Goal: Task Accomplishment & Management: Use online tool/utility

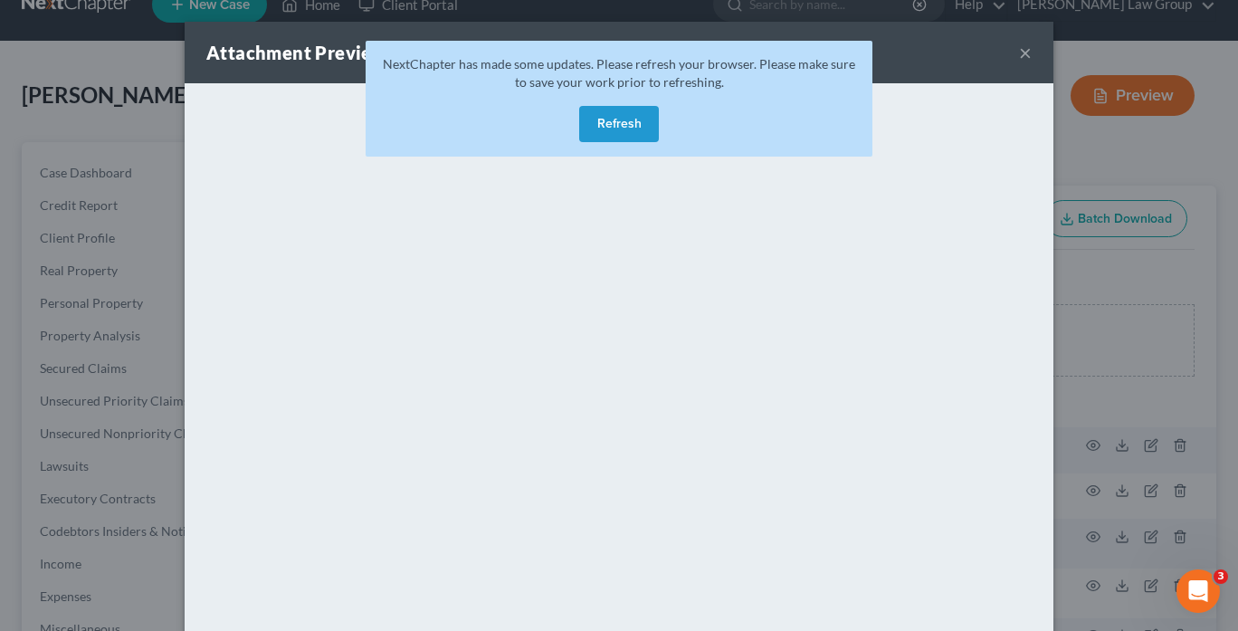
scroll to position [32, 0]
click at [594, 122] on button "Refresh" at bounding box center [619, 124] width 80 height 36
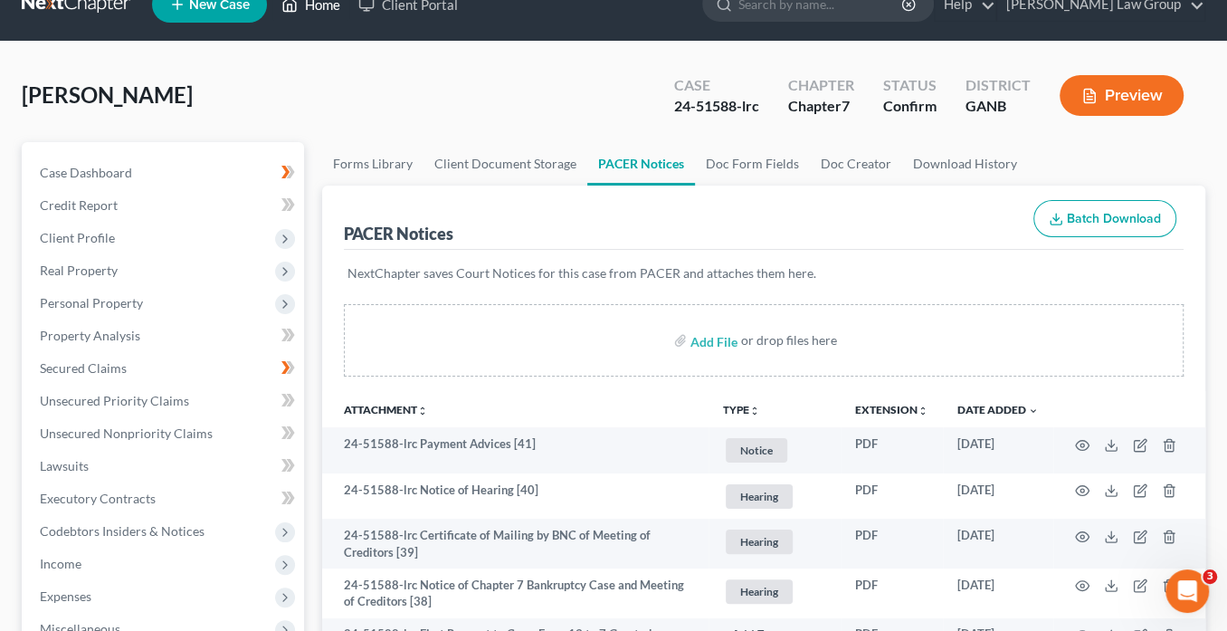
click at [326, 9] on link "Home" at bounding box center [310, 4] width 77 height 33
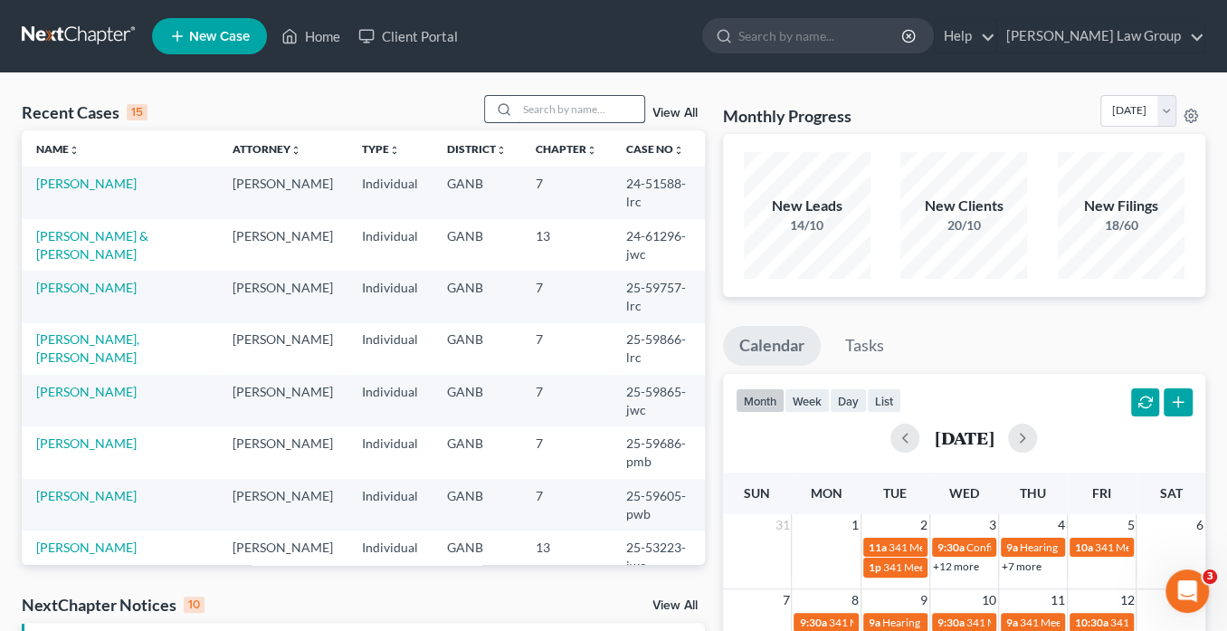
click at [537, 110] on input "search" at bounding box center [581, 109] width 127 height 26
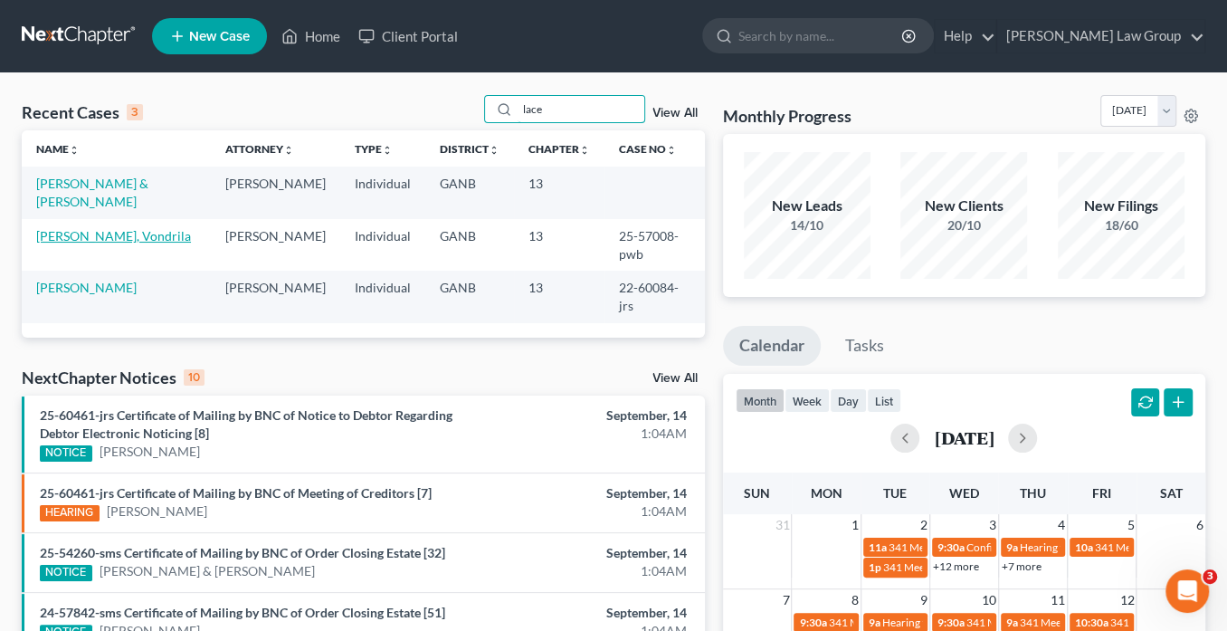
type input "lace"
click at [92, 231] on link "[PERSON_NAME], Vondrila" at bounding box center [113, 235] width 155 height 15
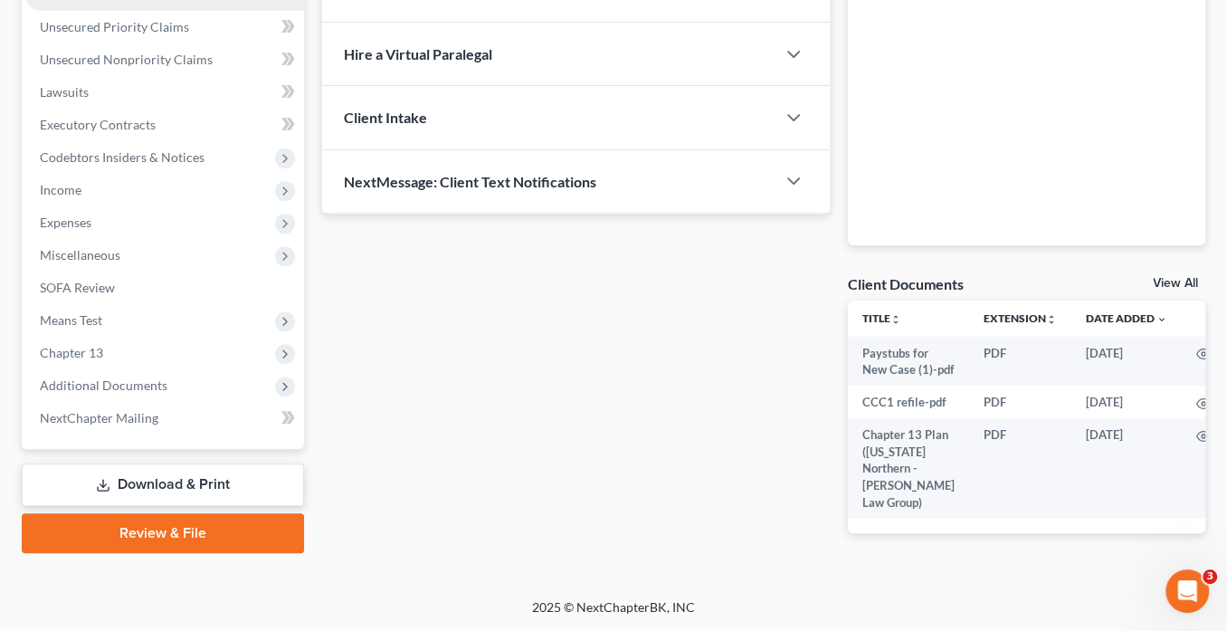
scroll to position [437, 0]
click at [145, 377] on span "Additional Documents" at bounding box center [104, 384] width 128 height 15
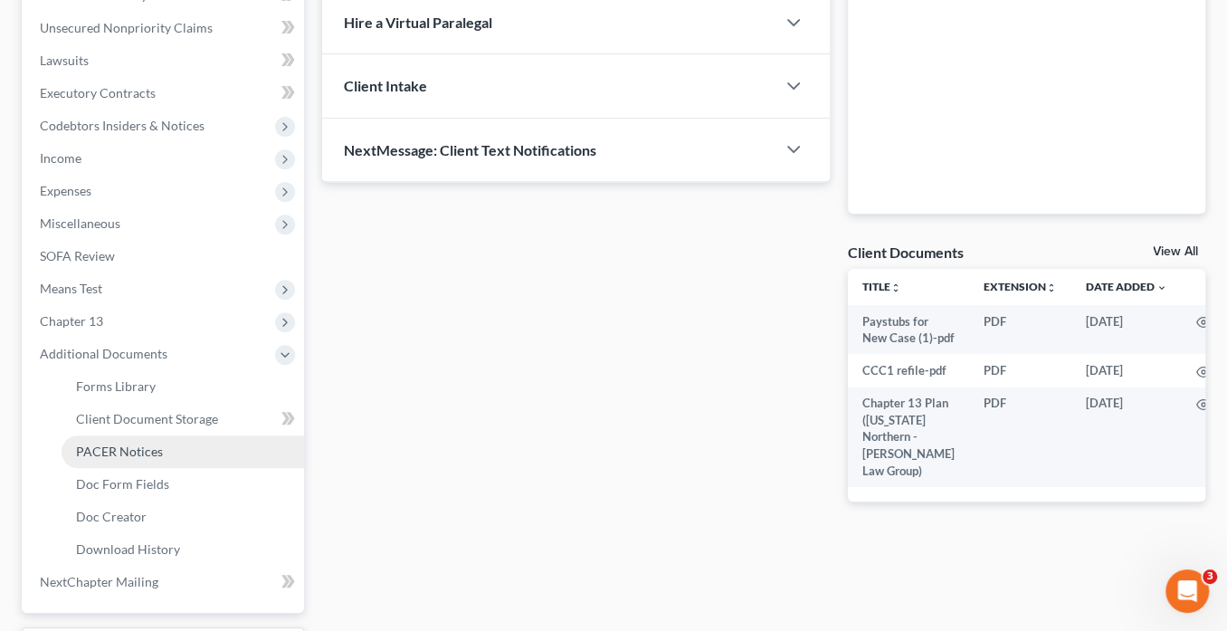
click at [157, 454] on span "PACER Notices" at bounding box center [119, 450] width 87 height 15
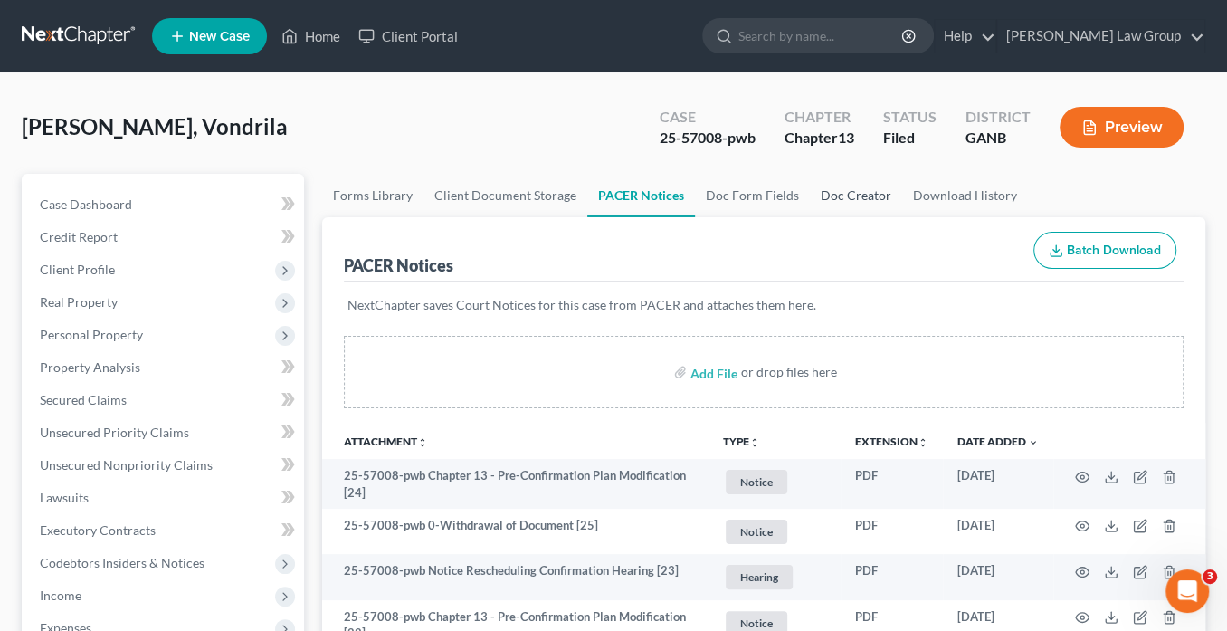
click at [823, 193] on link "Doc Creator" at bounding box center [856, 195] width 92 height 43
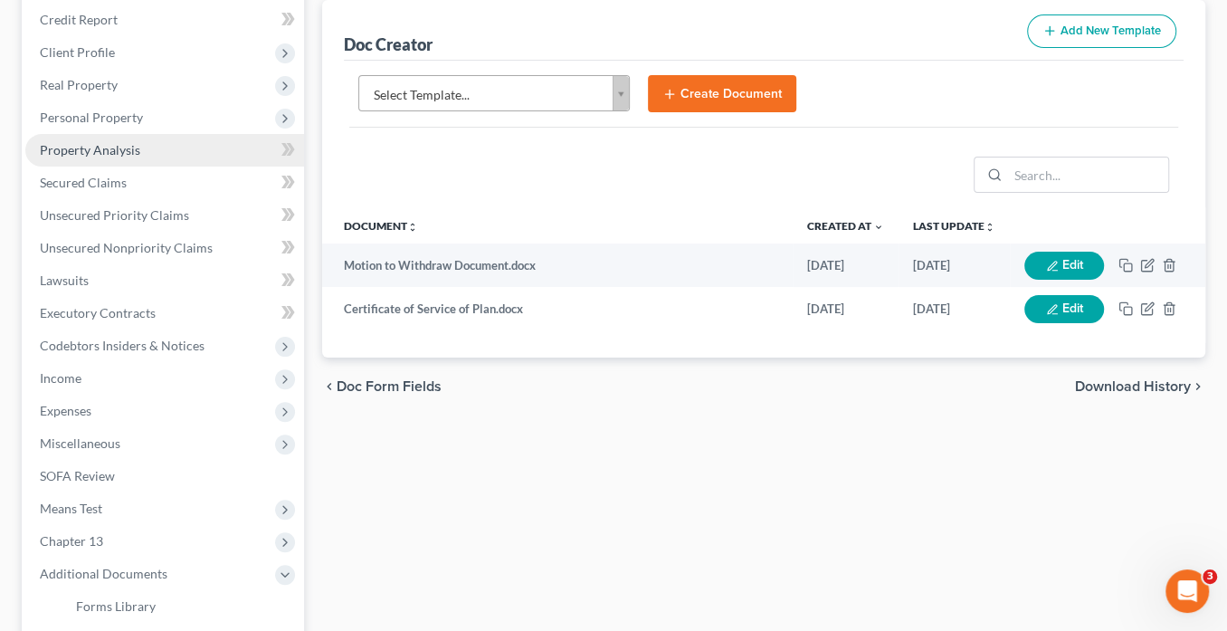
scroll to position [579, 0]
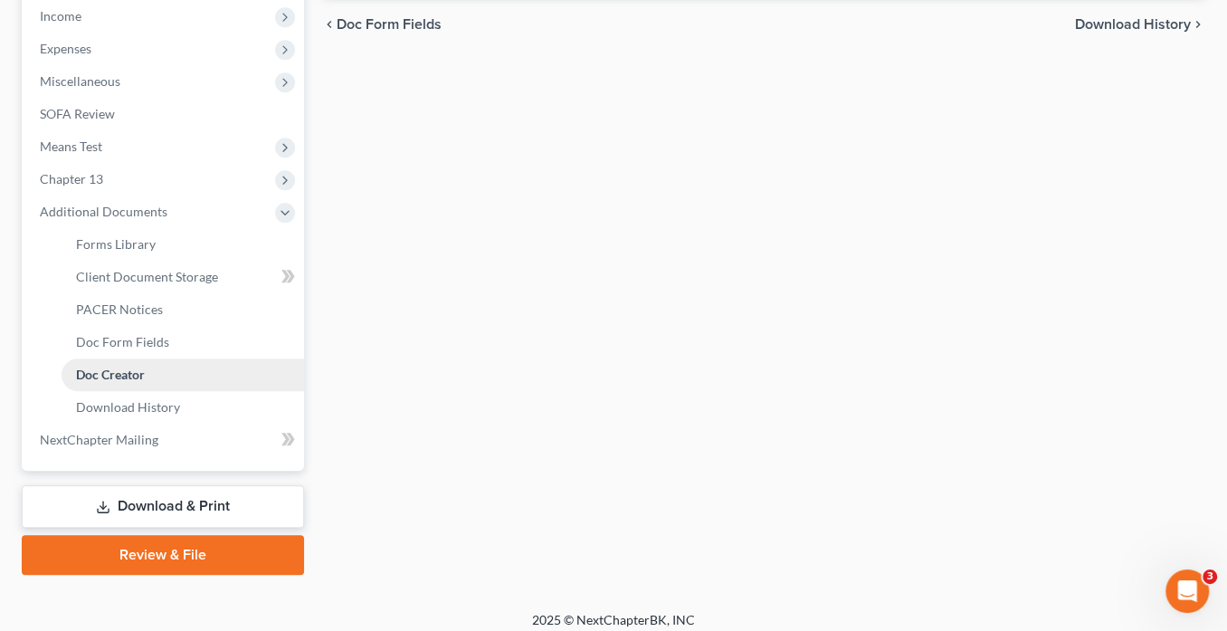
click at [161, 372] on link "Doc Creator" at bounding box center [183, 374] width 243 height 33
click at [145, 298] on link "PACER Notices" at bounding box center [183, 309] width 243 height 33
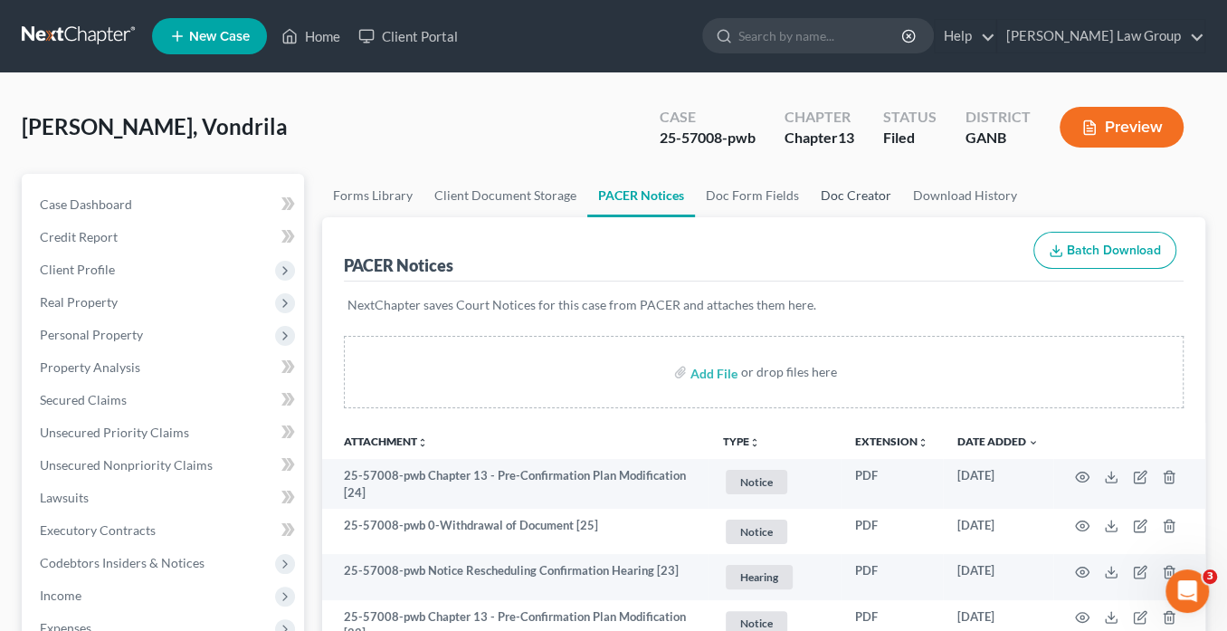
click at [825, 197] on link "Doc Creator" at bounding box center [856, 195] width 92 height 43
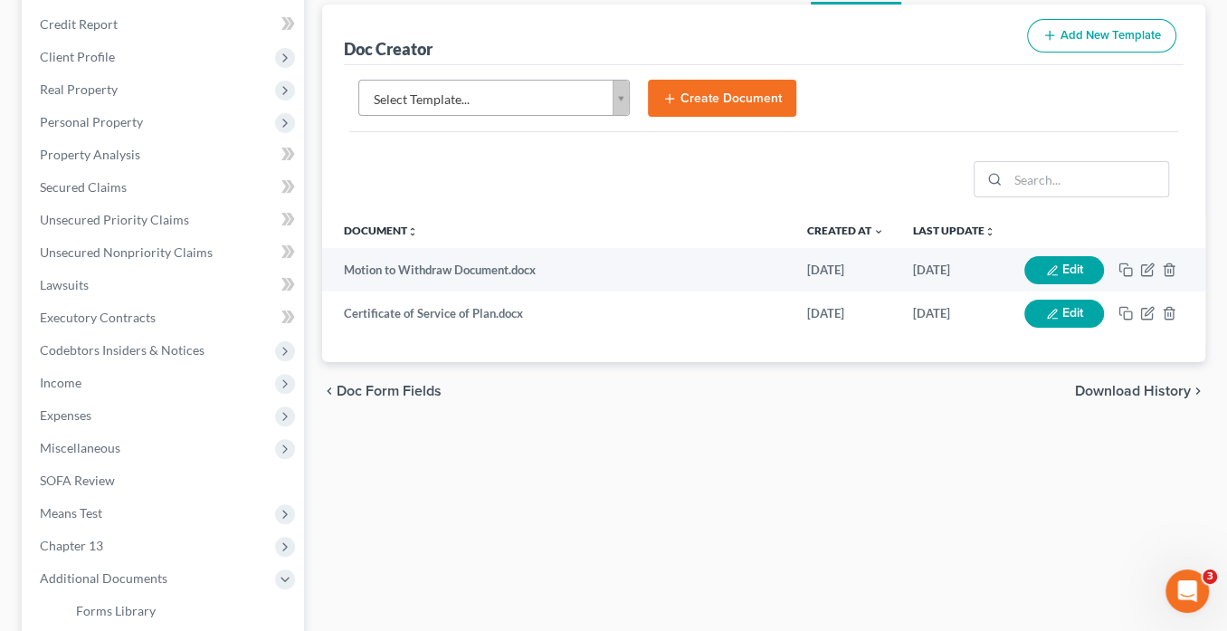
scroll to position [290, 0]
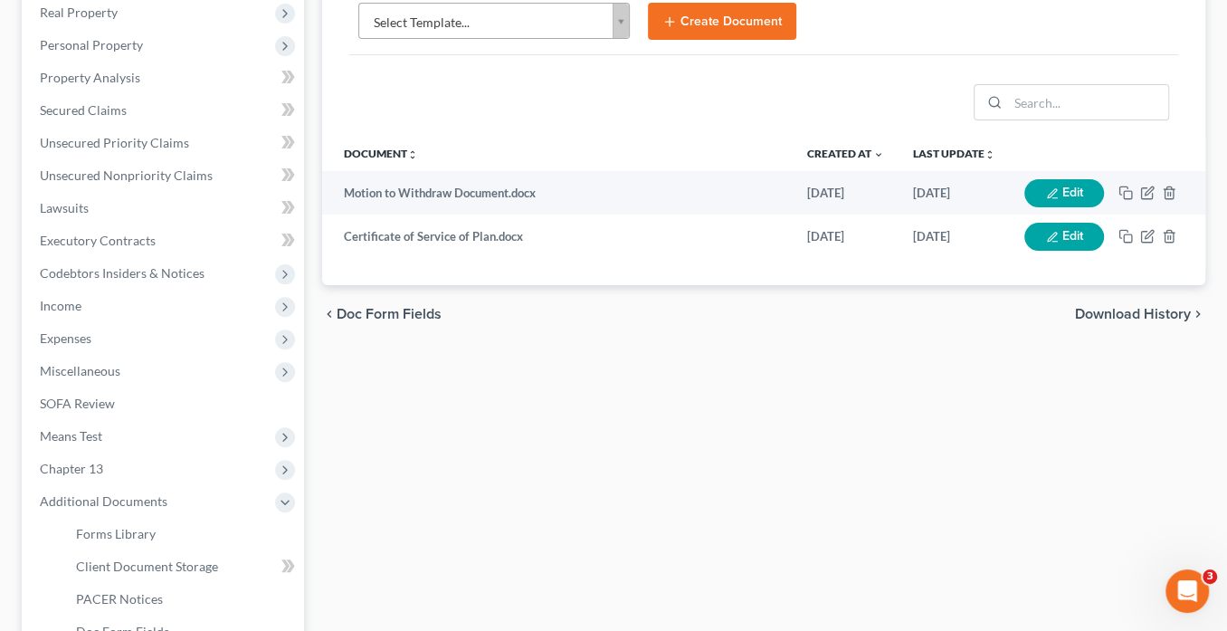
click at [620, 18] on body "Home New Case Client Portal Saedi Law Group info@saedilawgroup.com My Account S…" at bounding box center [613, 321] width 1227 height 1223
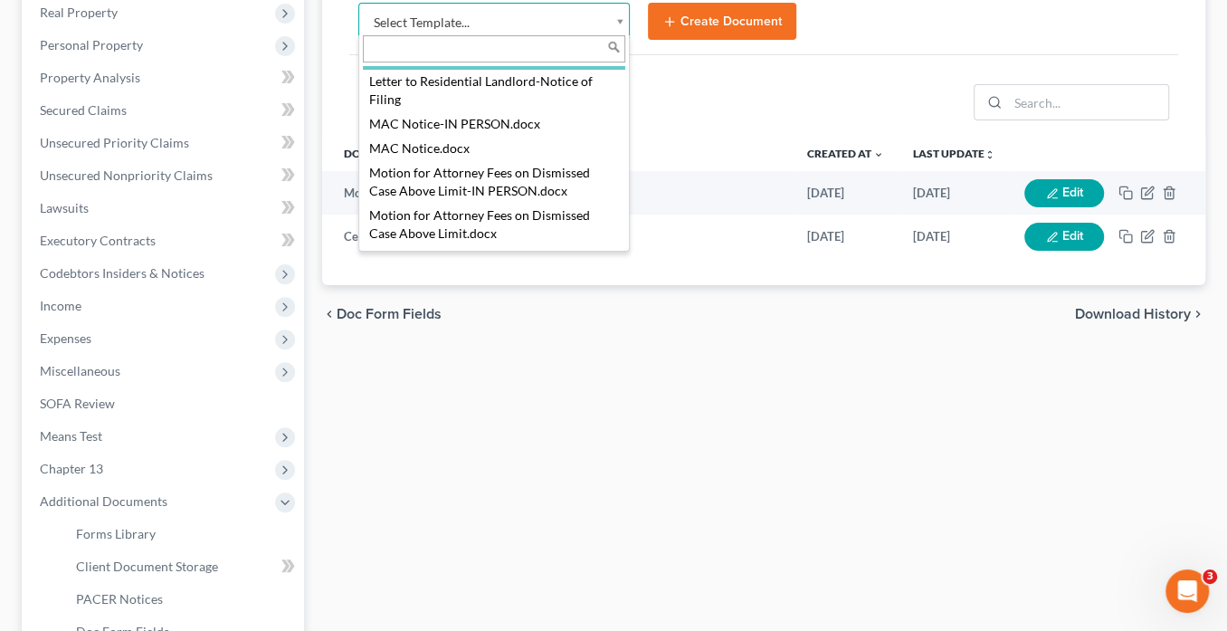
scroll to position [1814, 0]
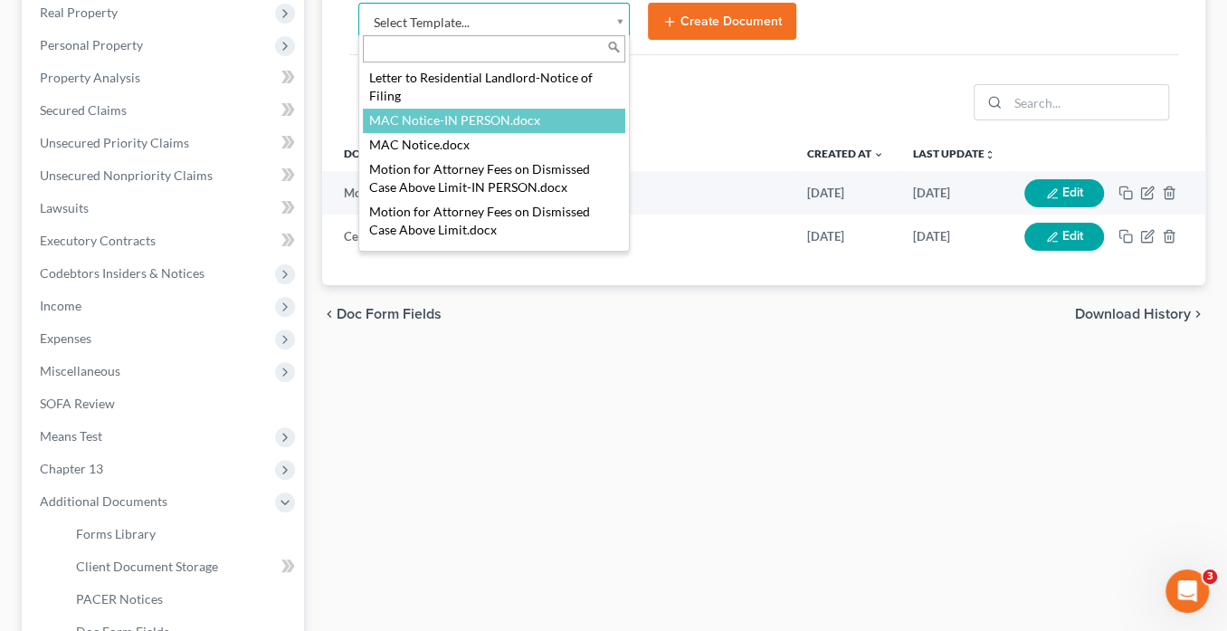
select select "116618"
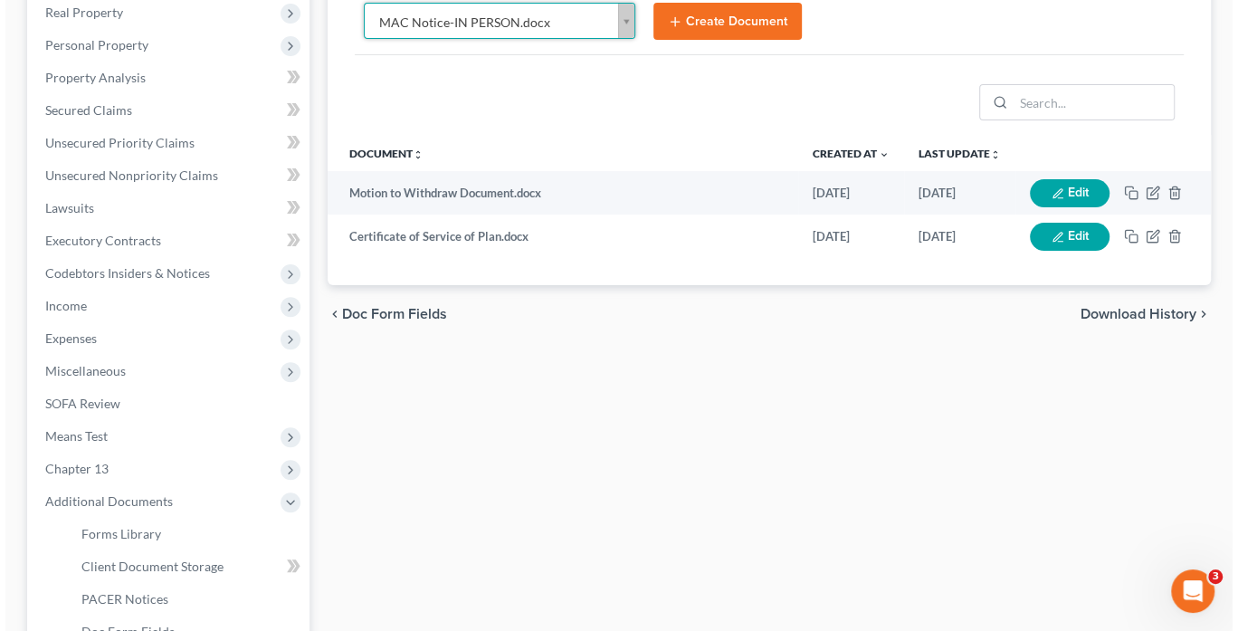
scroll to position [282, 0]
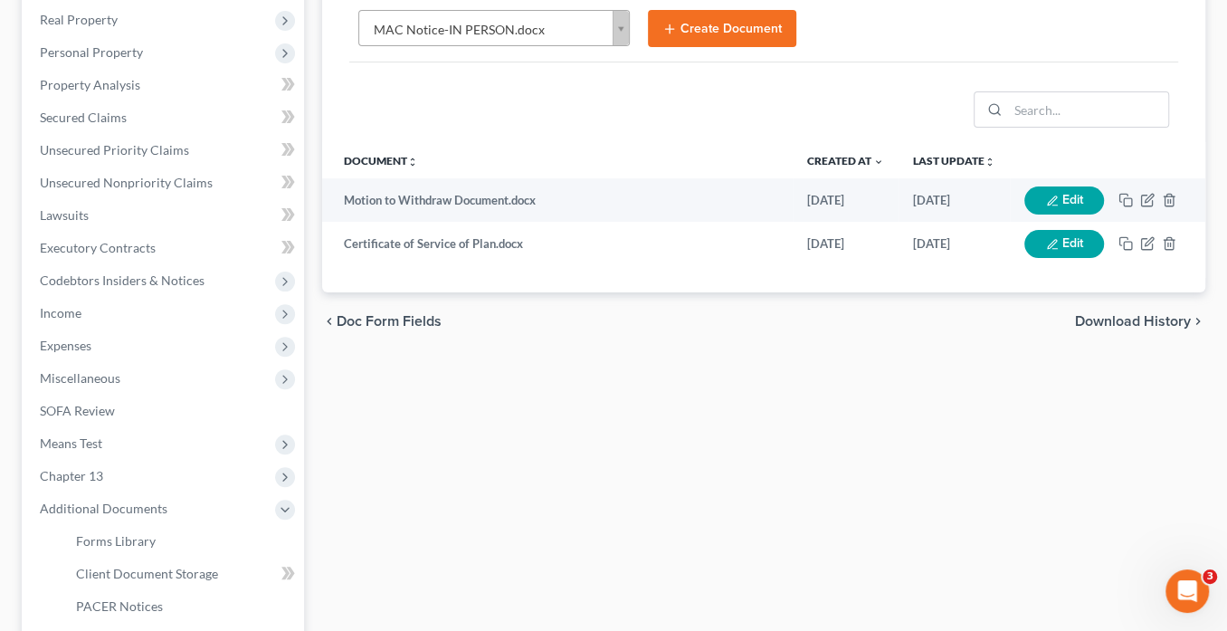
click at [662, 22] on icon "submit" at bounding box center [669, 29] width 14 height 14
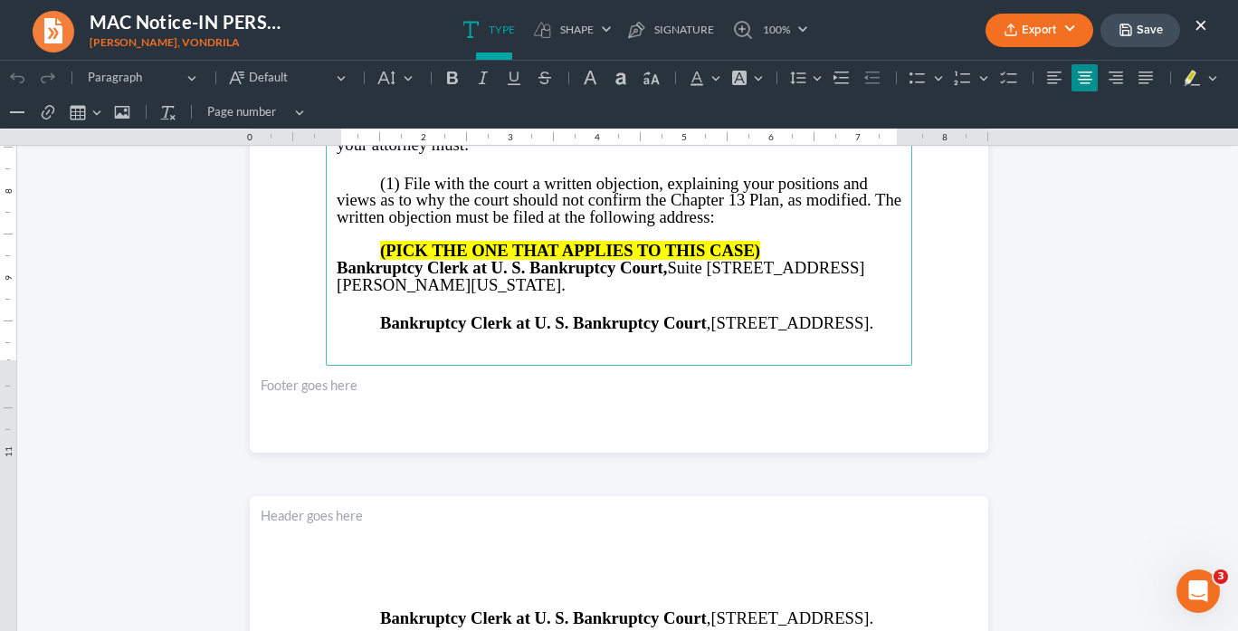
scroll to position [724, 0]
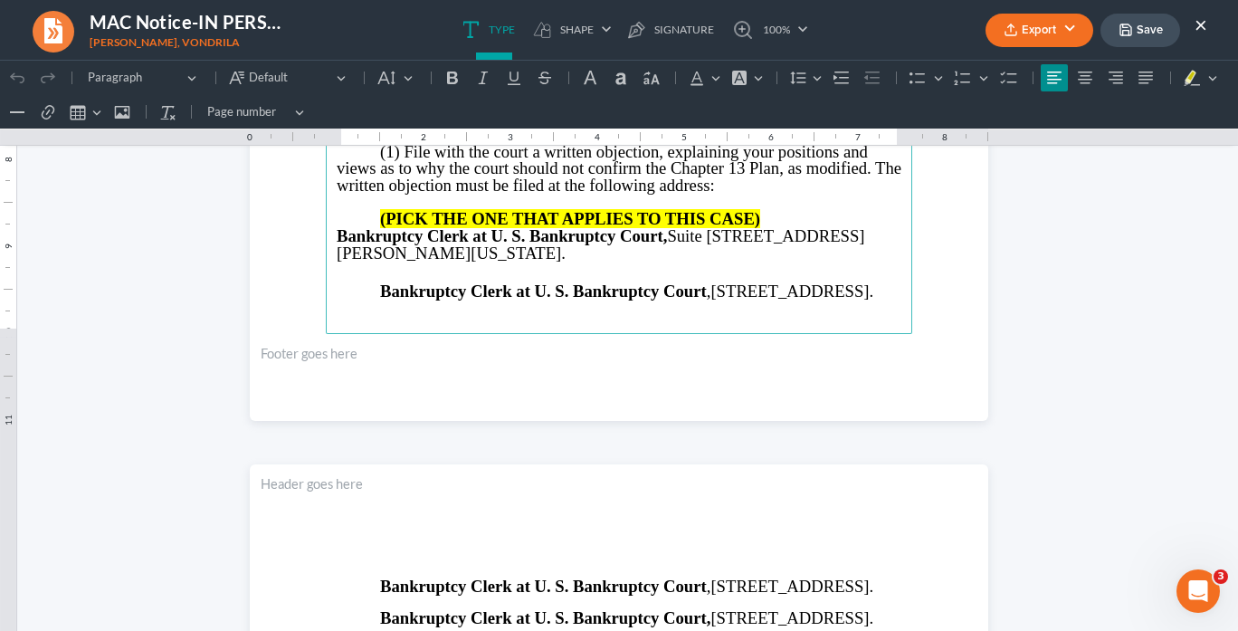
drag, startPoint x: 525, startPoint y: 310, endPoint x: 365, endPoint y: 280, distance: 162.9
click at [365, 283] on p "Bankruptcy Clerk at U. S. Bankruptcy Court , 121 Spring St. SE, Room 120, Gaine…" at bounding box center [619, 291] width 565 height 17
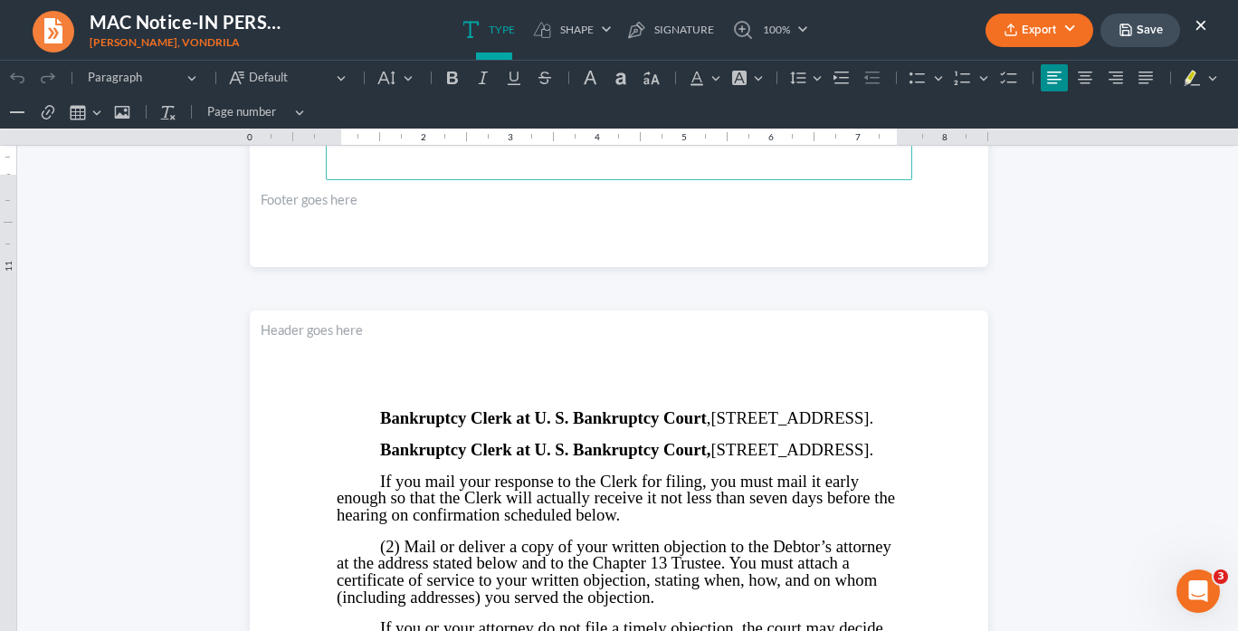
scroll to position [941, 0]
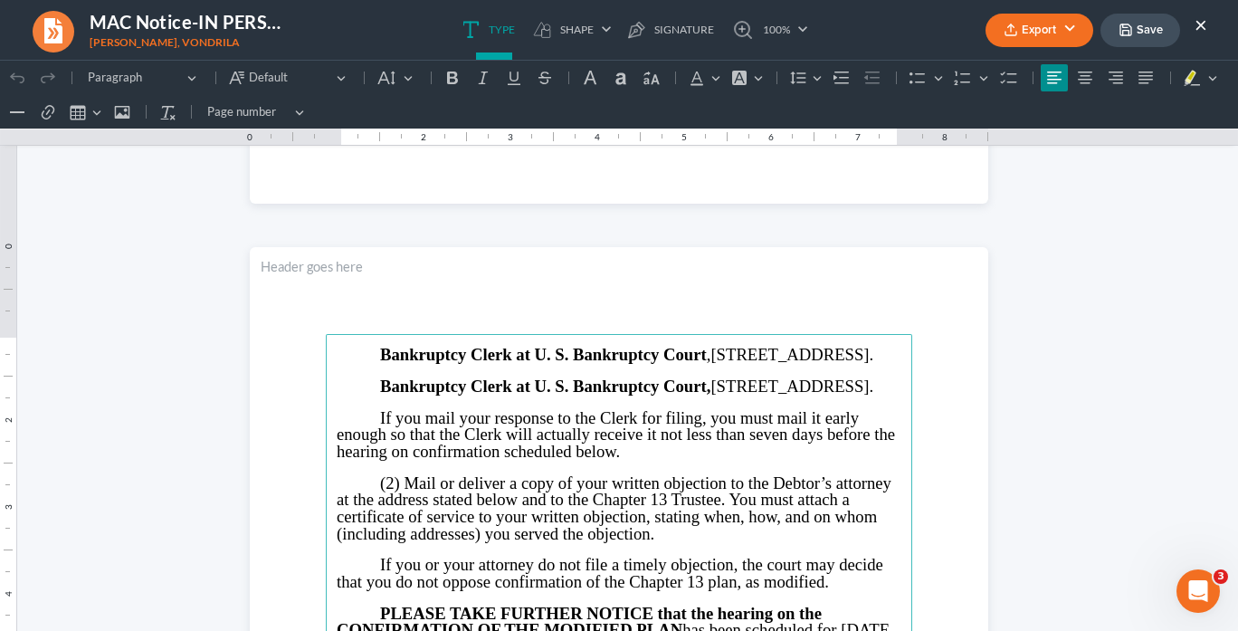
drag, startPoint x: 533, startPoint y: 424, endPoint x: 375, endPoint y: 288, distance: 208.6
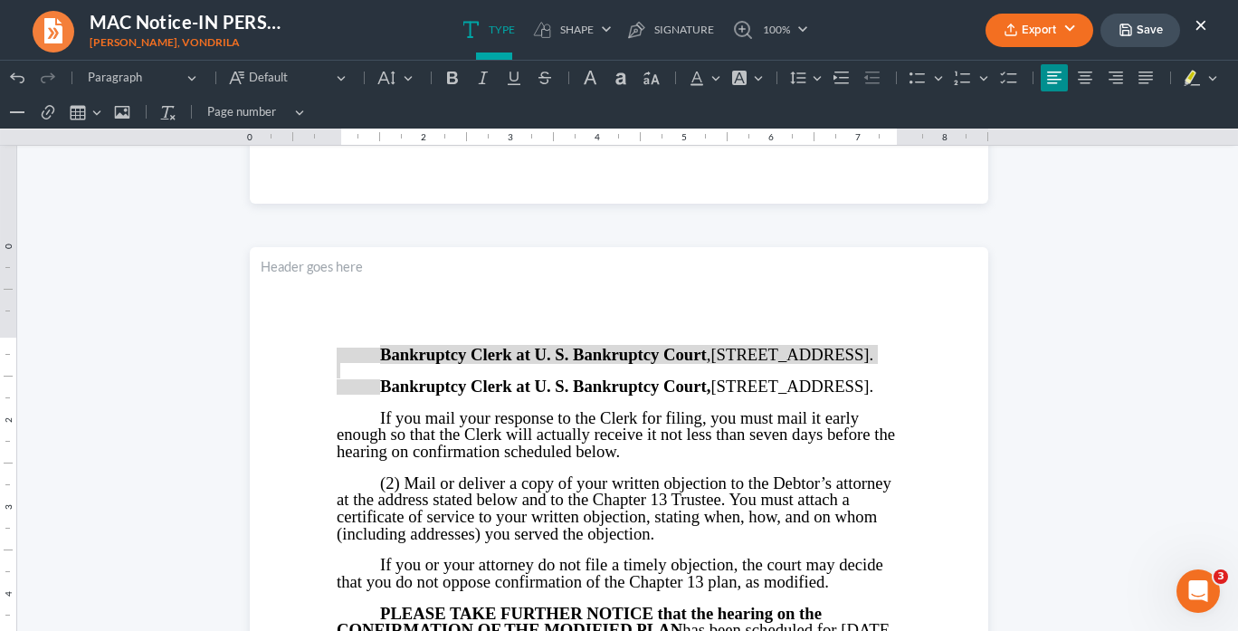
click at [1054, 34] on button "Export" at bounding box center [1040, 30] width 108 height 33
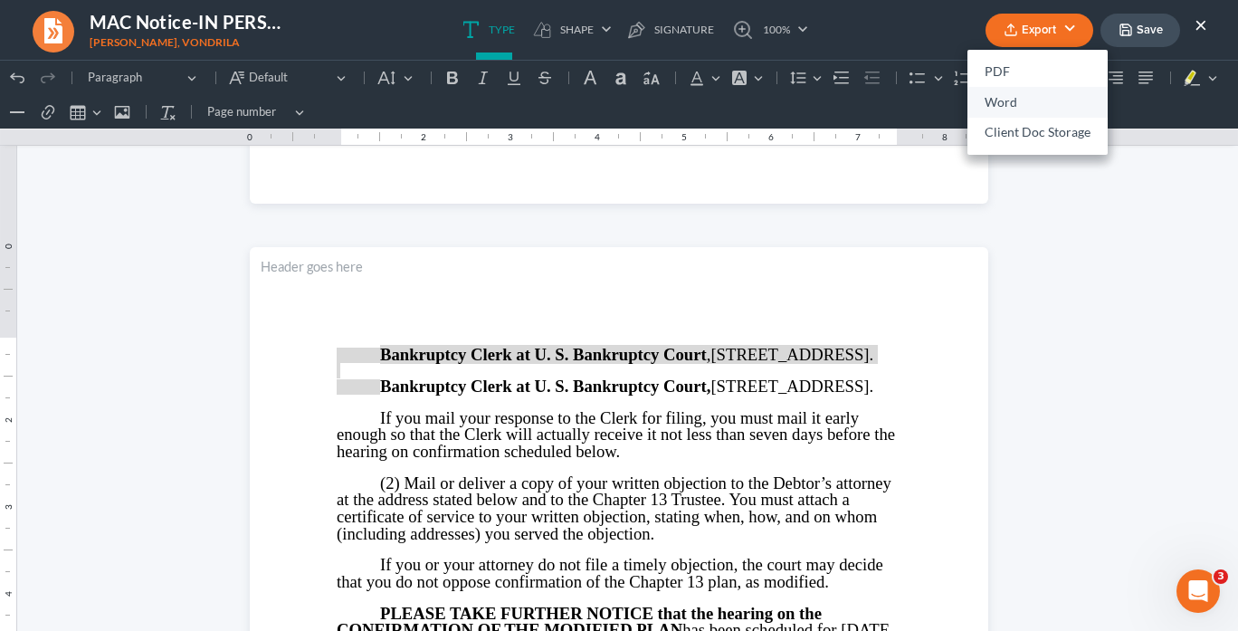
click at [1029, 108] on link "Word" at bounding box center [1037, 102] width 140 height 31
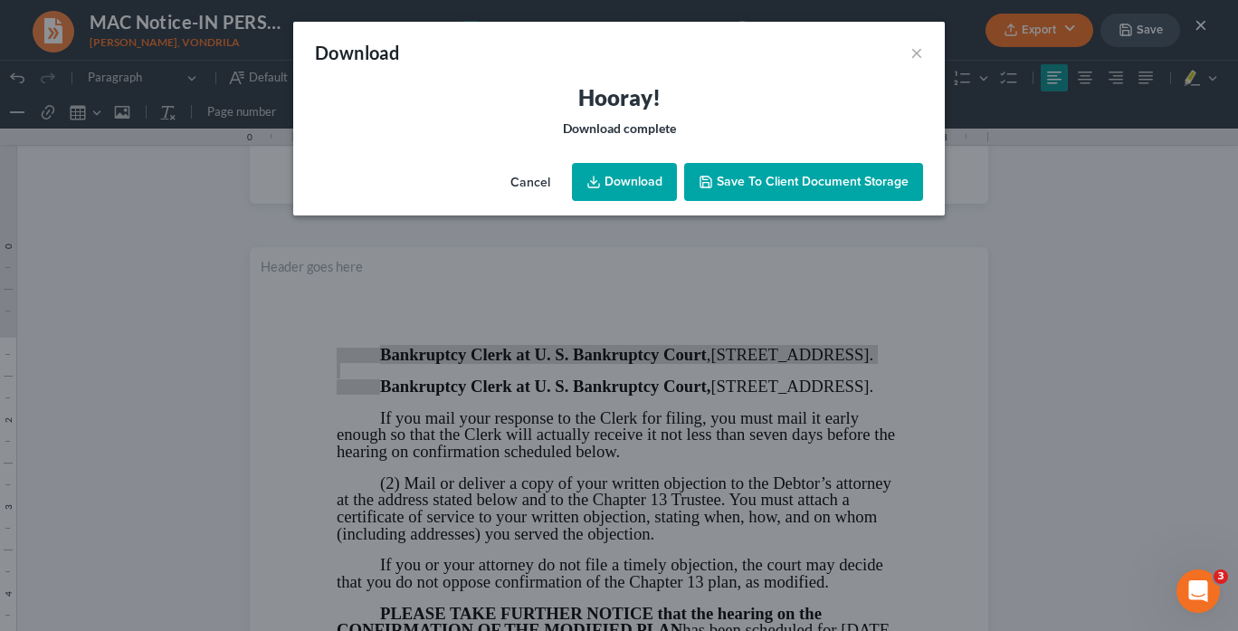
click at [643, 185] on link "Download" at bounding box center [624, 182] width 105 height 38
click at [912, 49] on button "×" at bounding box center [916, 53] width 13 height 22
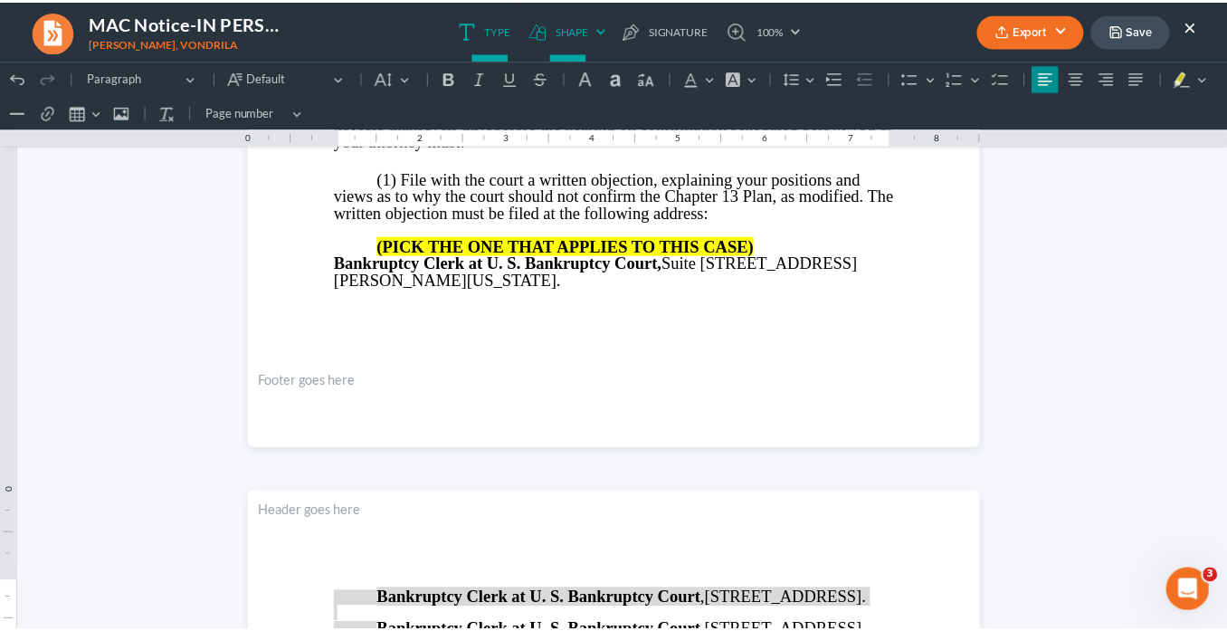
scroll to position [579, 0]
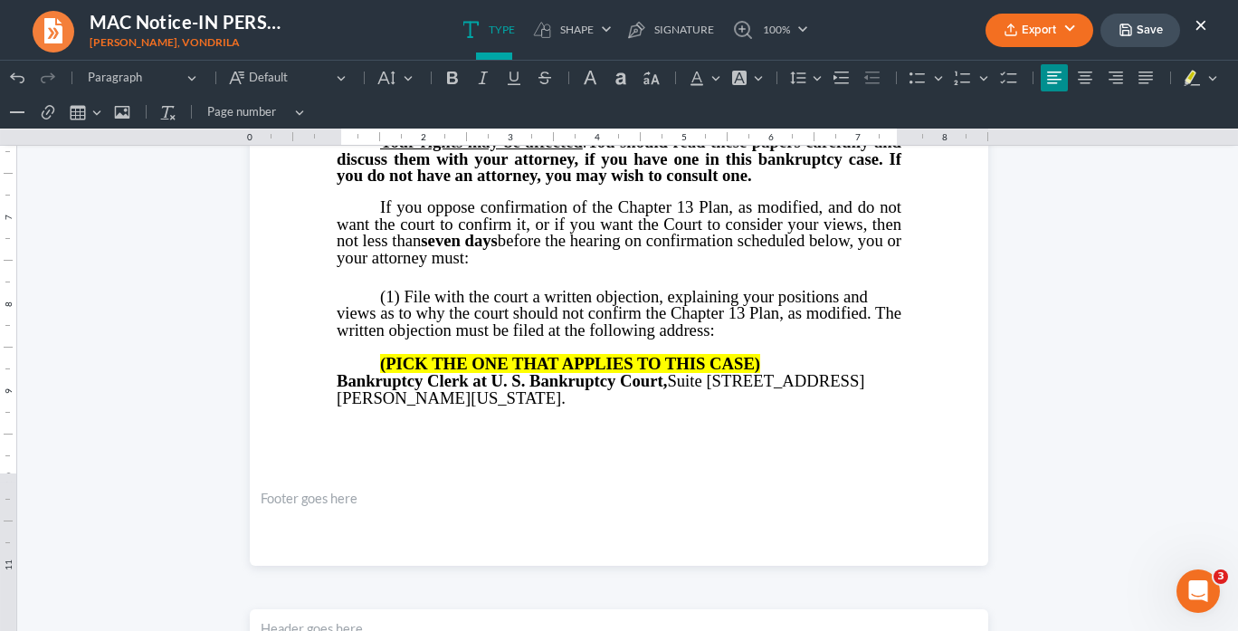
click at [1202, 27] on button "×" at bounding box center [1201, 25] width 13 height 22
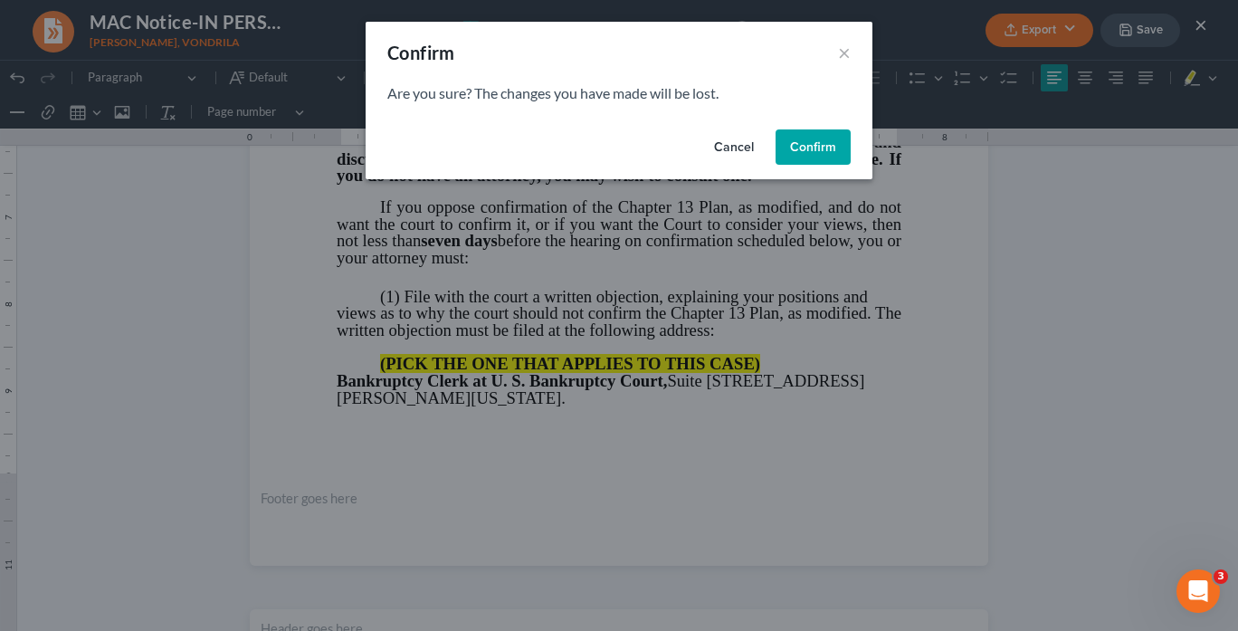
click at [811, 150] on button "Confirm" at bounding box center [813, 147] width 75 height 36
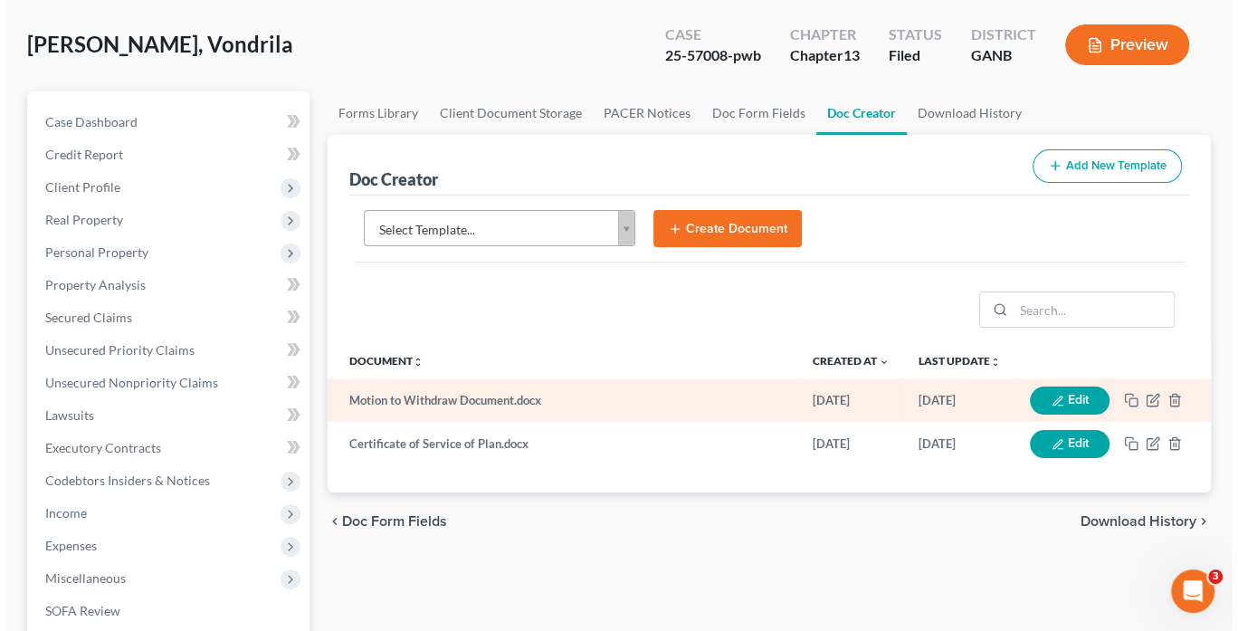
scroll to position [0, 0]
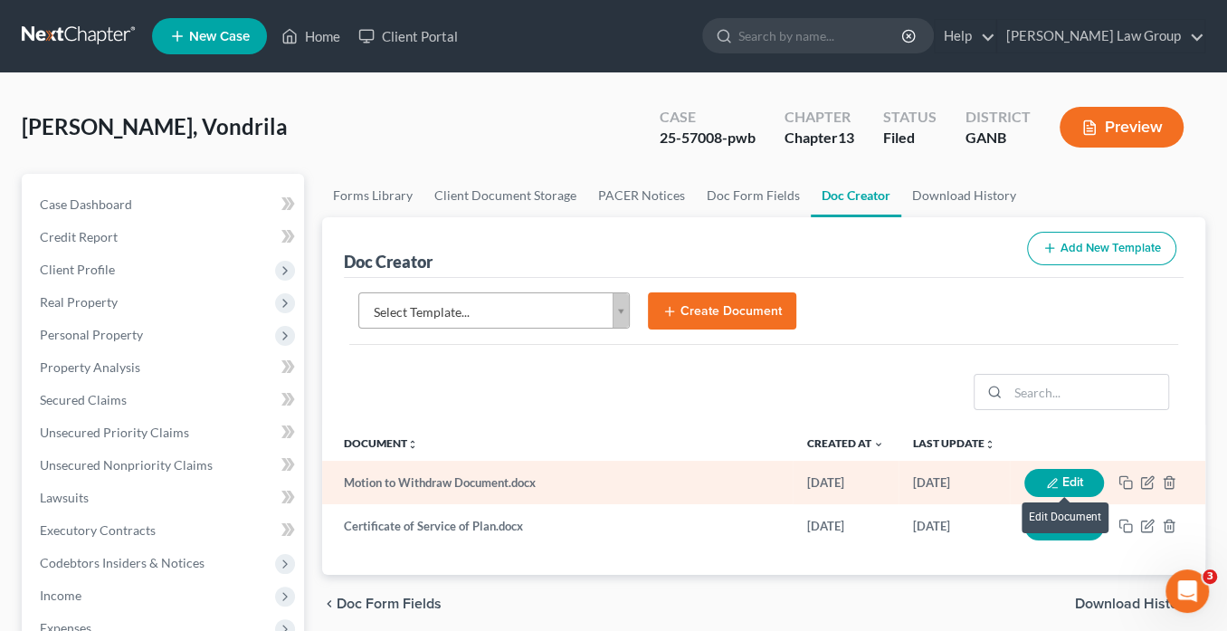
click at [1068, 477] on button "Edit" at bounding box center [1064, 483] width 80 height 28
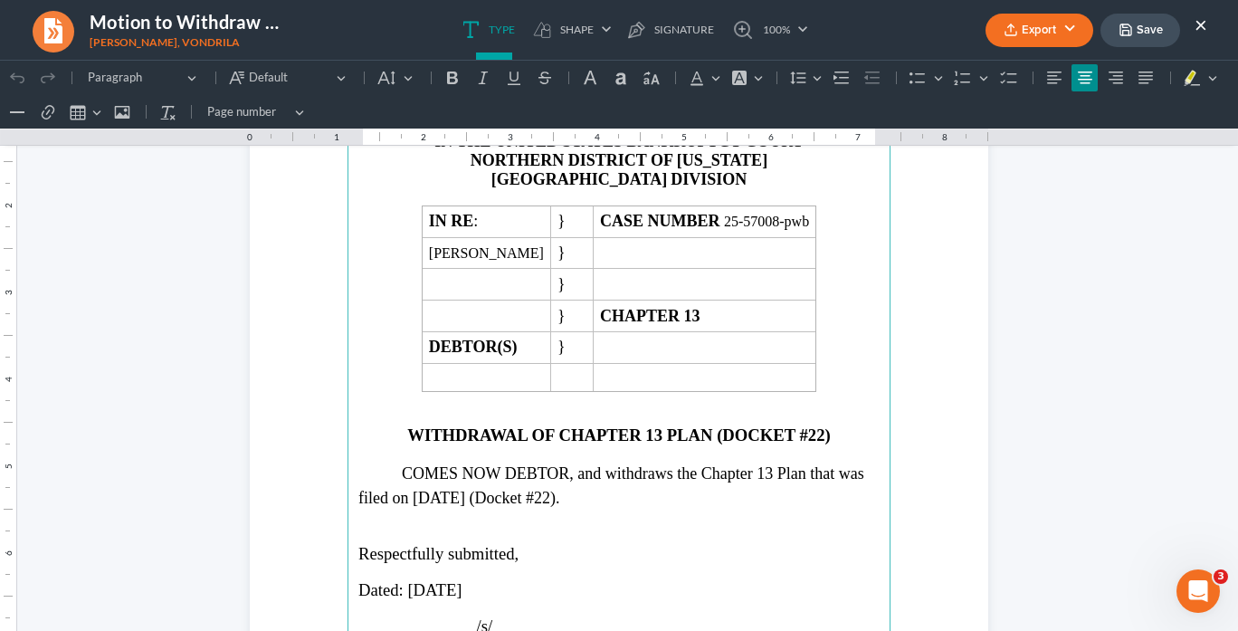
scroll to position [217, 0]
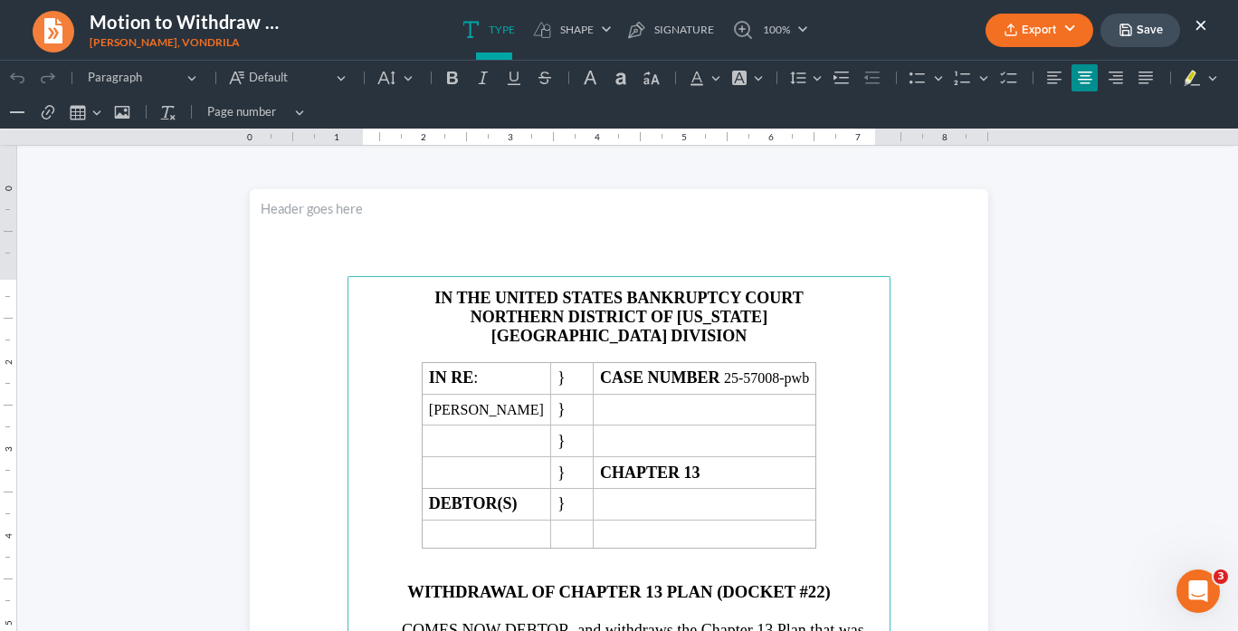
click at [1203, 20] on button "×" at bounding box center [1201, 25] width 13 height 22
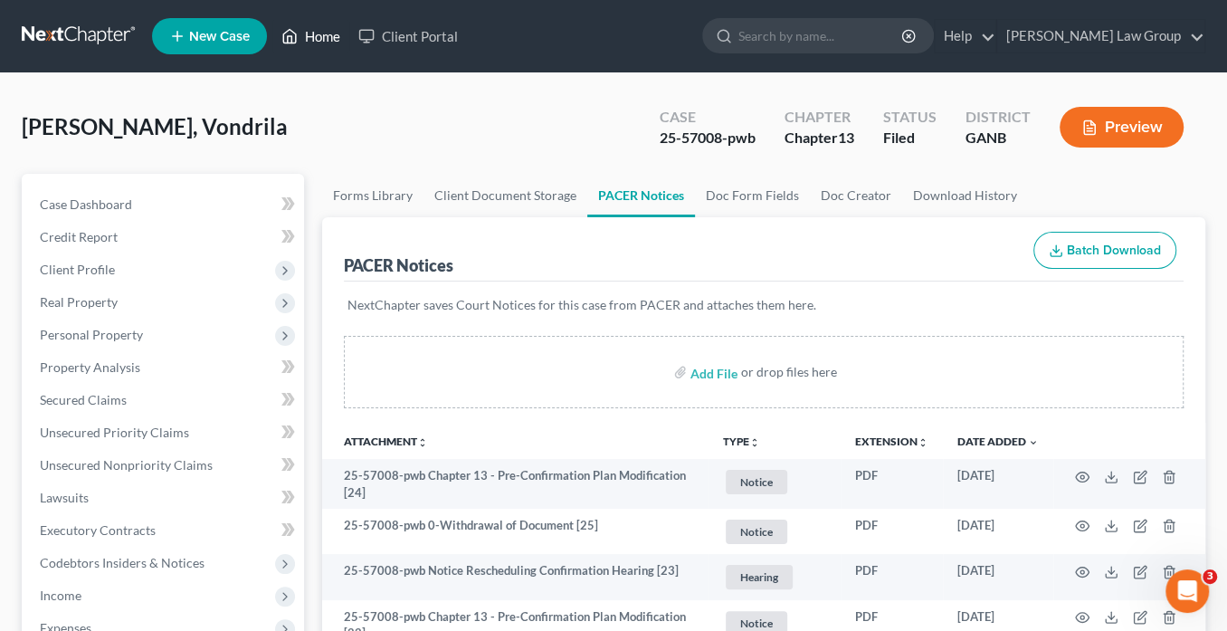
click at [324, 43] on link "Home" at bounding box center [310, 36] width 77 height 33
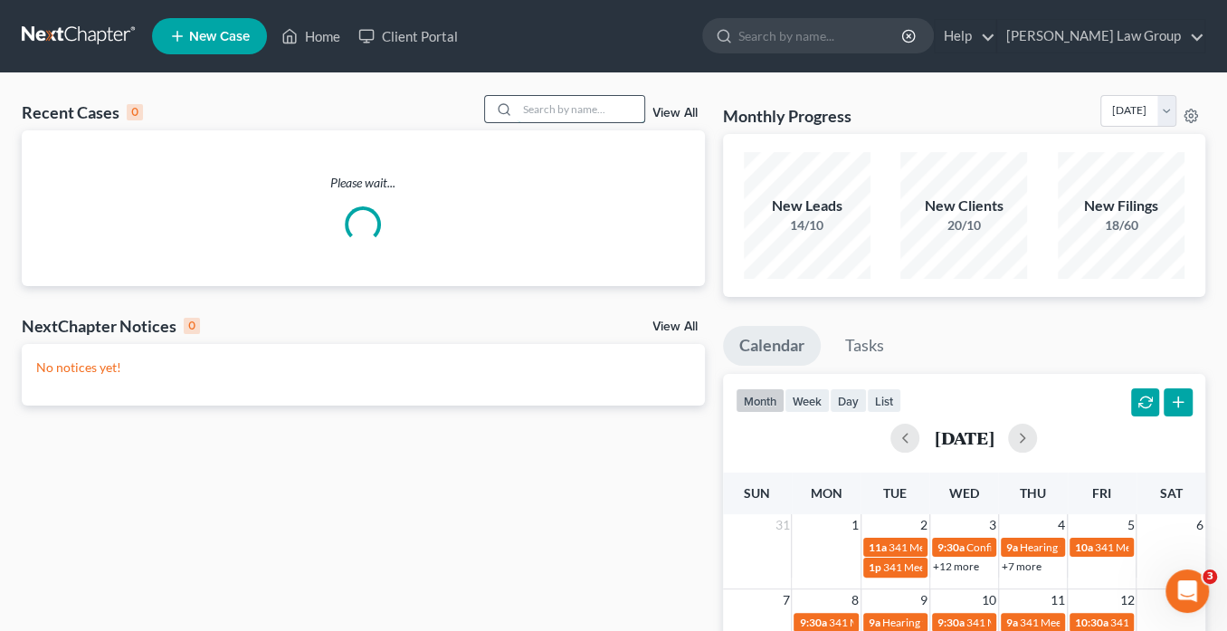
click at [533, 105] on input "search" at bounding box center [581, 109] width 127 height 26
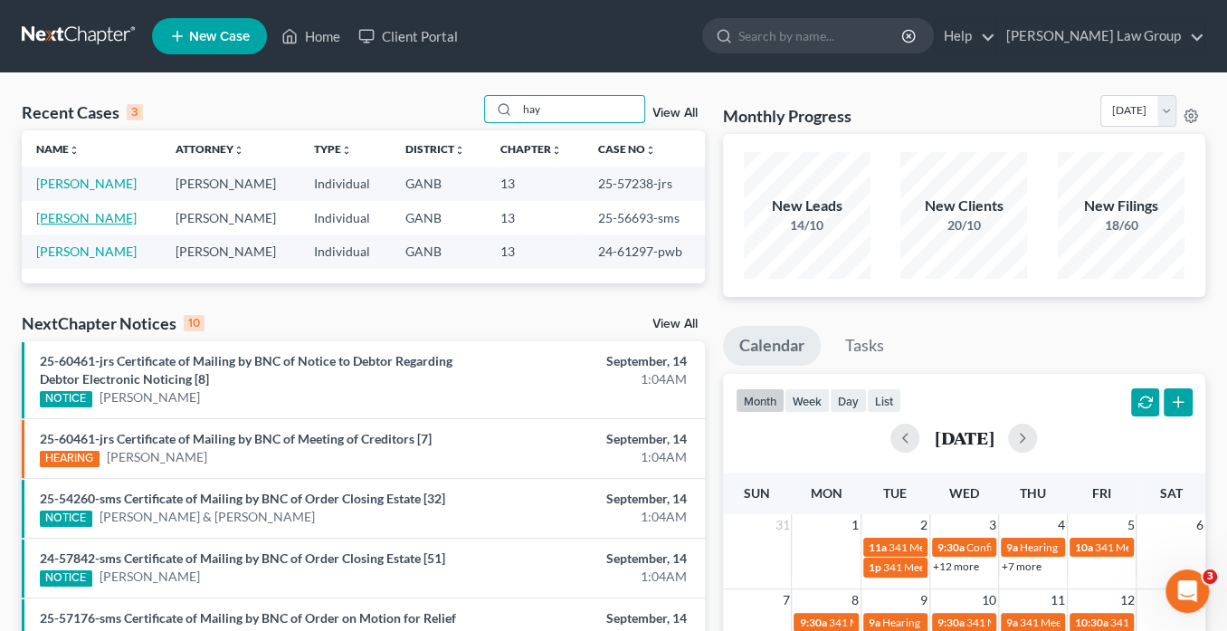
type input "hay"
click at [100, 216] on link "Haywood, Renee" at bounding box center [86, 217] width 100 height 15
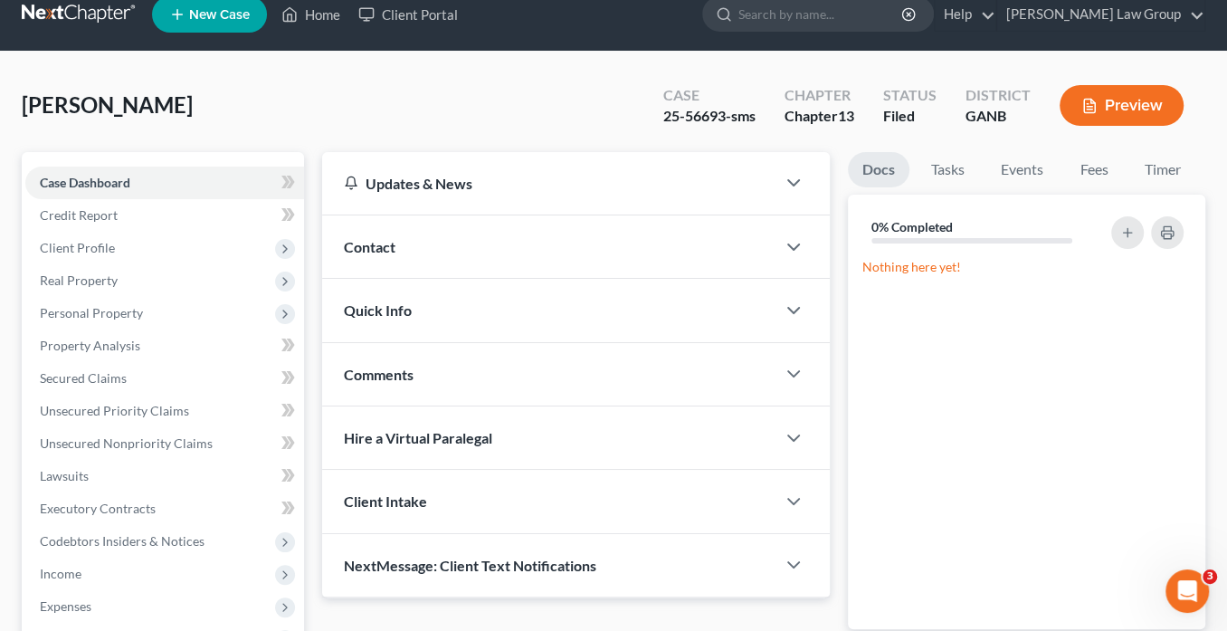
scroll to position [507, 0]
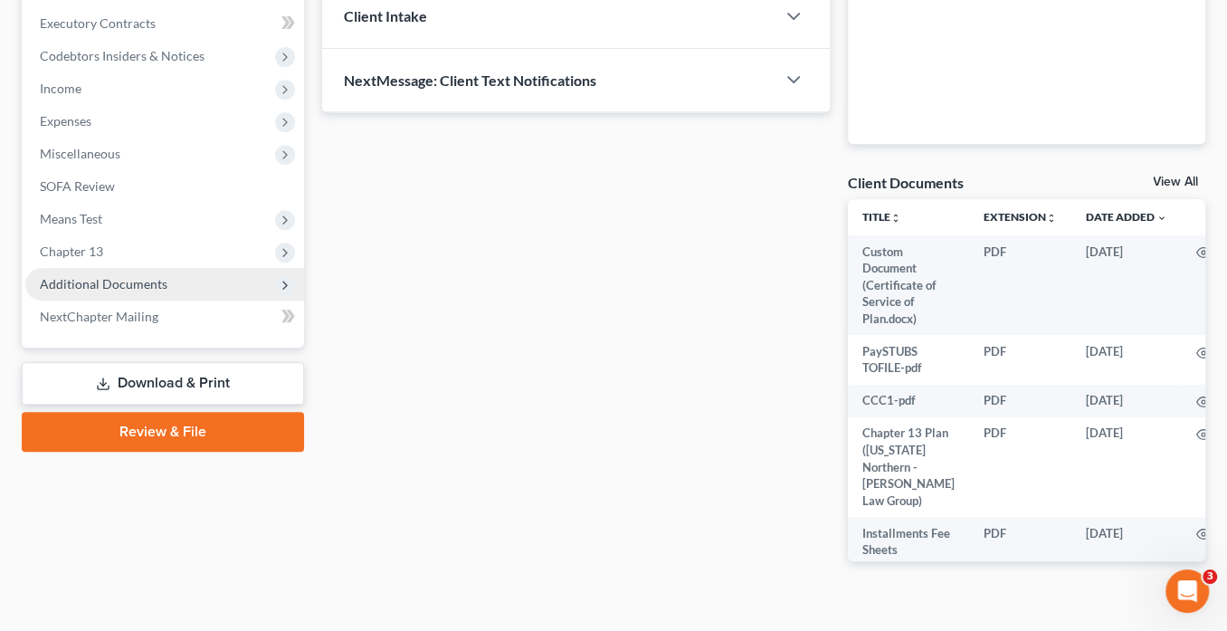
click at [151, 277] on span "Additional Documents" at bounding box center [104, 283] width 128 height 15
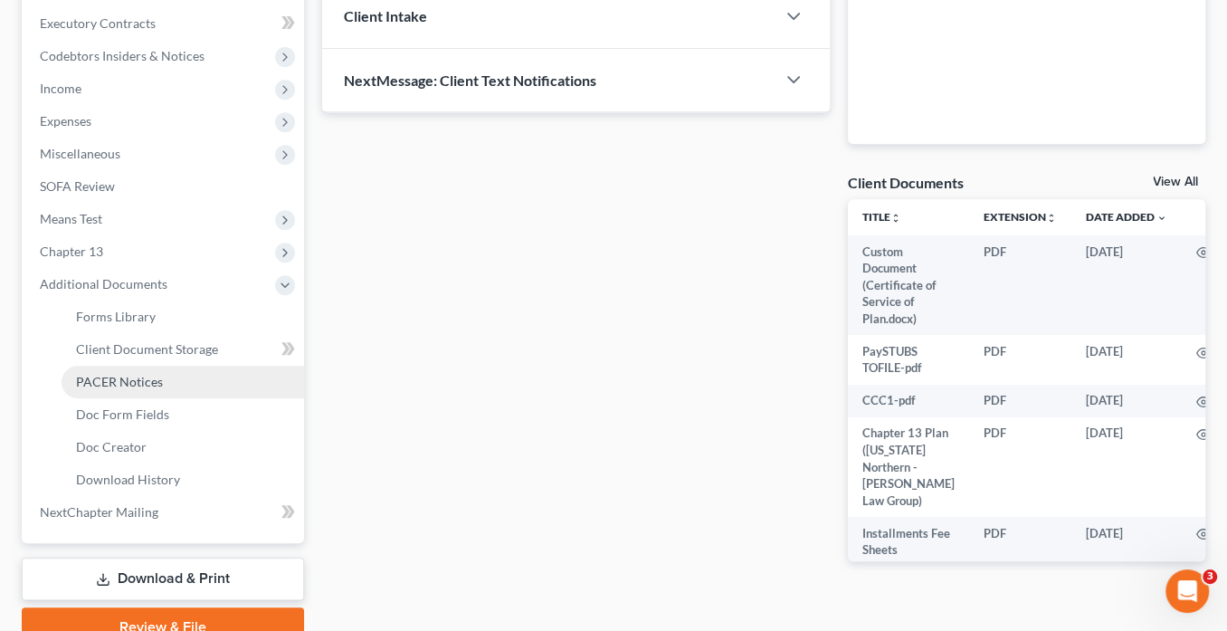
click at [138, 380] on span "PACER Notices" at bounding box center [119, 381] width 87 height 15
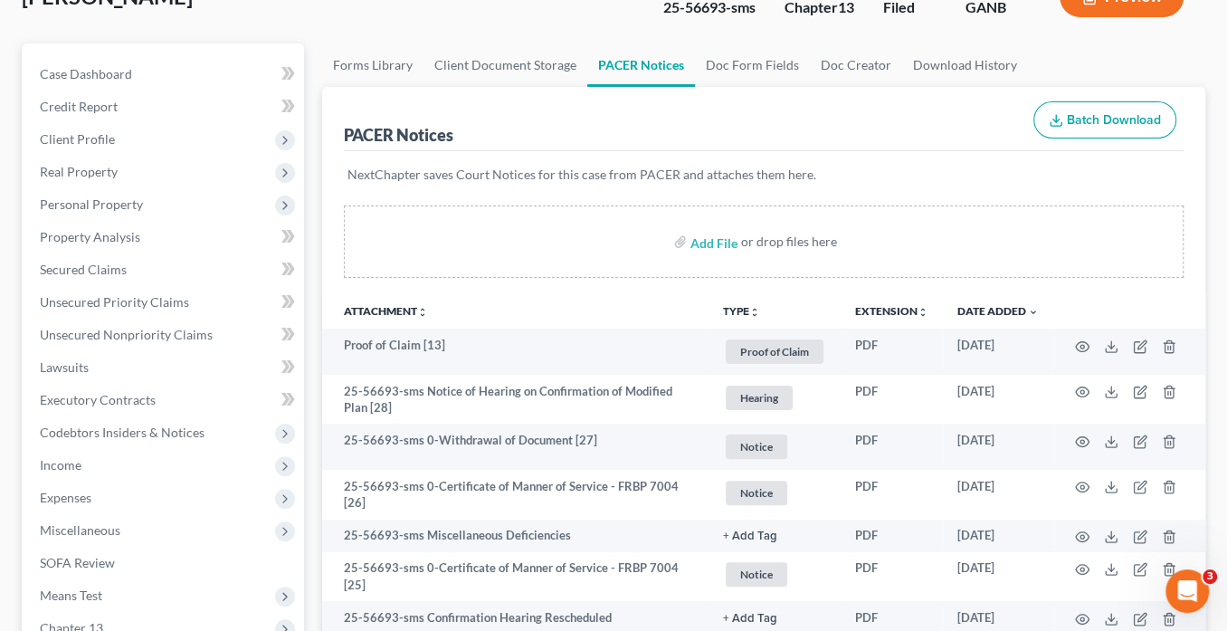
scroll to position [145, 0]
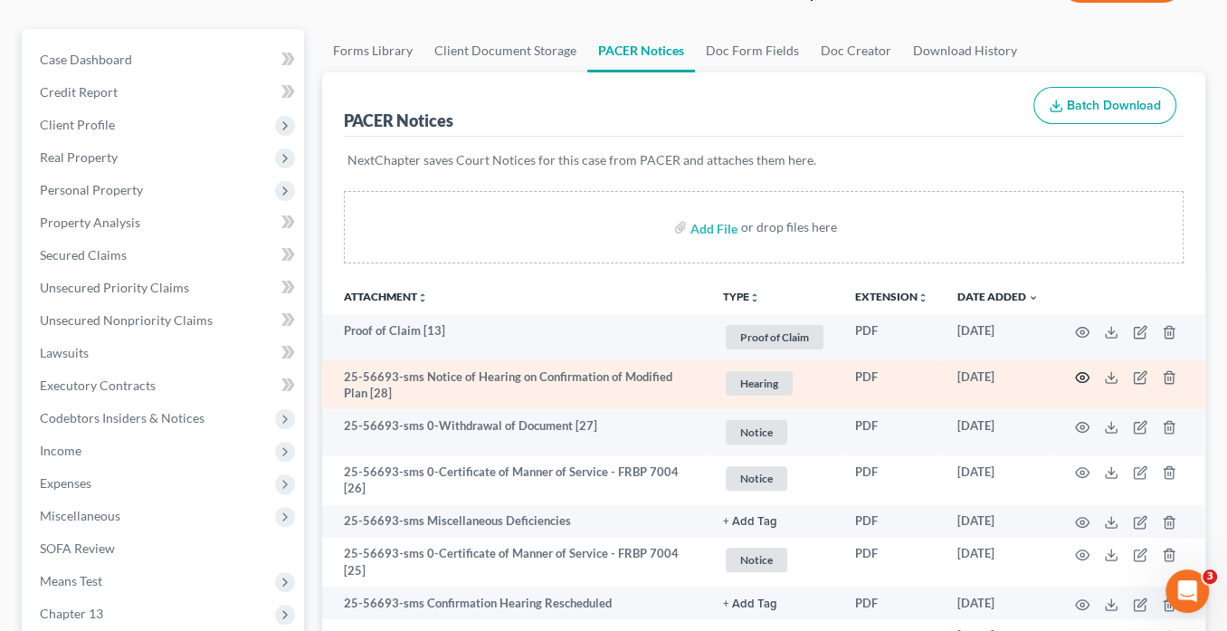
click at [1083, 376] on circle "button" at bounding box center [1083, 378] width 4 height 4
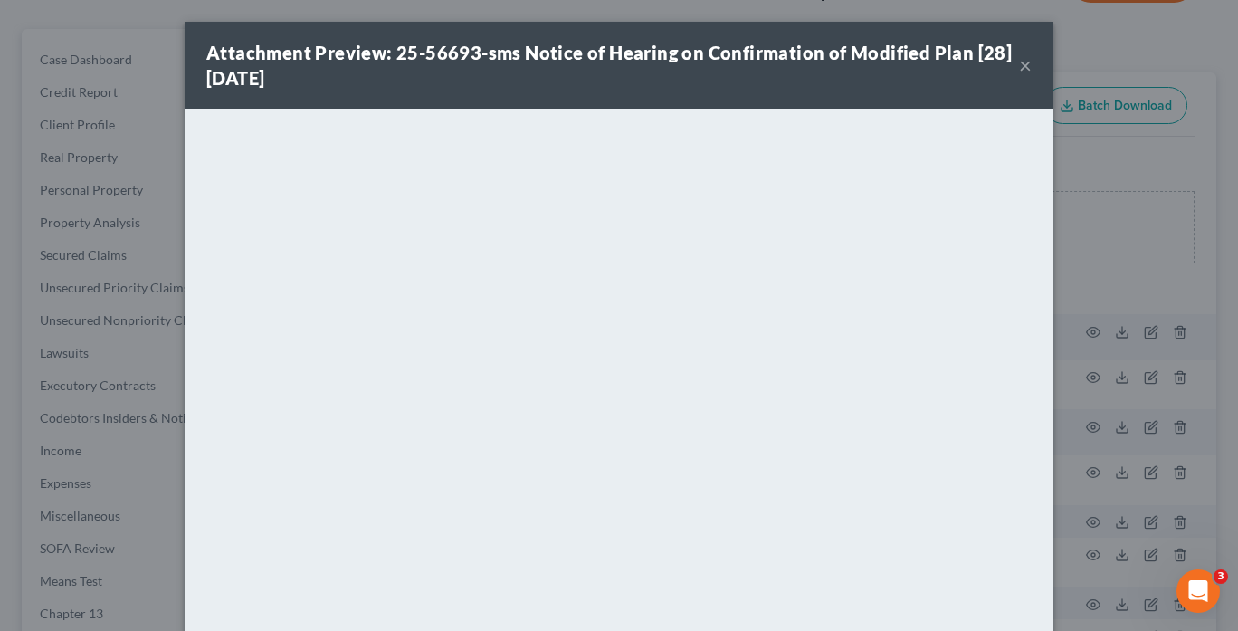
click at [1021, 65] on button "×" at bounding box center [1025, 65] width 13 height 22
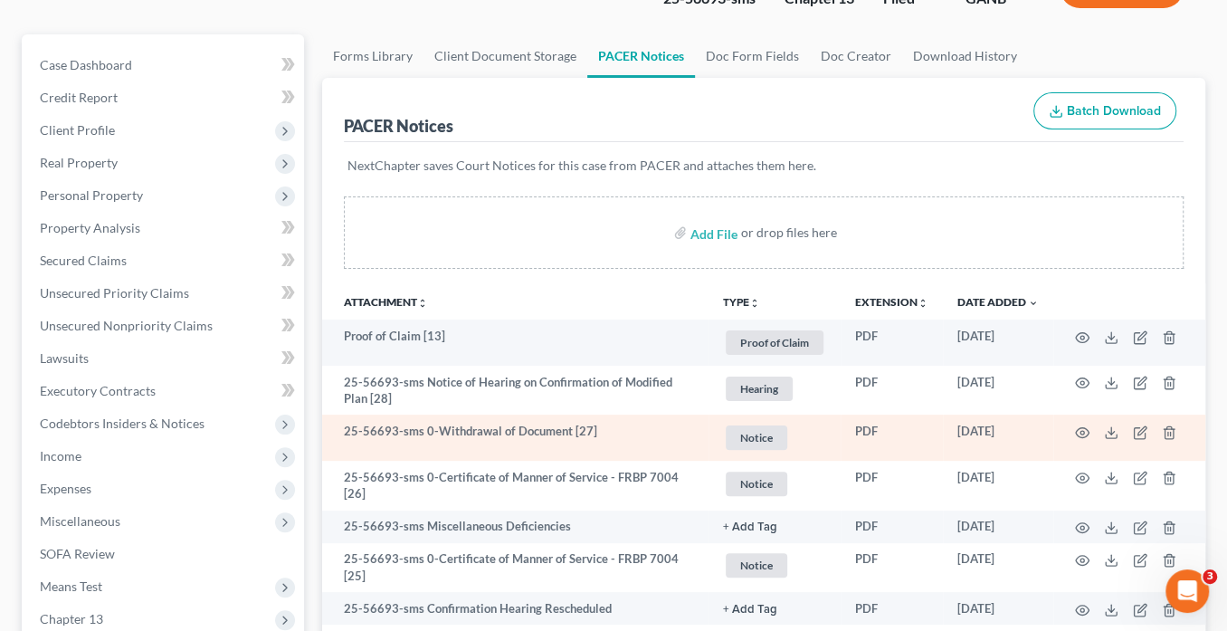
scroll to position [217, 0]
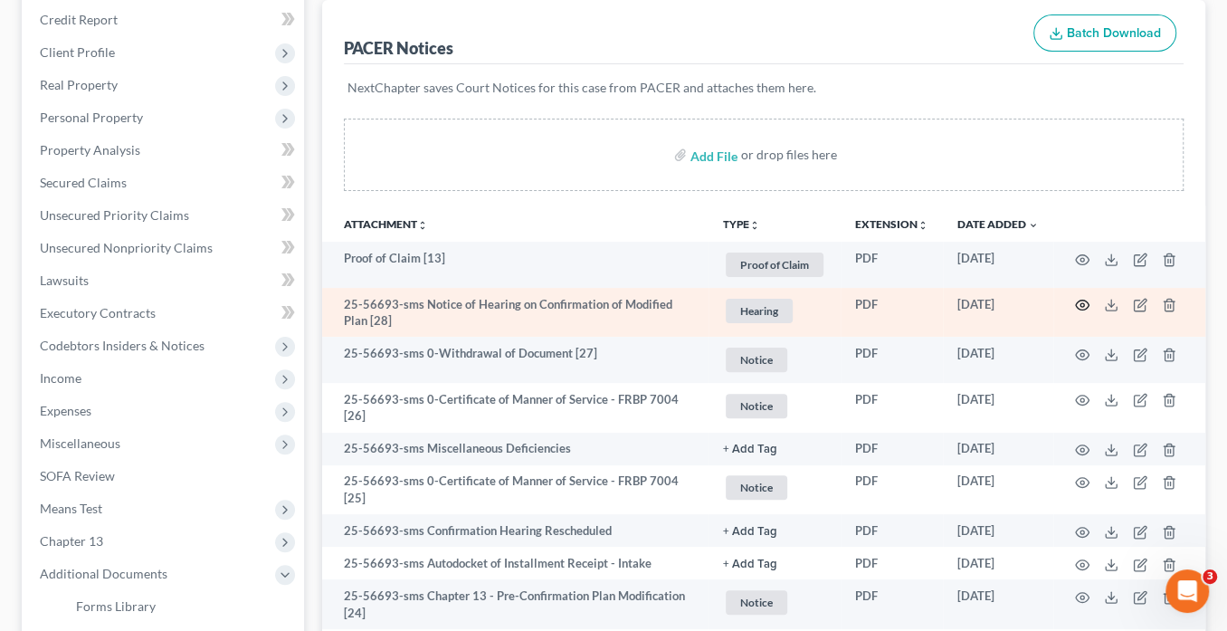
click at [1086, 300] on icon "button" at bounding box center [1082, 305] width 14 height 14
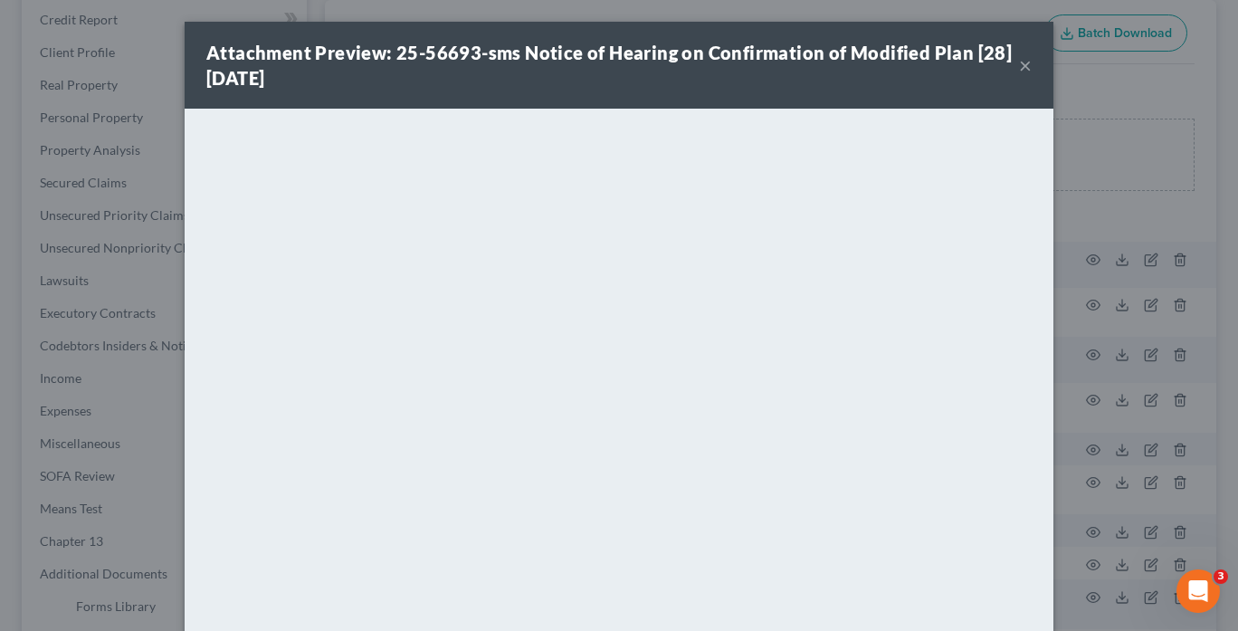
click at [1022, 64] on button "×" at bounding box center [1025, 65] width 13 height 22
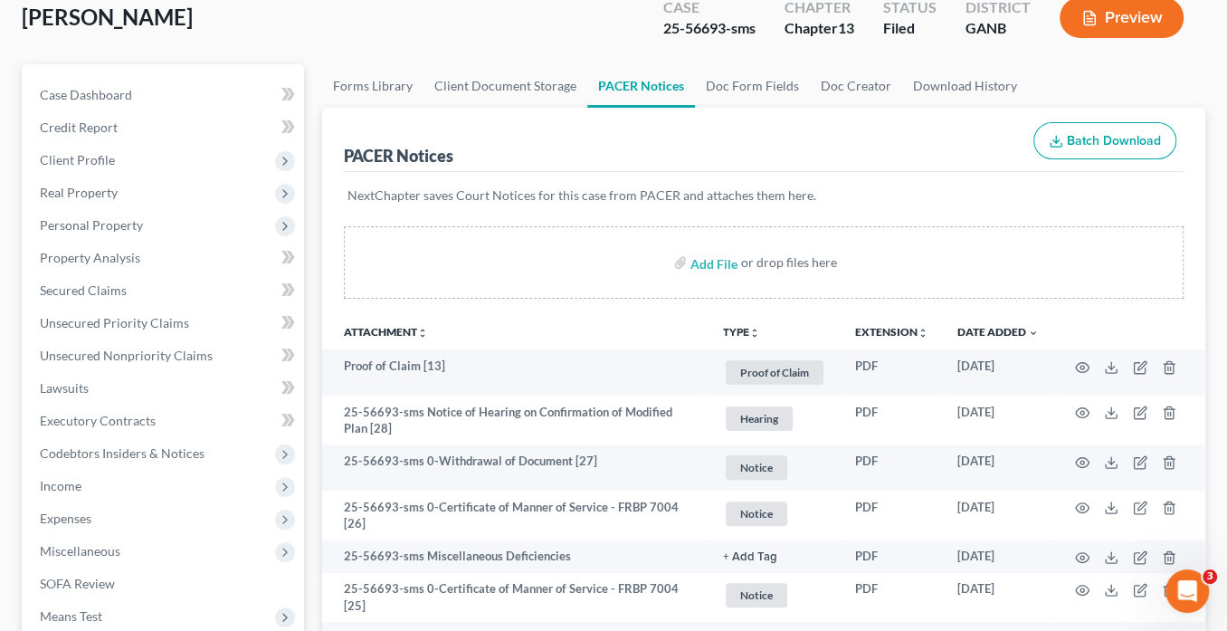
scroll to position [0, 0]
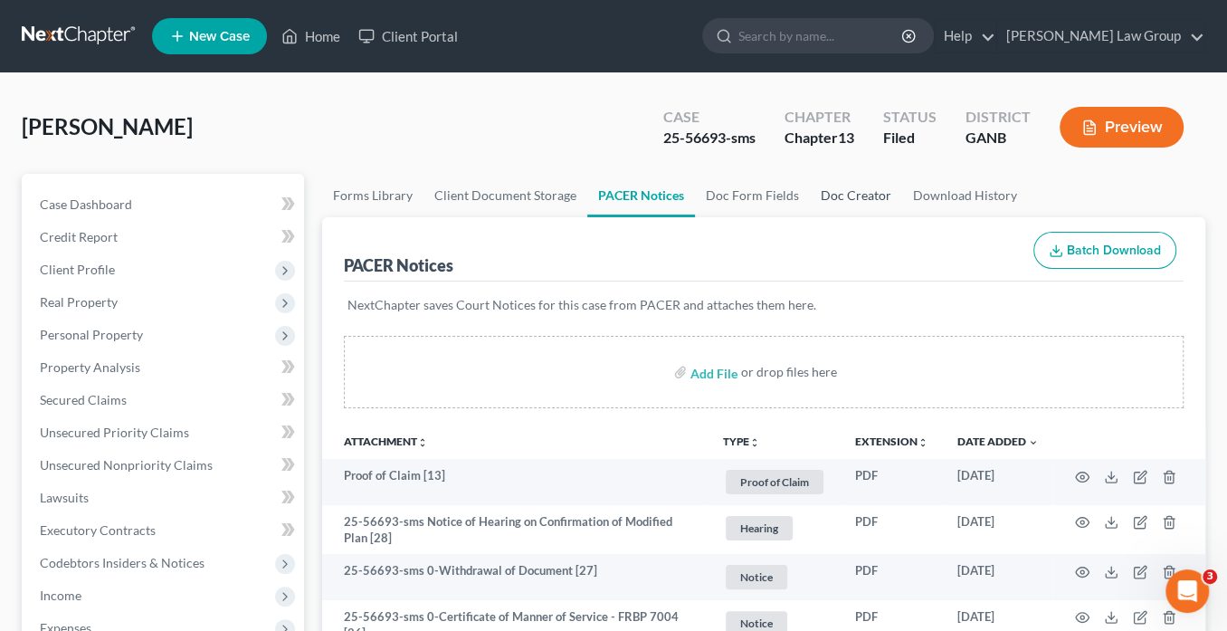
click at [843, 199] on link "Doc Creator" at bounding box center [856, 195] width 92 height 43
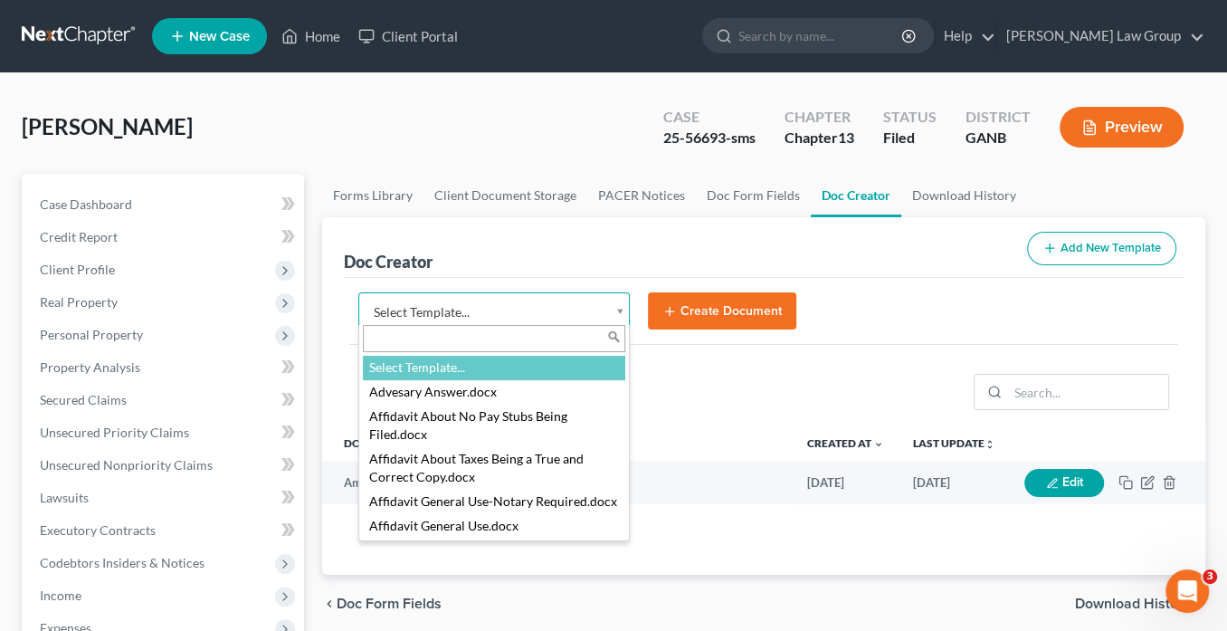
click at [624, 317] on body "Home New Case Client Portal Saedi Law Group info@saedilawgroup.com My Account S…" at bounding box center [613, 611] width 1227 height 1223
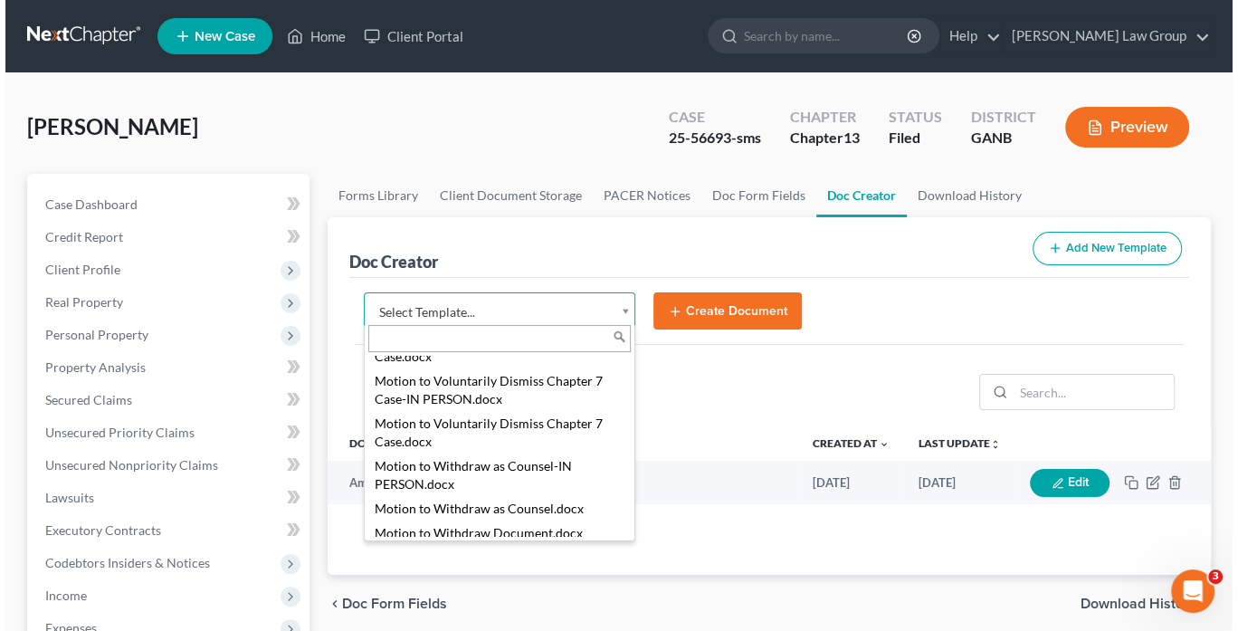
scroll to position [3601, 0]
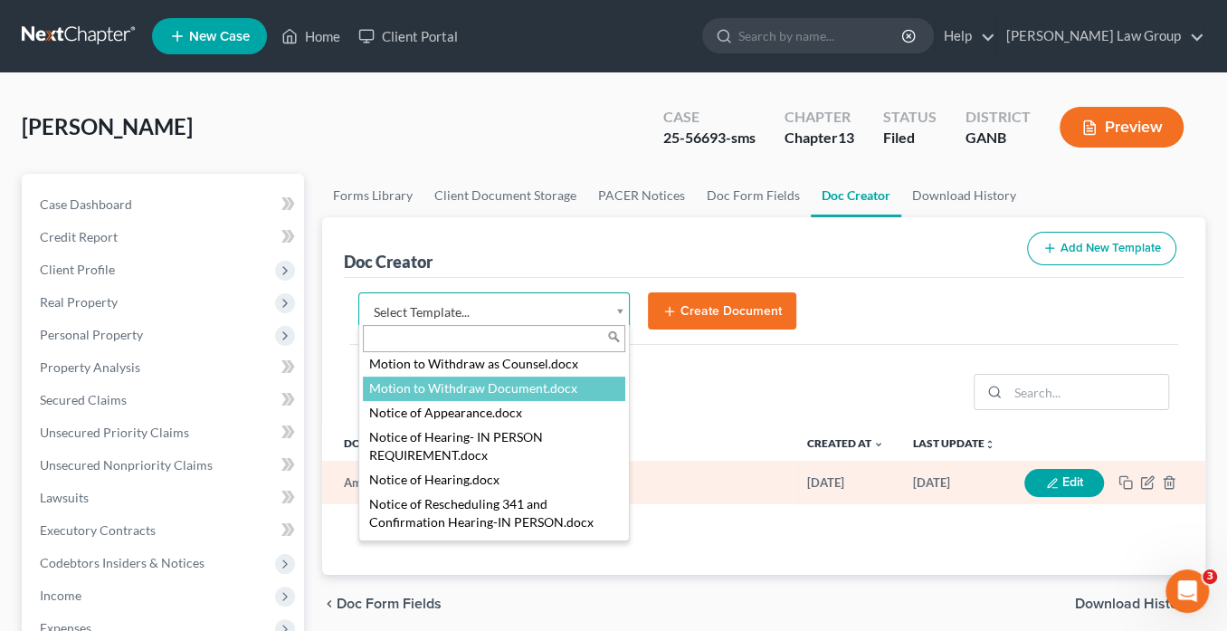
select select "111663"
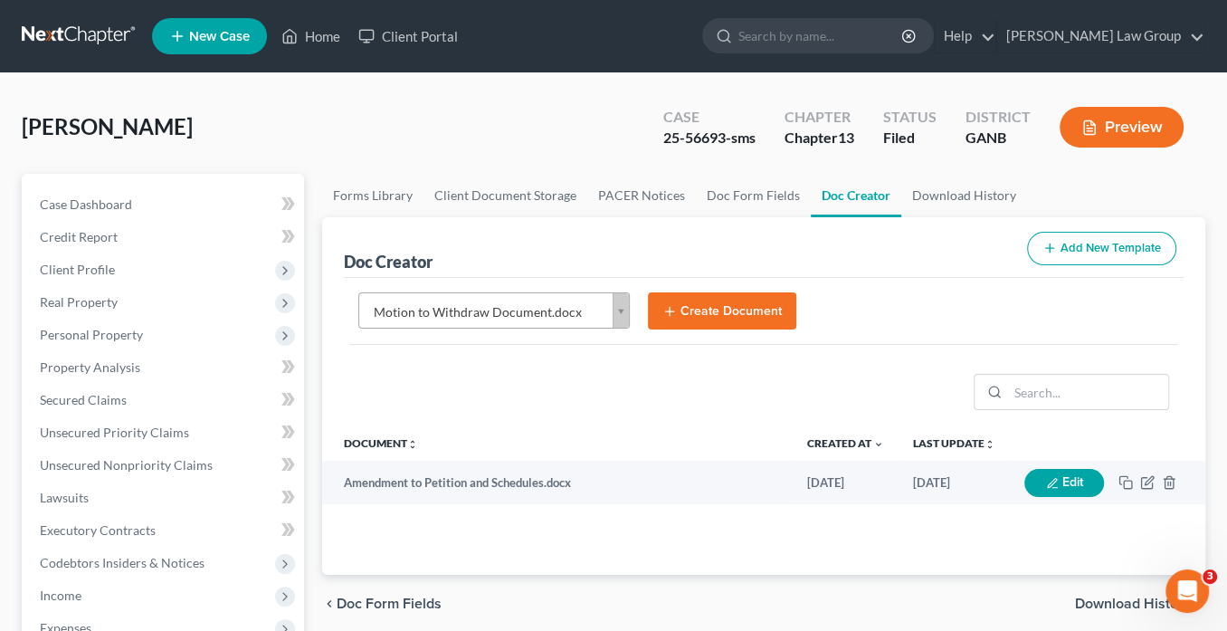
click at [697, 305] on button "Create Document" at bounding box center [722, 311] width 148 height 38
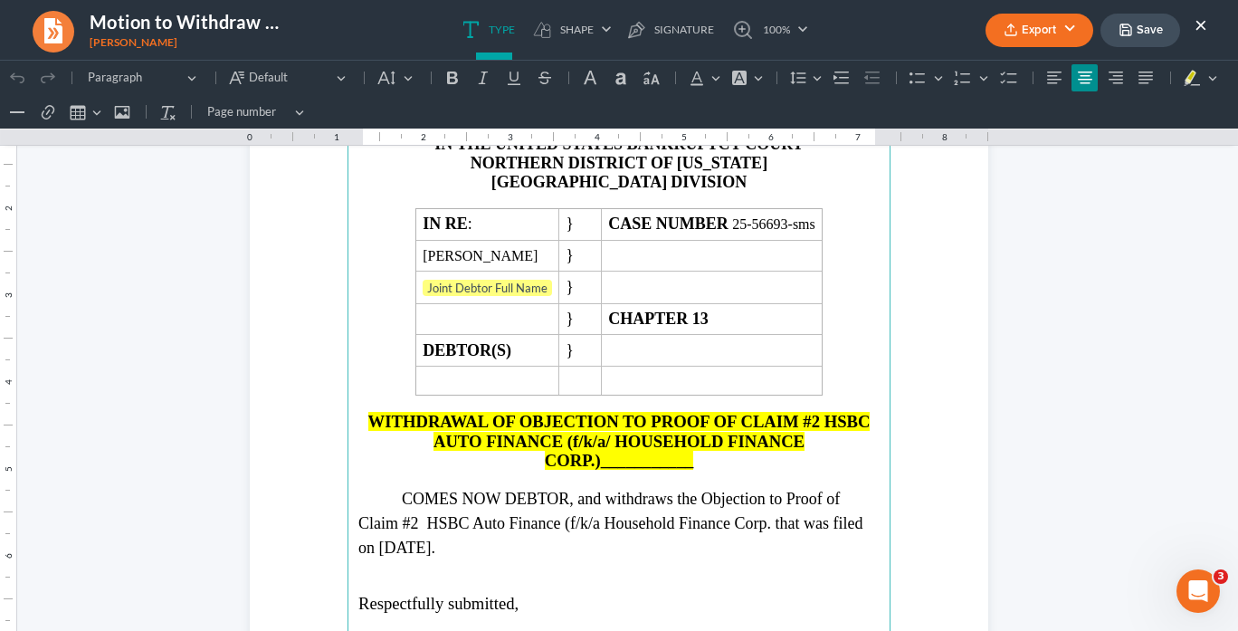
scroll to position [217, 0]
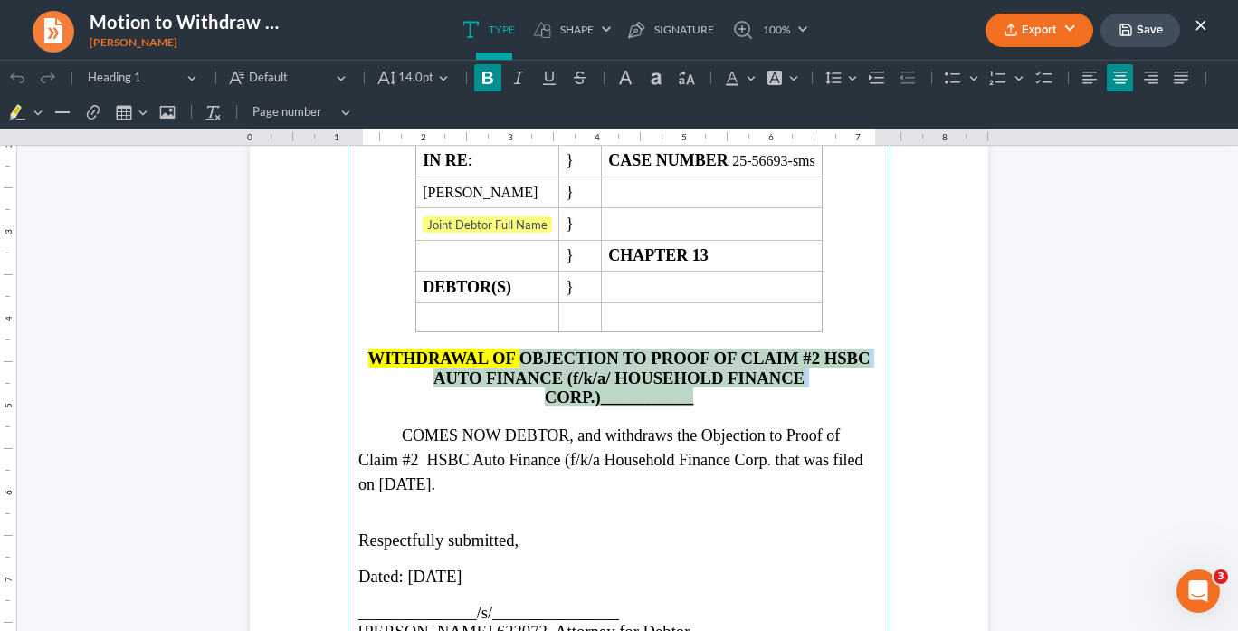
drag, startPoint x: 708, startPoint y: 391, endPoint x: 512, endPoint y: 352, distance: 199.3
click at [512, 352] on h2 "WITHDRAWAL OF OBJECTION TO PROOF OF CLAIM #2 HSBC AUTO FINANCE (f/k/a/ HOUSEHOL…" at bounding box center [618, 377] width 521 height 58
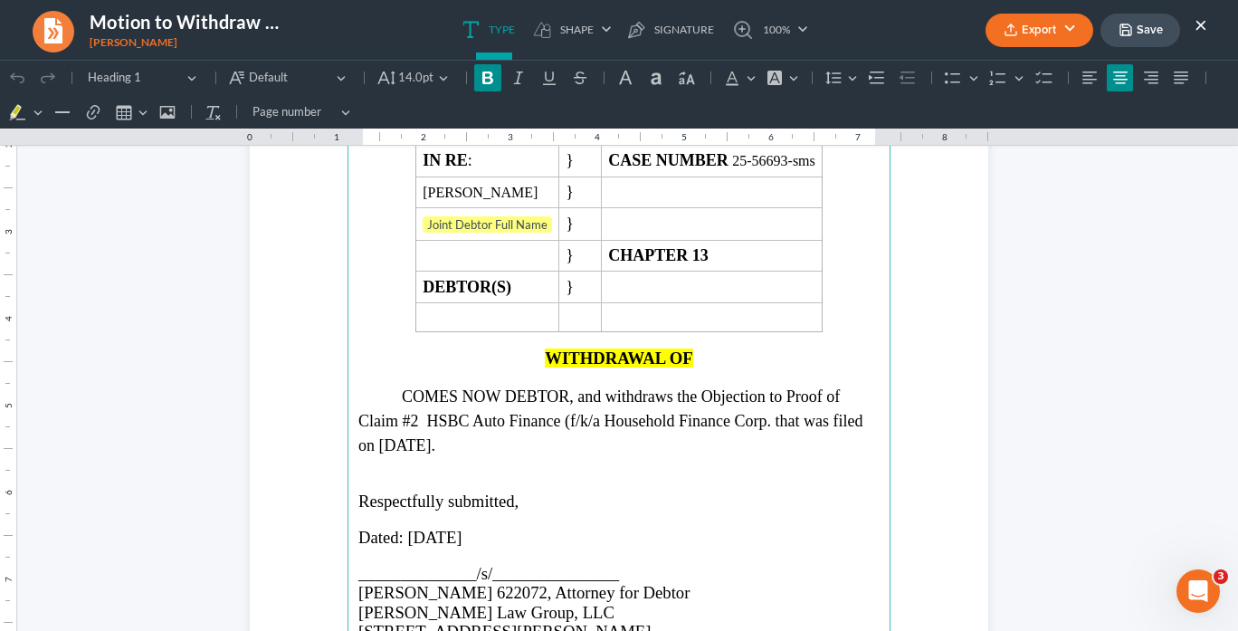
click at [689, 349] on strong "WITHDRAWAL OF" at bounding box center [619, 357] width 148 height 19
click at [690, 349] on h2 "WITHDRAWAL OF" at bounding box center [618, 357] width 521 height 19
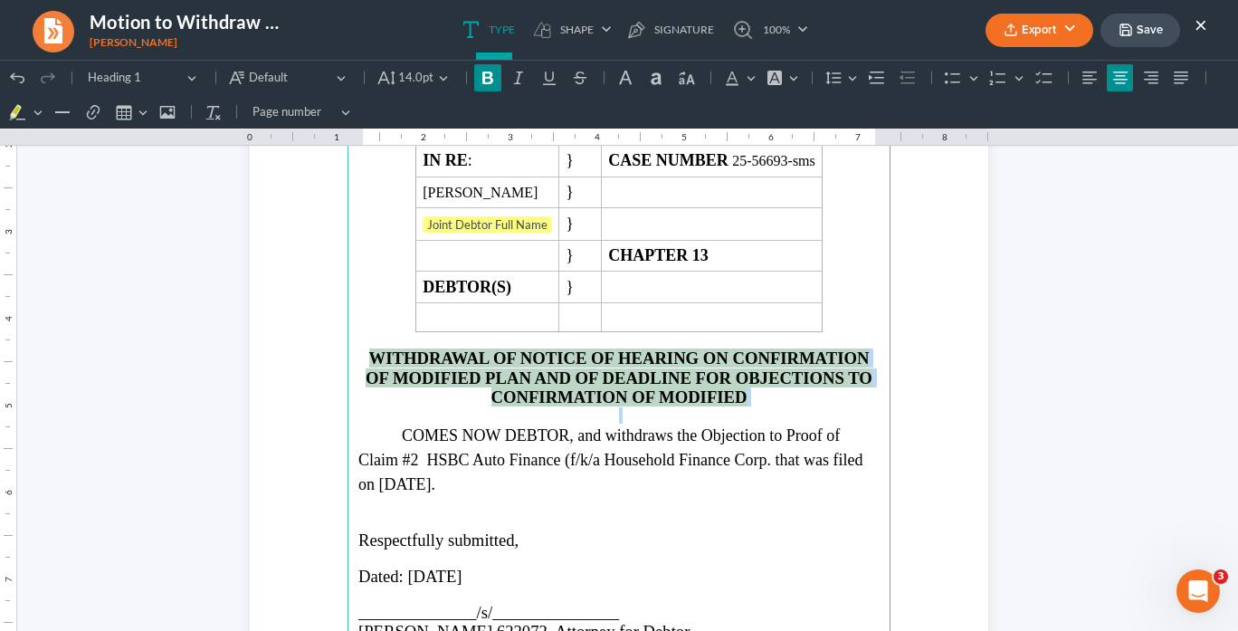
drag, startPoint x: 768, startPoint y: 405, endPoint x: 737, endPoint y: 139, distance: 267.9
click at [362, 346] on main "IN THE UNITED STATES BANKRUPTCY COURT NORTHERN DISTRICT OF GEORGIA ATLANTA DIVI…" at bounding box center [619, 450] width 543 height 782
click at [795, 80] on button "Font Background Color Font Background Color" at bounding box center [782, 77] width 40 height 27
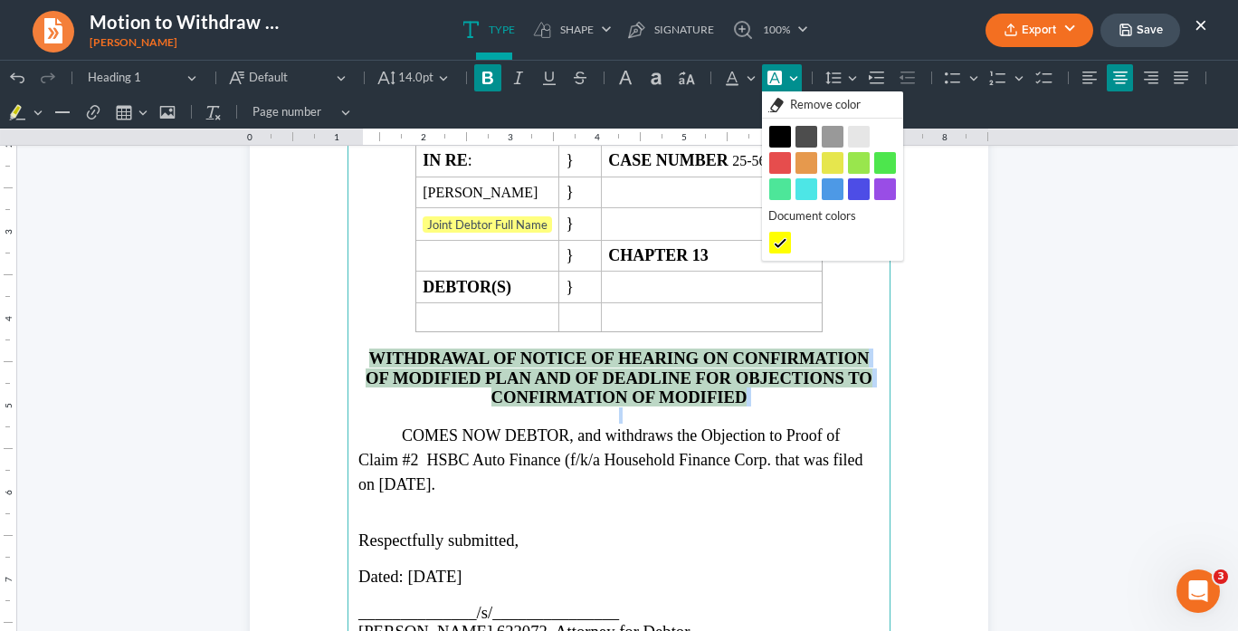
drag, startPoint x: 834, startPoint y: 103, endPoint x: 823, endPoint y: 101, distance: 11.9
click at [834, 103] on span "Remove color" at bounding box center [825, 105] width 71 height 18
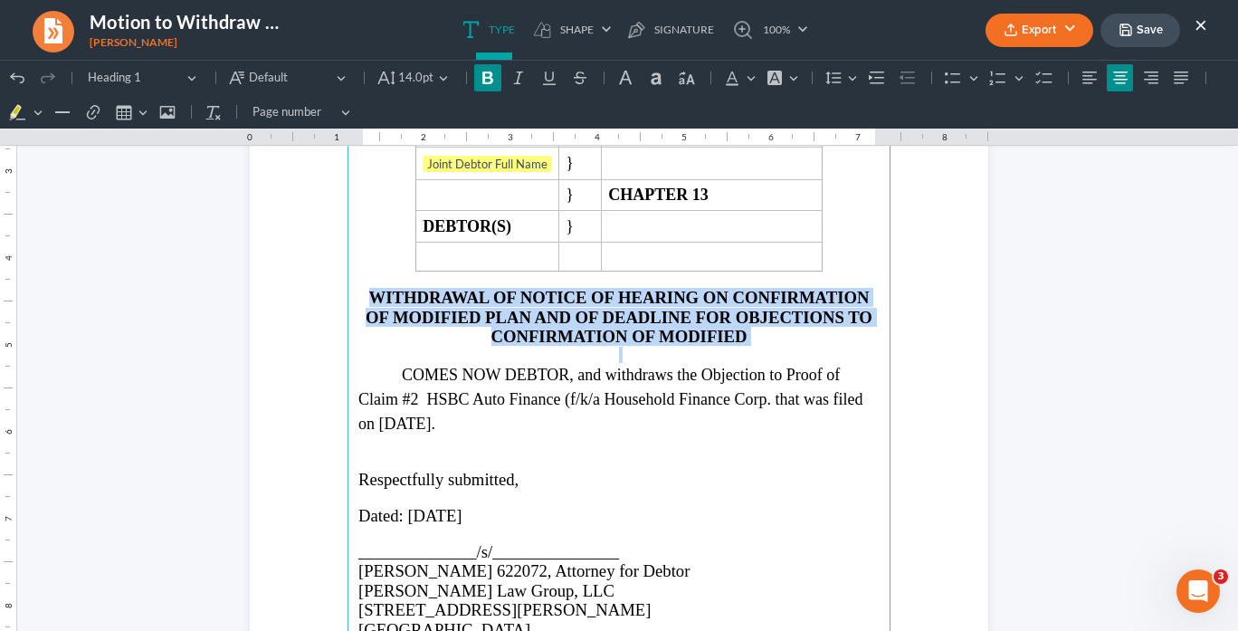
scroll to position [362, 0]
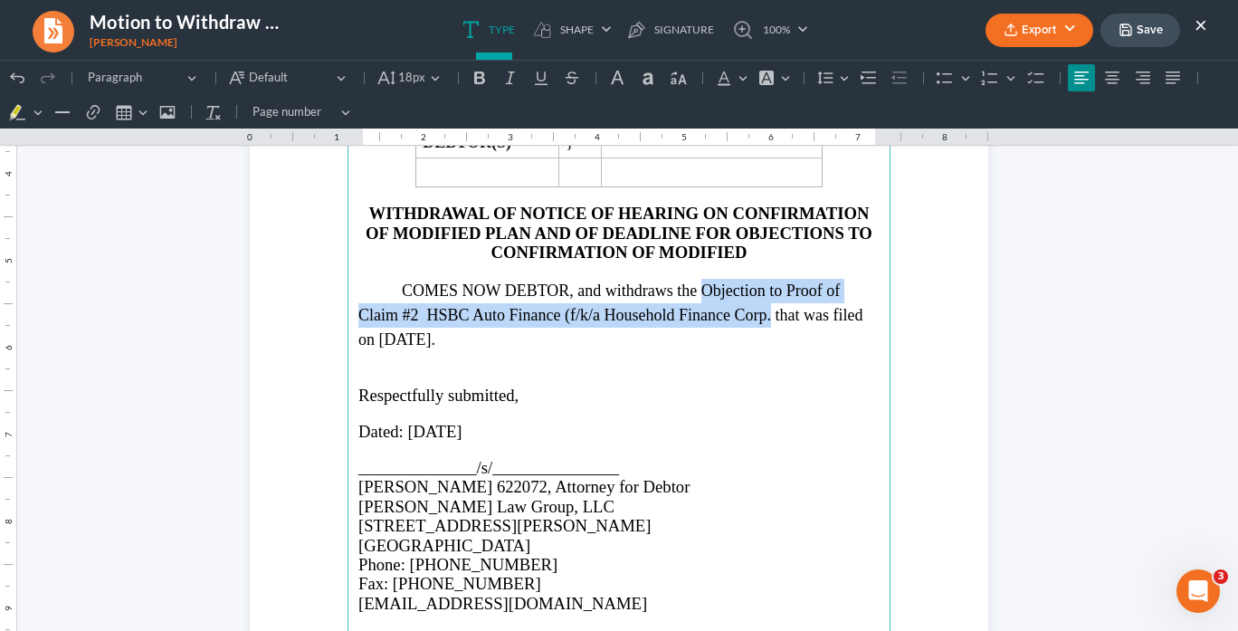
drag, startPoint x: 747, startPoint y: 311, endPoint x: 700, endPoint y: 276, distance: 58.8
click at [697, 281] on span "COMES NOW DEBTOR, and withdraws the Objection to Proof of Claim #2 HSBC Auto Fi…" at bounding box center [610, 314] width 504 height 67
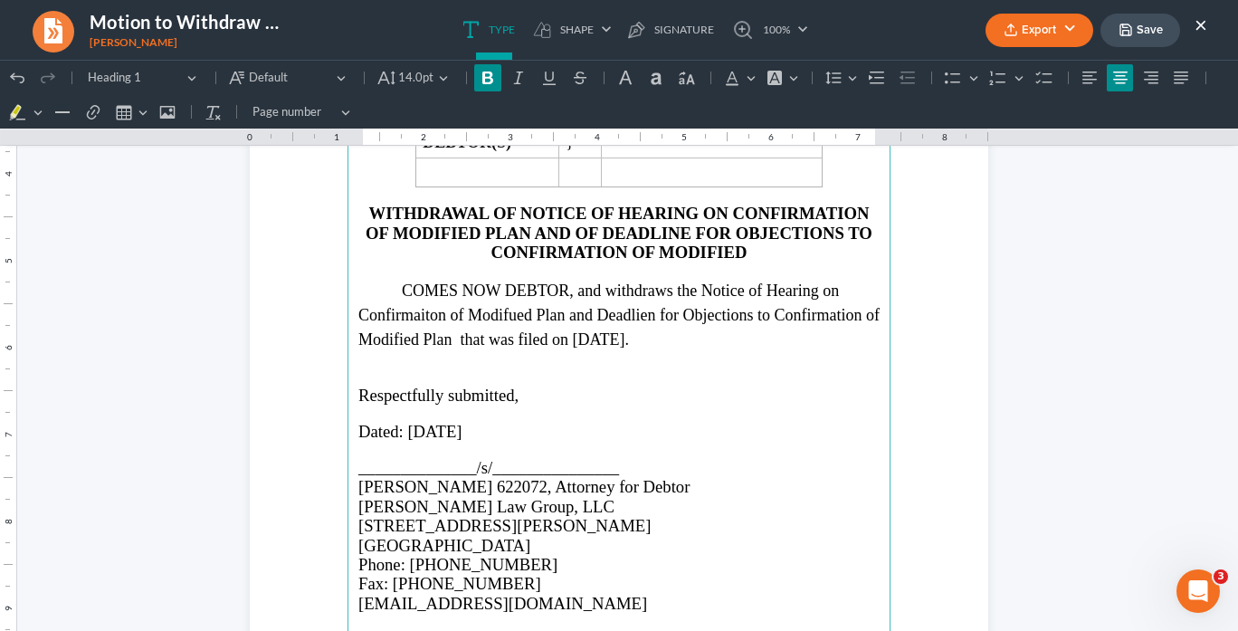
click at [744, 247] on h2 "WITHDRAWAL OF NOTICE OF HEARING ON CONFIRMATION OF MODIFIED PLAN AND OF DEADLIN…" at bounding box center [618, 233] width 521 height 58
click at [510, 312] on span "COMES NOW DEBTOR, and withdraws the Notice of Hearing on Confirmaiton of Modifu…" at bounding box center [618, 314] width 521 height 67
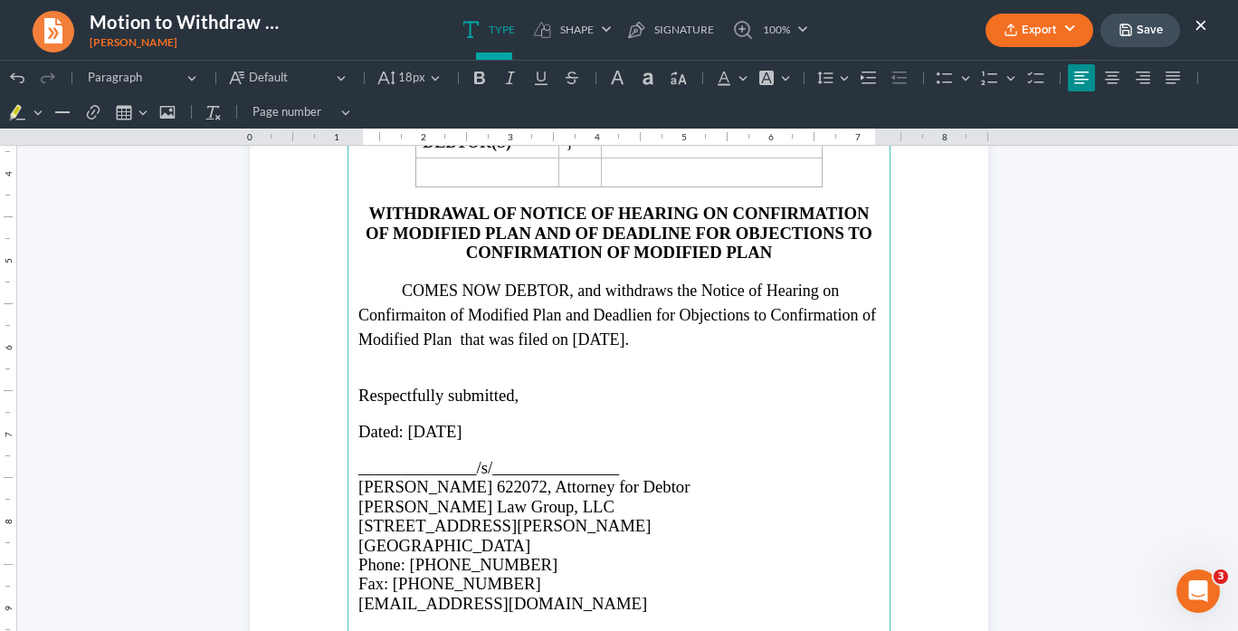
drag, startPoint x: 644, startPoint y: 308, endPoint x: 663, endPoint y: 309, distance: 19.0
click at [644, 308] on span "COMES NOW DEBTOR, and withdraws the Notice of Hearing on Confirmaiton of Modifi…" at bounding box center [617, 314] width 518 height 67
click at [452, 331] on span "COMES NOW DEBTOR, and withdraws the Notice of Hearing on Confirmaiton of Modifi…" at bounding box center [617, 314] width 518 height 67
click at [690, 333] on span "COMES NOW DEBTOR, and withdraws the Notice of Hearing on Confirmaiton of Modifi…" at bounding box center [617, 314] width 518 height 67
click at [444, 333] on span "COMES NOW DEBTOR, and withdraws the Notice of Hearing on Confirmaiton of Modifi…" at bounding box center [617, 314] width 518 height 67
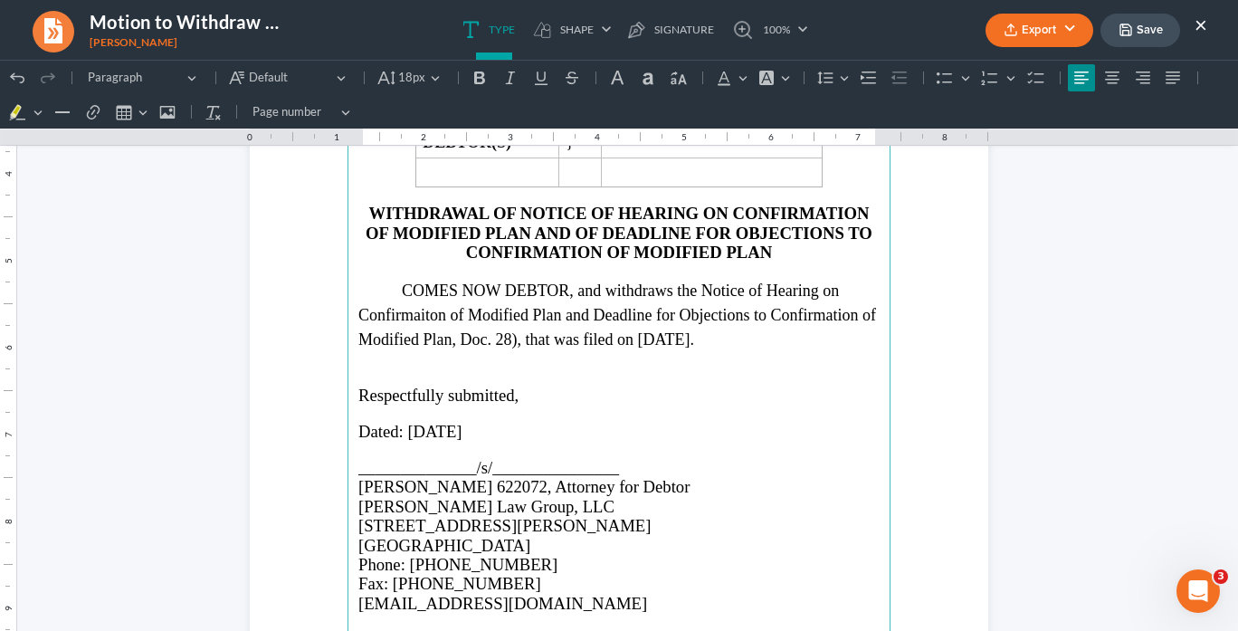
click at [460, 331] on span "COMES NOW DEBTOR, and withdraws the Notice of Hearing on Confirmaiton of Modifi…" at bounding box center [617, 314] width 518 height 67
click at [710, 332] on span "COMES NOW DEBTOR, and withdraws the Notice of Hearing on Confirmaiton of Modifi…" at bounding box center [617, 314] width 518 height 67
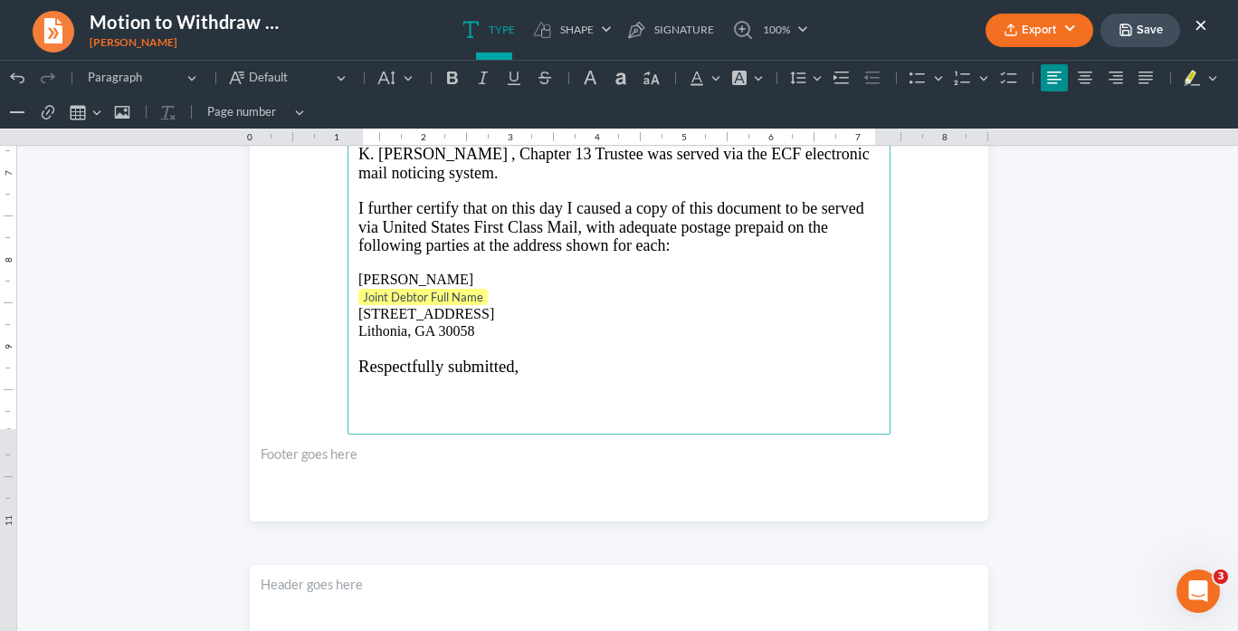
scroll to position [1520, 0]
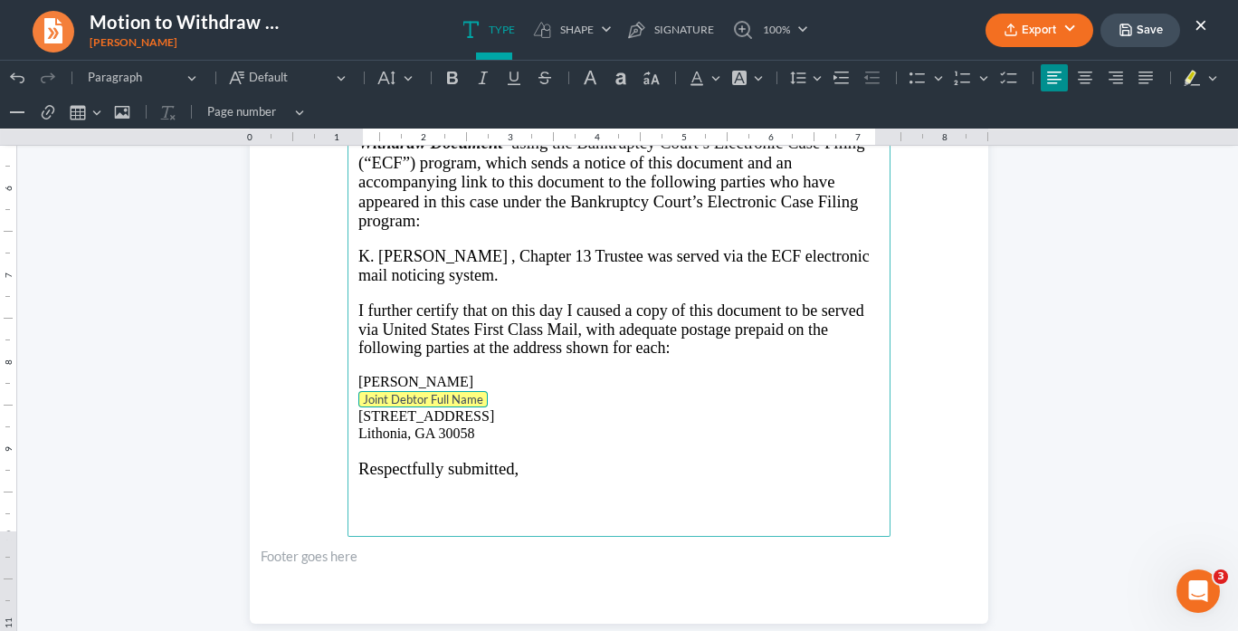
drag, startPoint x: 490, startPoint y: 391, endPoint x: 357, endPoint y: 397, distance: 132.3
click at [358, 397] on p "Joint Debtor Full Name" at bounding box center [618, 400] width 521 height 18
click at [358, 407] on p "7546 Mountain Creek Bluff Lithonia, GA 30058" at bounding box center [618, 423] width 521 height 33
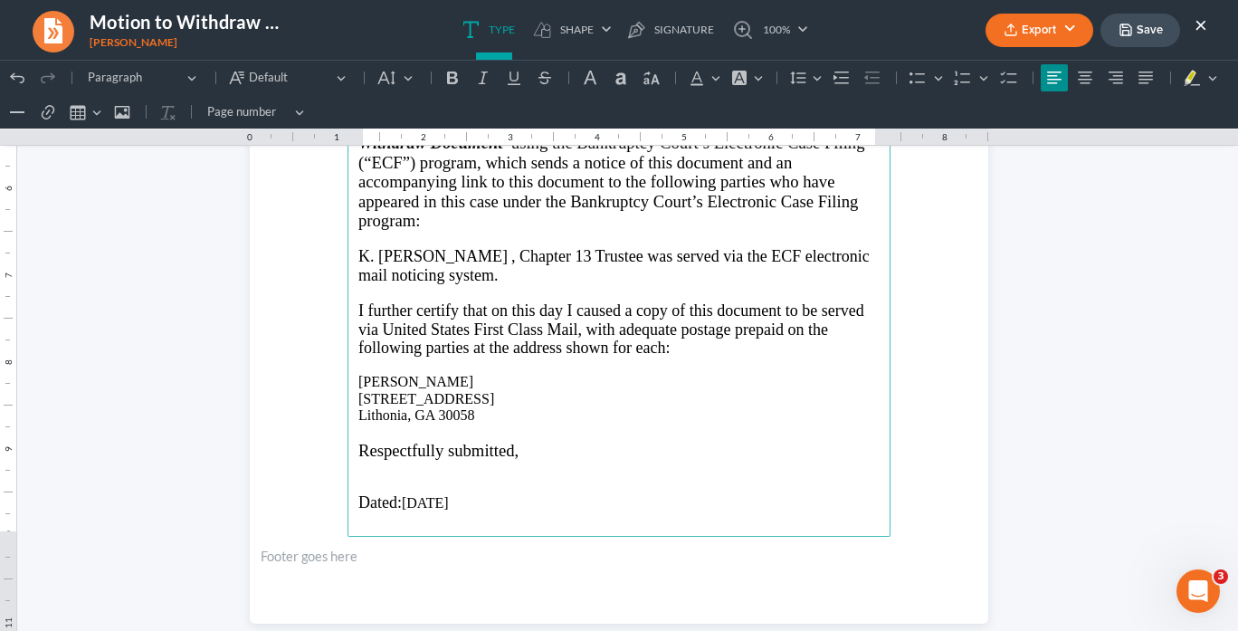
click at [1031, 29] on button "Export" at bounding box center [1040, 30] width 108 height 33
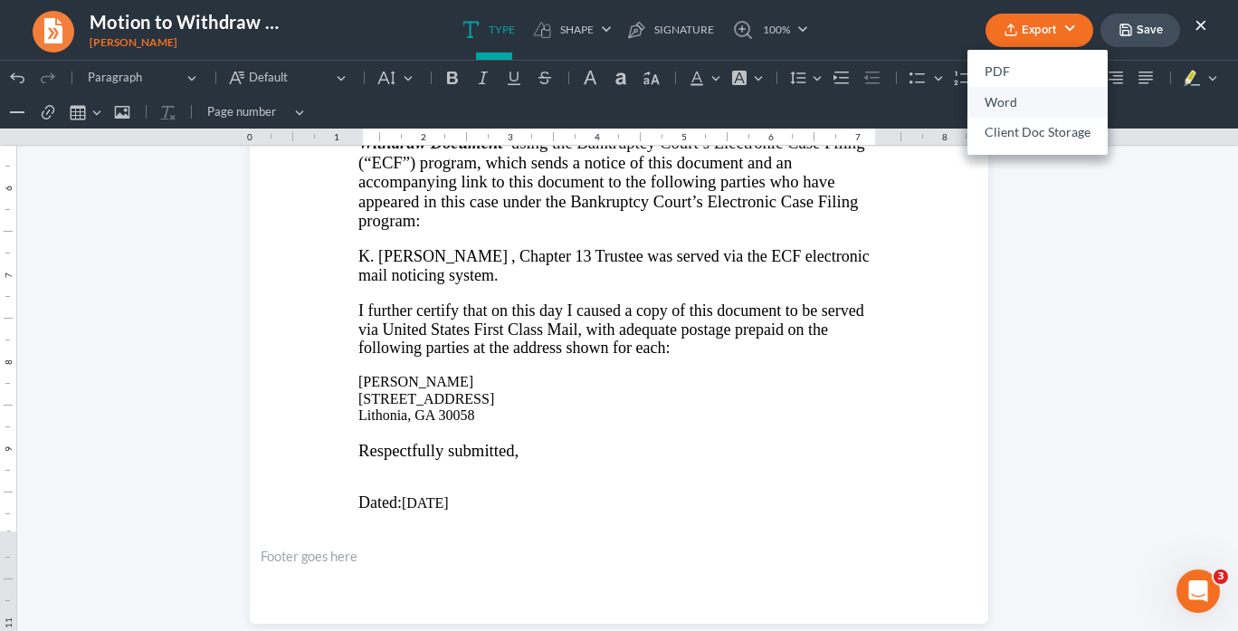
click at [1021, 100] on link "Word" at bounding box center [1037, 102] width 140 height 31
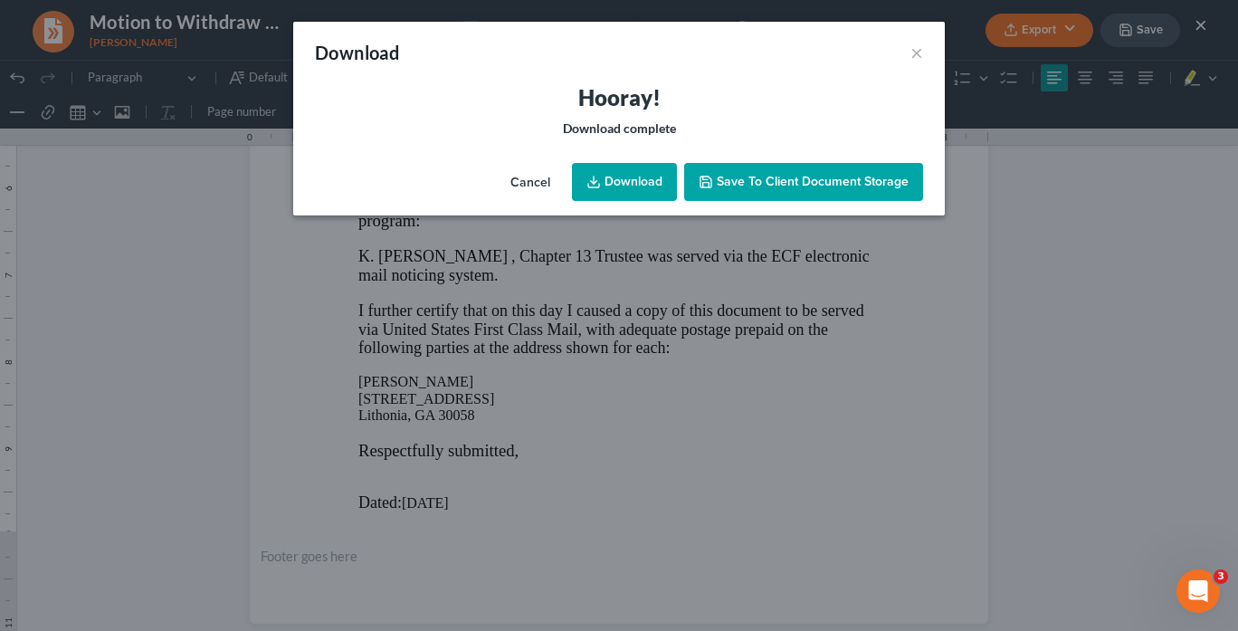
click at [632, 180] on link "Download" at bounding box center [624, 182] width 105 height 38
click at [616, 171] on link "Download" at bounding box center [624, 182] width 105 height 38
drag, startPoint x: 922, startPoint y: 51, endPoint x: 921, endPoint y: 26, distance: 24.5
click at [921, 51] on button "×" at bounding box center [916, 53] width 13 height 22
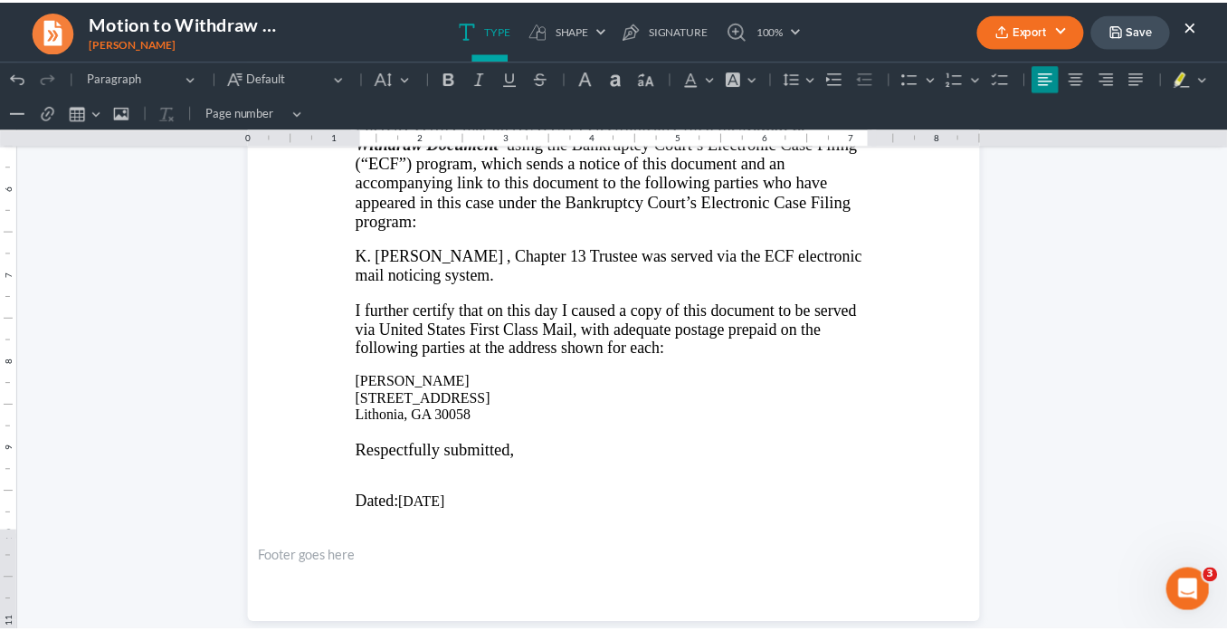
scroll to position [1158, 0]
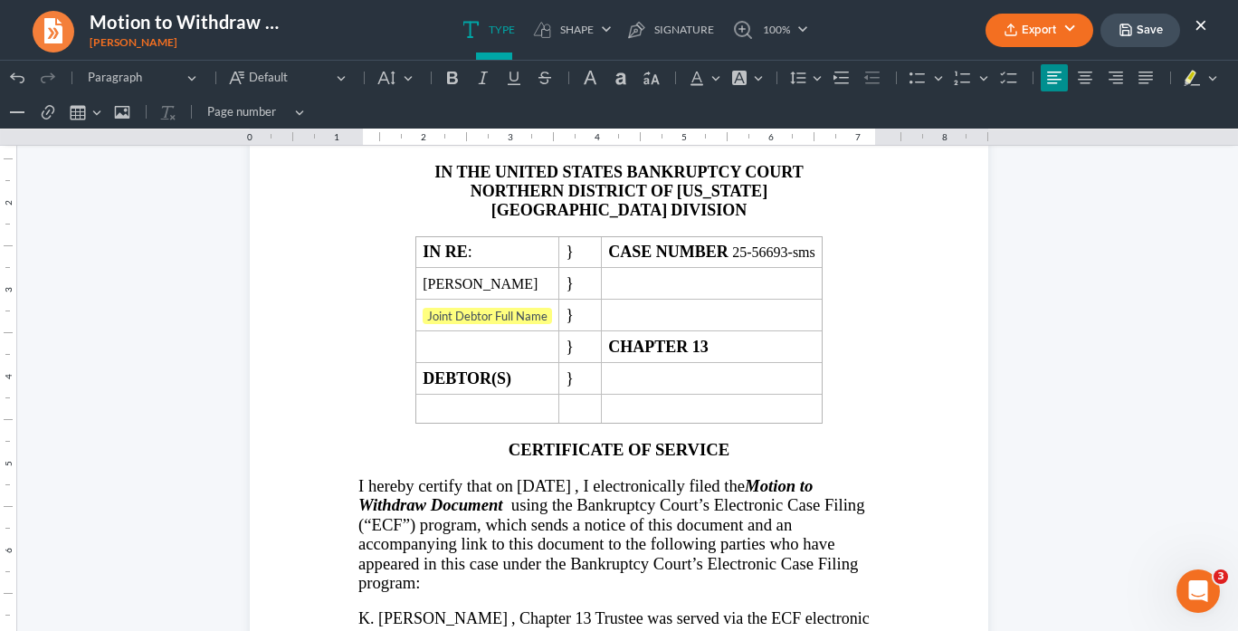
click at [1201, 24] on button "×" at bounding box center [1201, 25] width 13 height 22
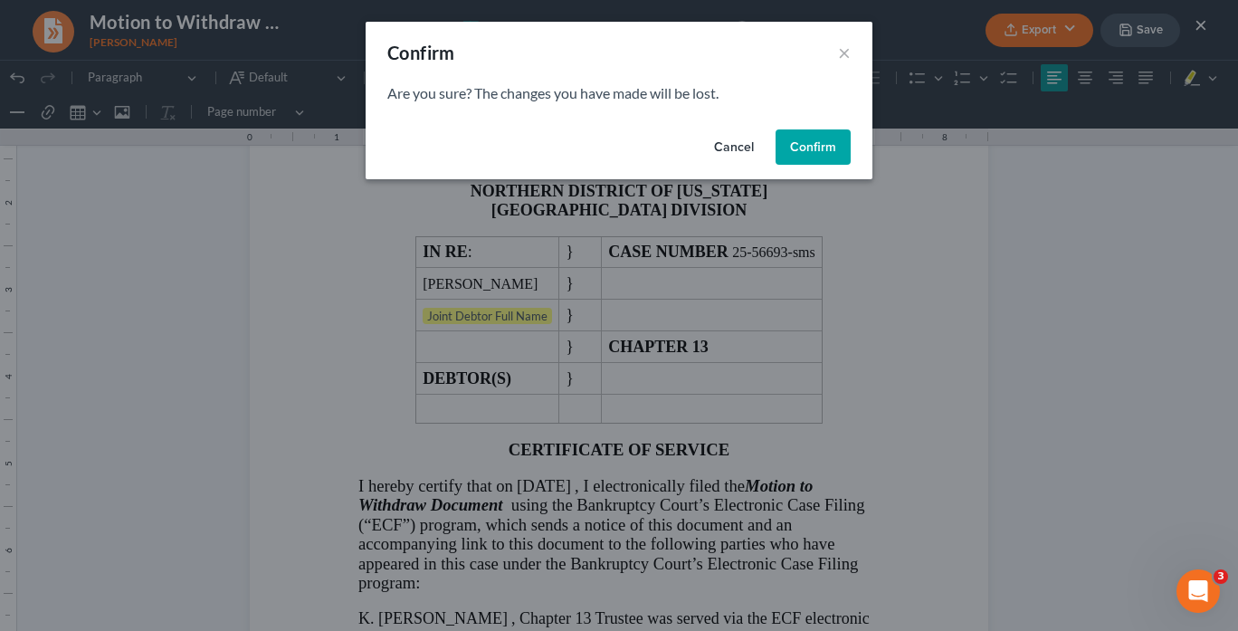
click at [823, 138] on button "Confirm" at bounding box center [813, 147] width 75 height 36
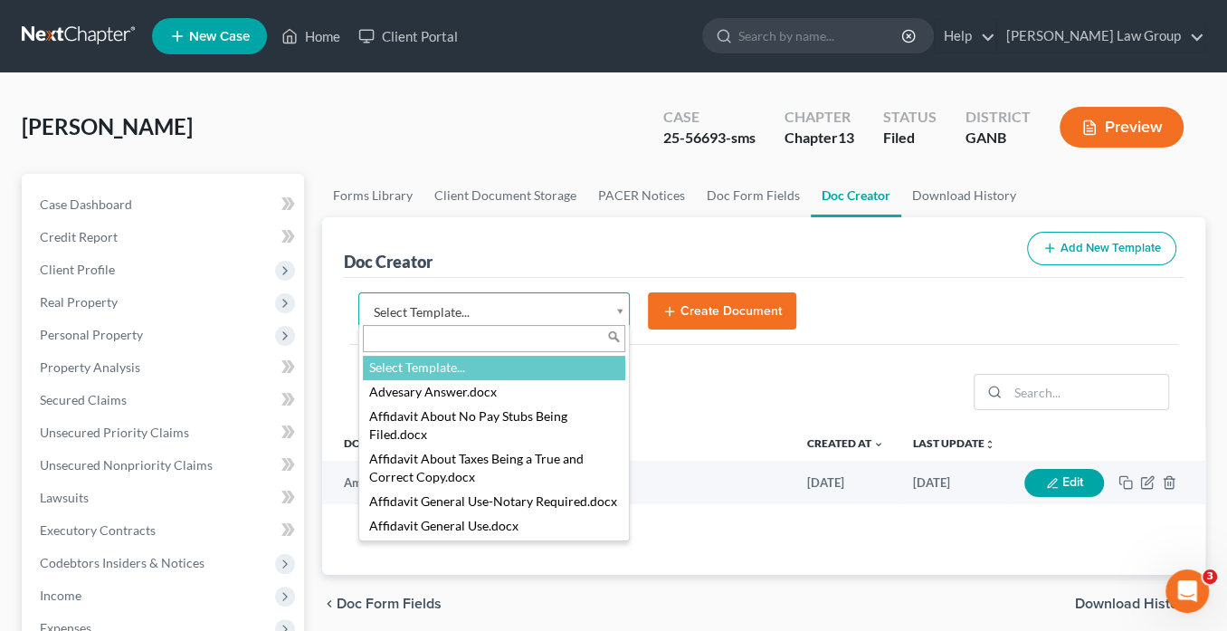
click at [617, 310] on body "Home New Case Client Portal Saedi Law Group info@saedilawgroup.com My Account S…" at bounding box center [613, 611] width 1227 height 1223
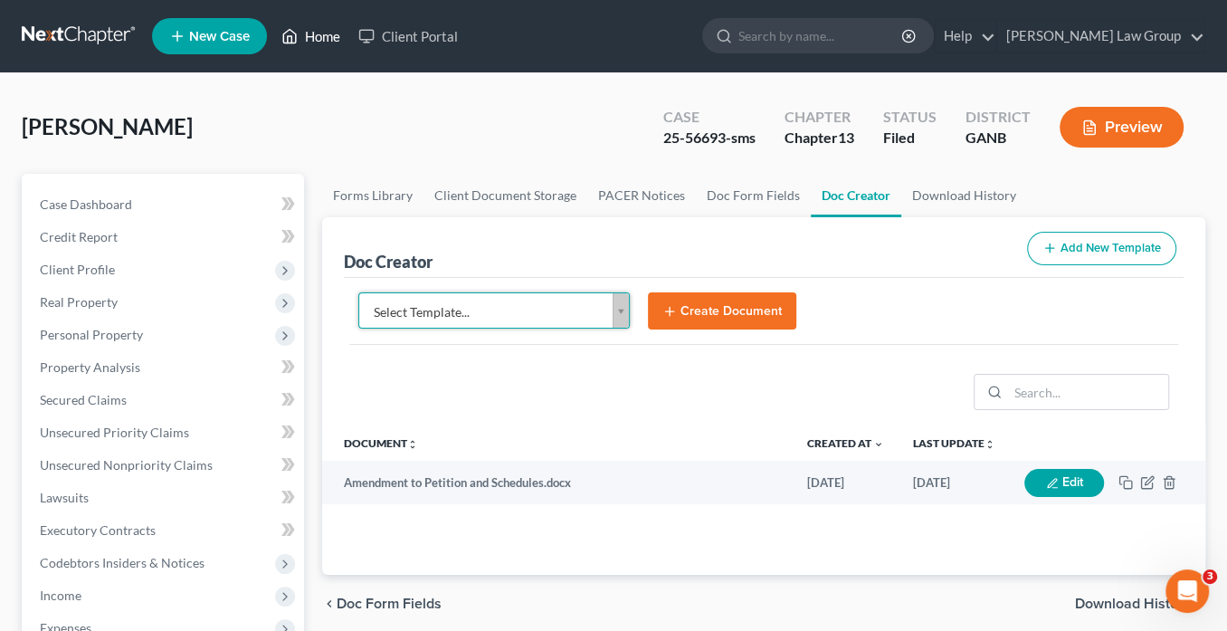
click at [322, 33] on body "Home New Case Client Portal Saedi Law Group info@saedilawgroup.com My Account S…" at bounding box center [613, 611] width 1227 height 1223
click at [333, 36] on link "Home" at bounding box center [310, 36] width 77 height 33
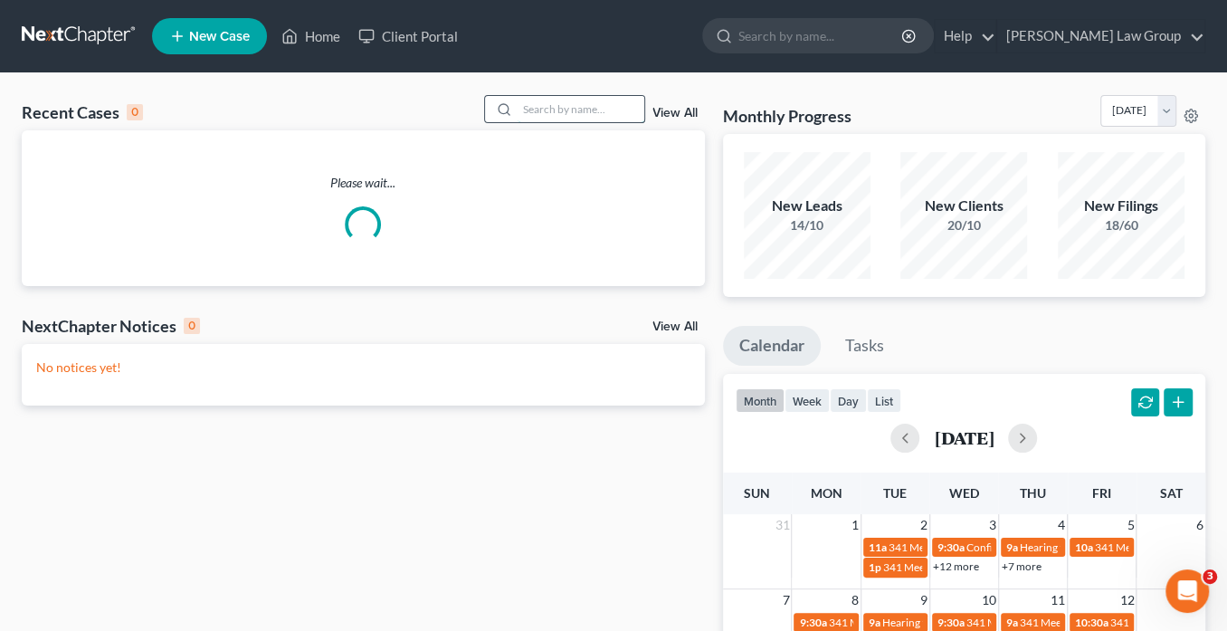
click at [527, 109] on input "search" at bounding box center [581, 109] width 127 height 26
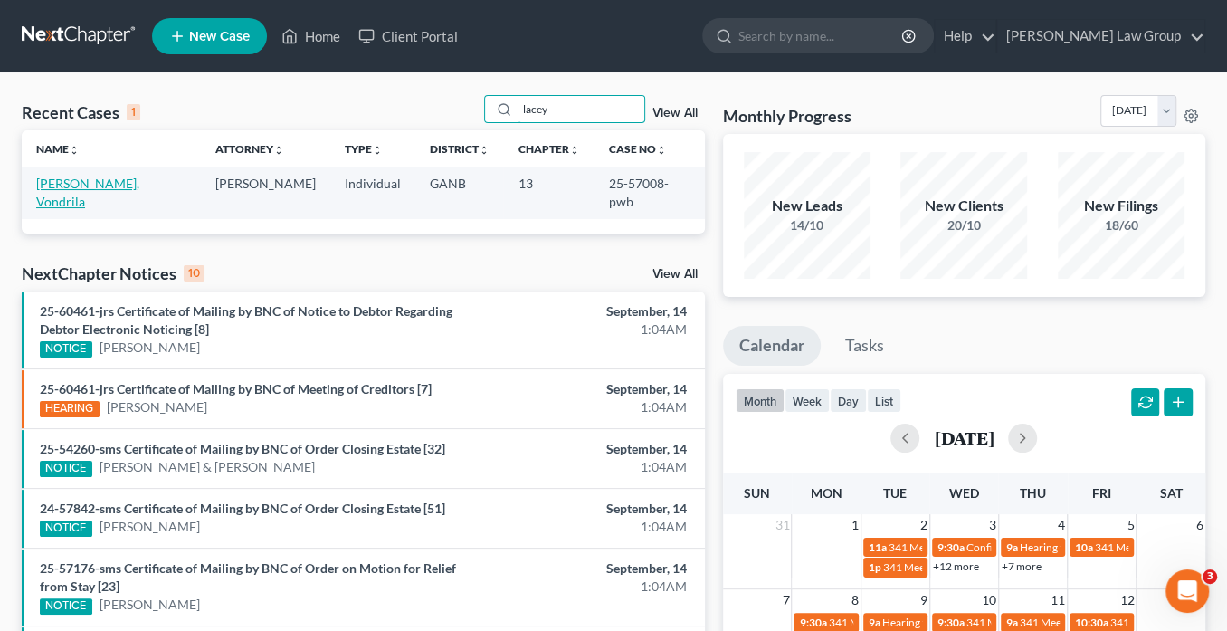
type input "lacey"
click at [107, 180] on link "Lacey, Vondrila" at bounding box center [87, 192] width 103 height 33
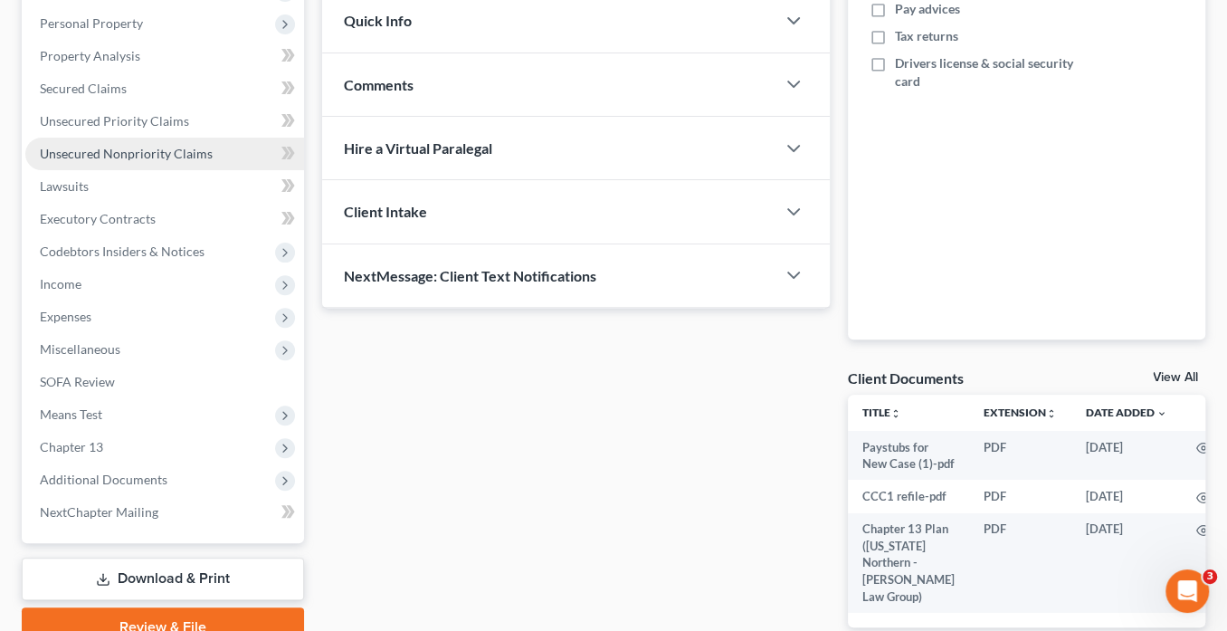
scroll to position [290, 0]
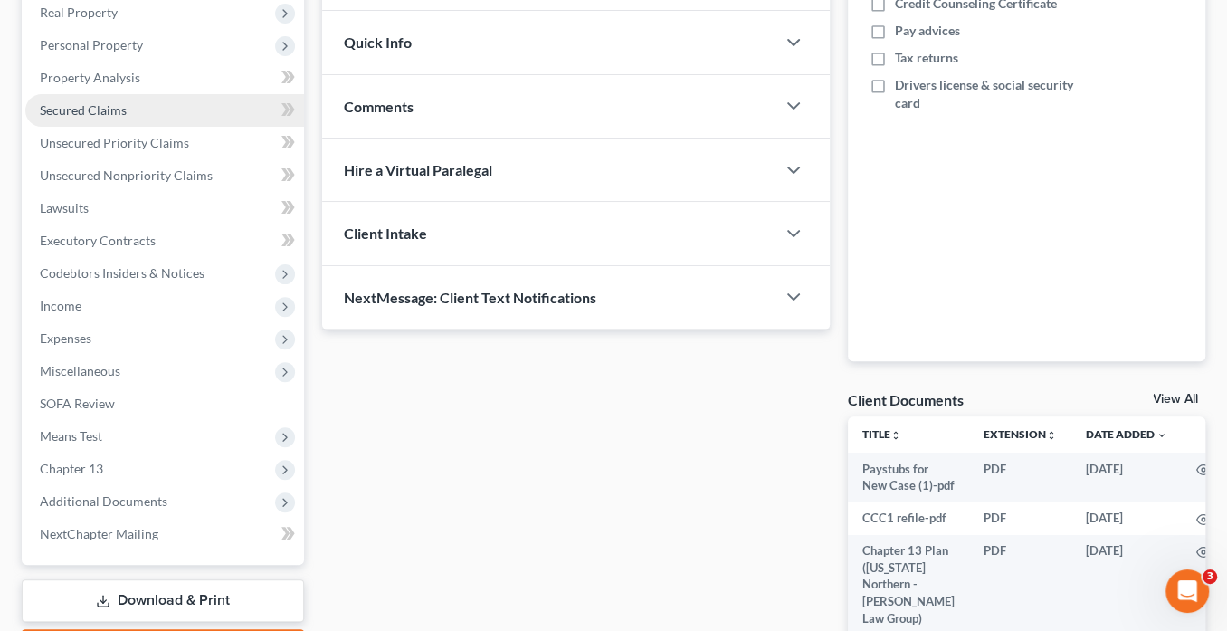
click at [109, 109] on span "Secured Claims" at bounding box center [83, 109] width 87 height 15
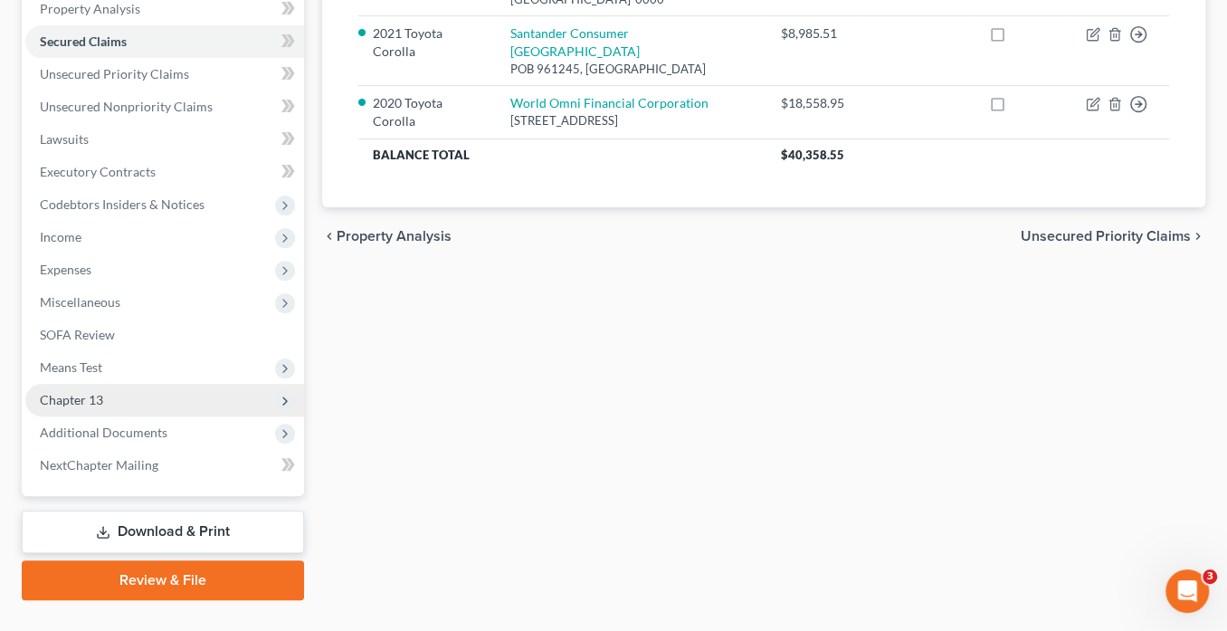
scroll to position [393, 0]
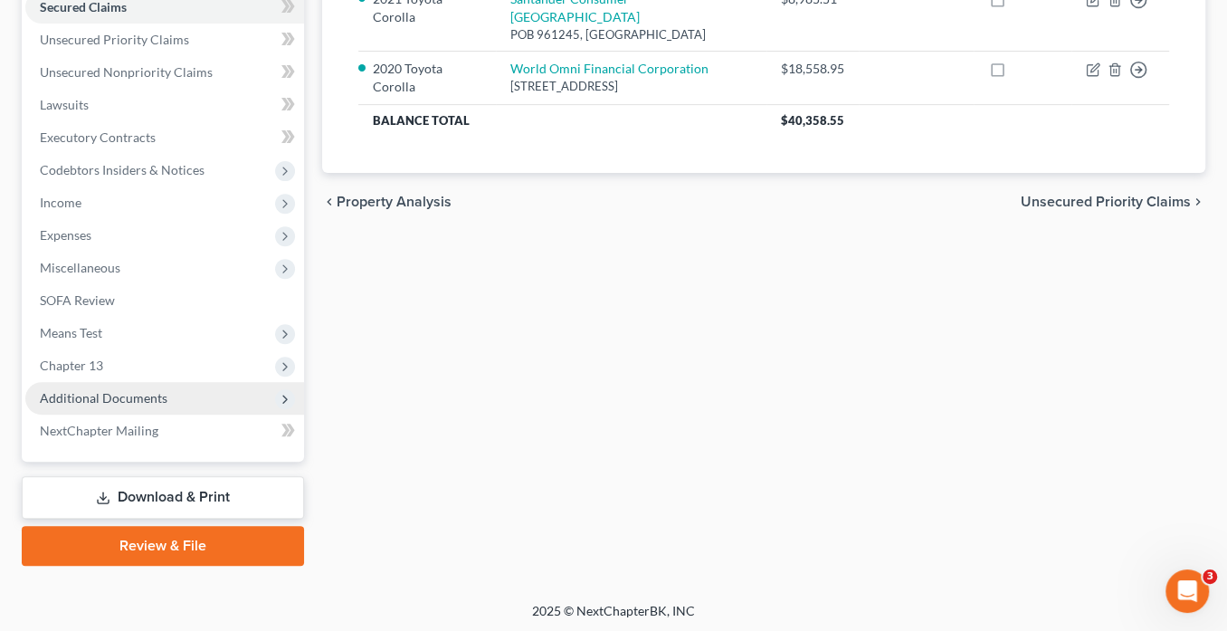
click at [114, 392] on span "Additional Documents" at bounding box center [104, 397] width 128 height 15
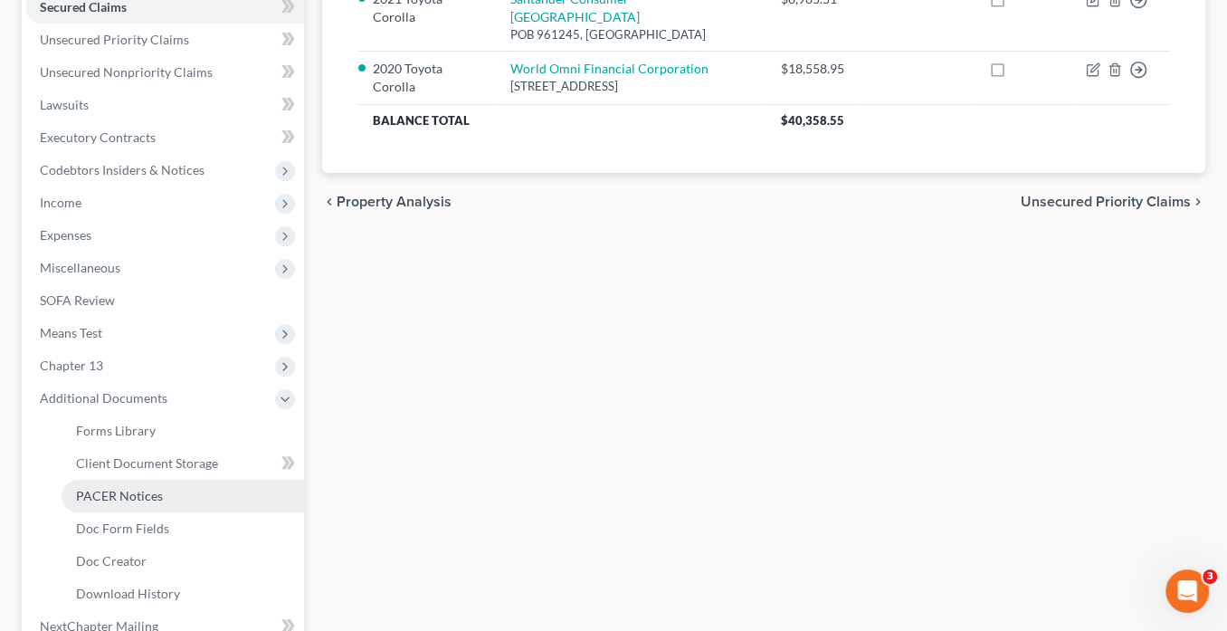
click at [132, 490] on span "PACER Notices" at bounding box center [119, 495] width 87 height 15
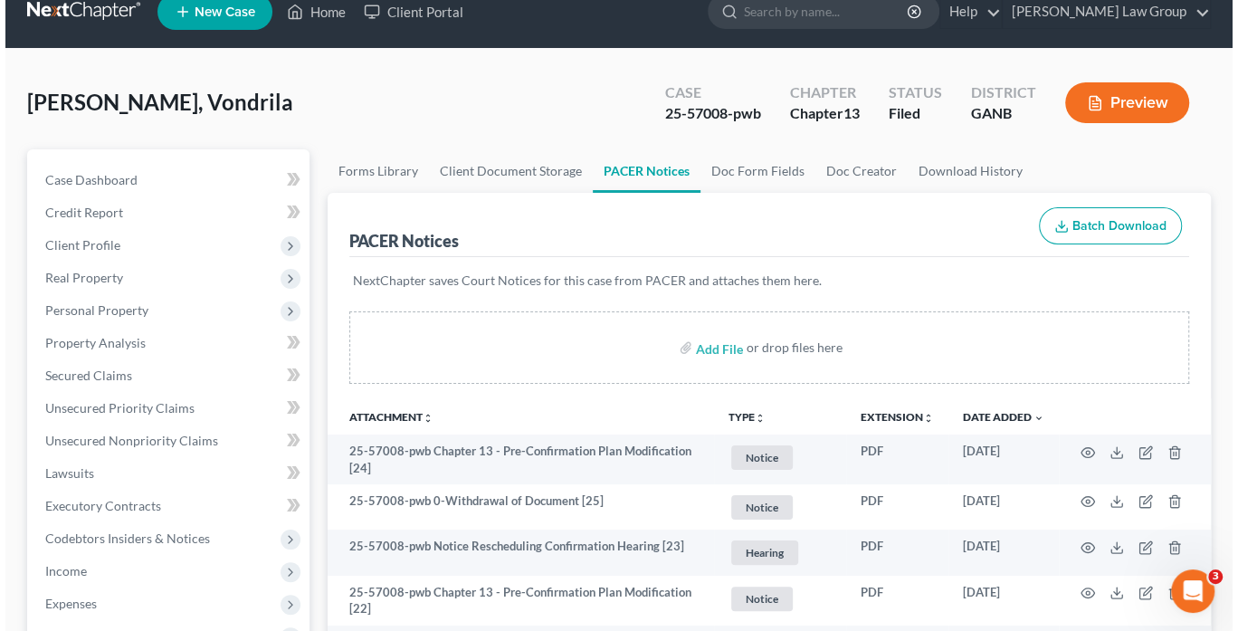
scroll to position [290, 0]
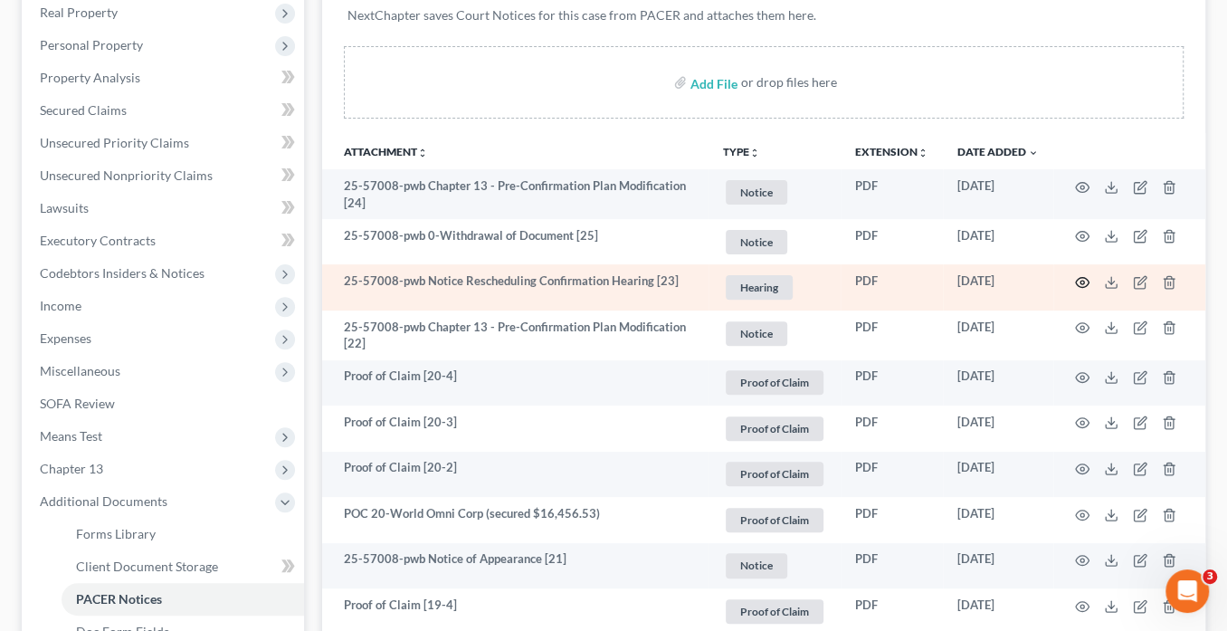
click at [1088, 281] on icon "button" at bounding box center [1083, 282] width 14 height 10
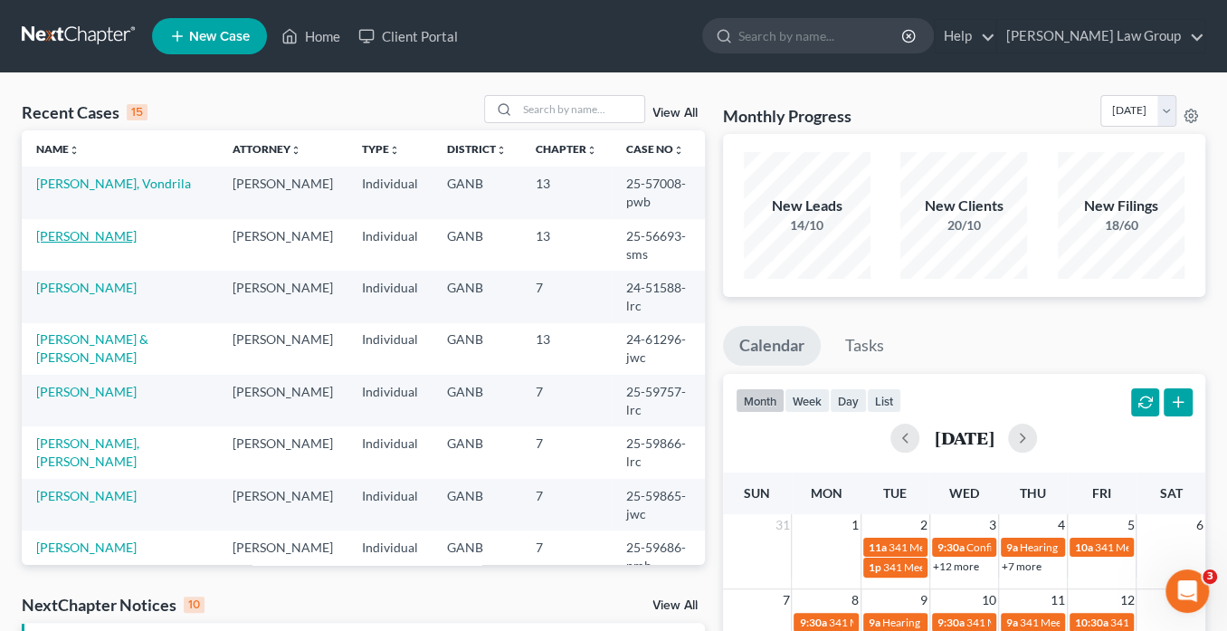
click at [99, 228] on link "[PERSON_NAME]" at bounding box center [86, 235] width 100 height 15
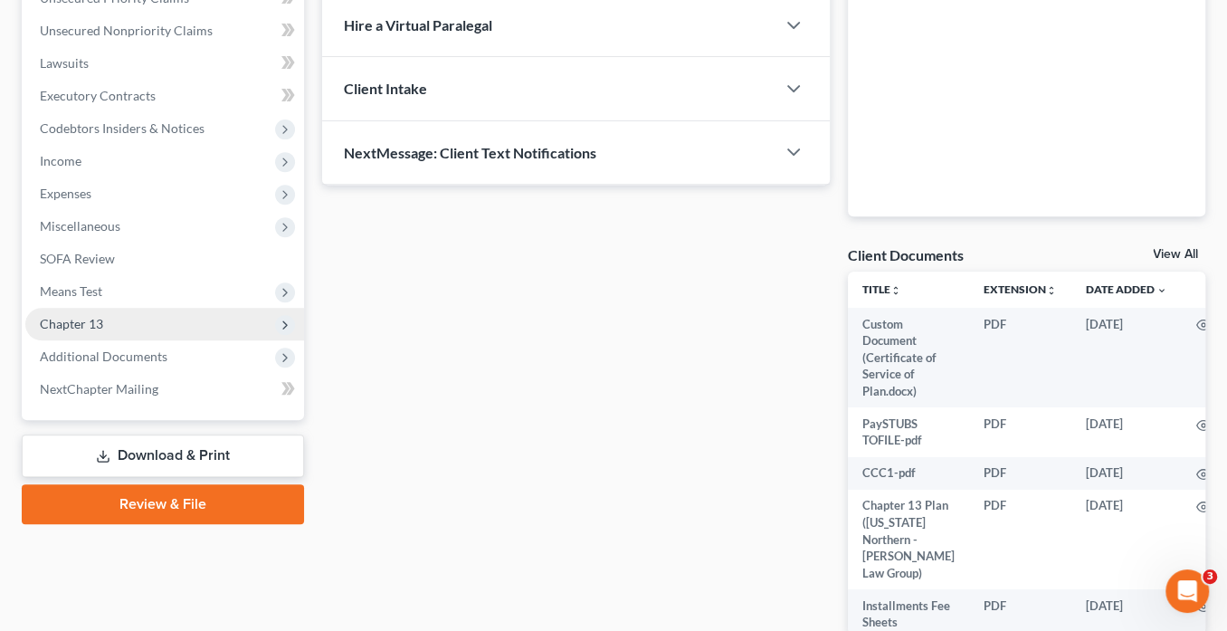
scroll to position [533, 0]
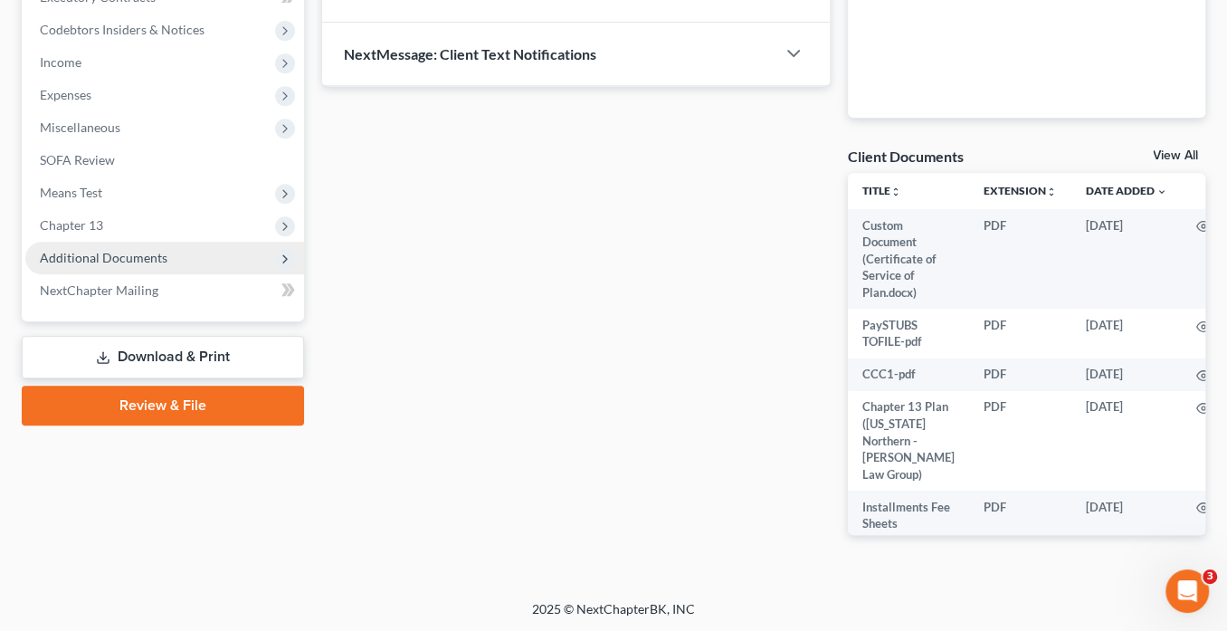
click at [159, 252] on span "Additional Documents" at bounding box center [104, 257] width 128 height 15
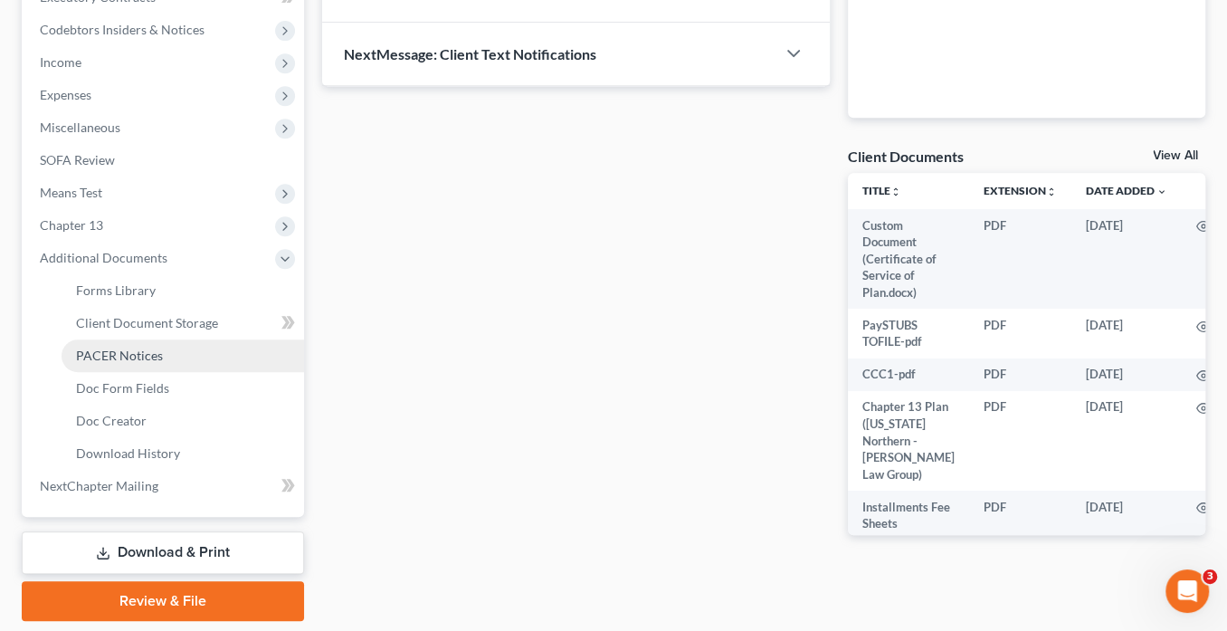
click at [160, 352] on link "PACER Notices" at bounding box center [183, 355] width 243 height 33
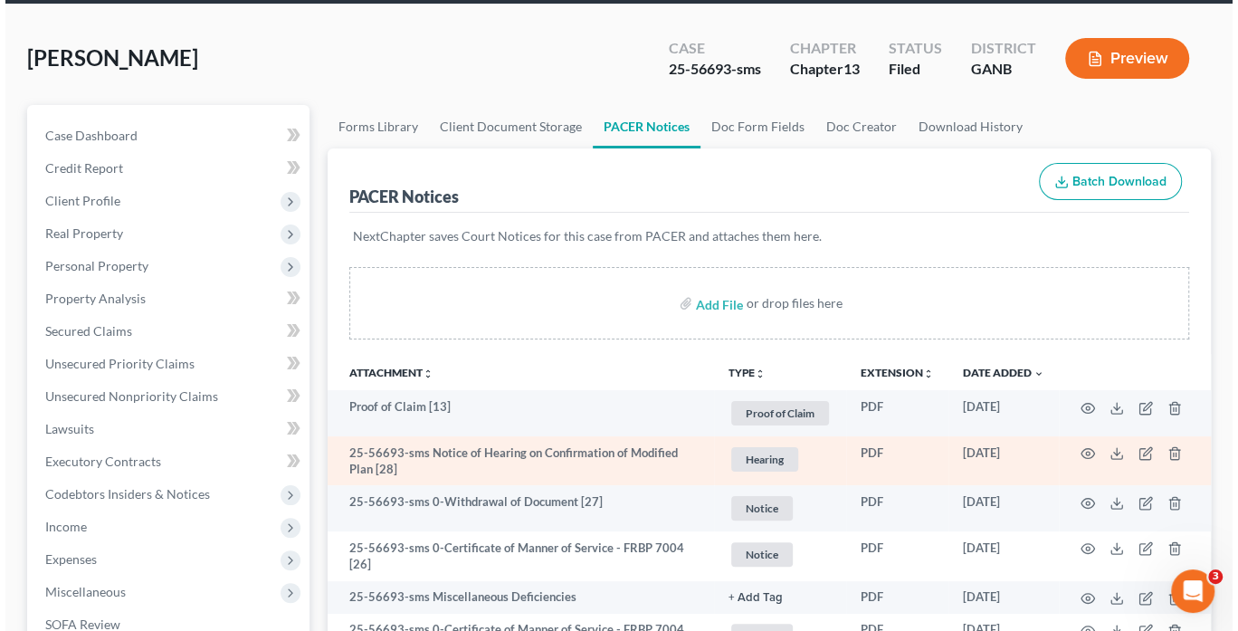
scroll to position [145, 0]
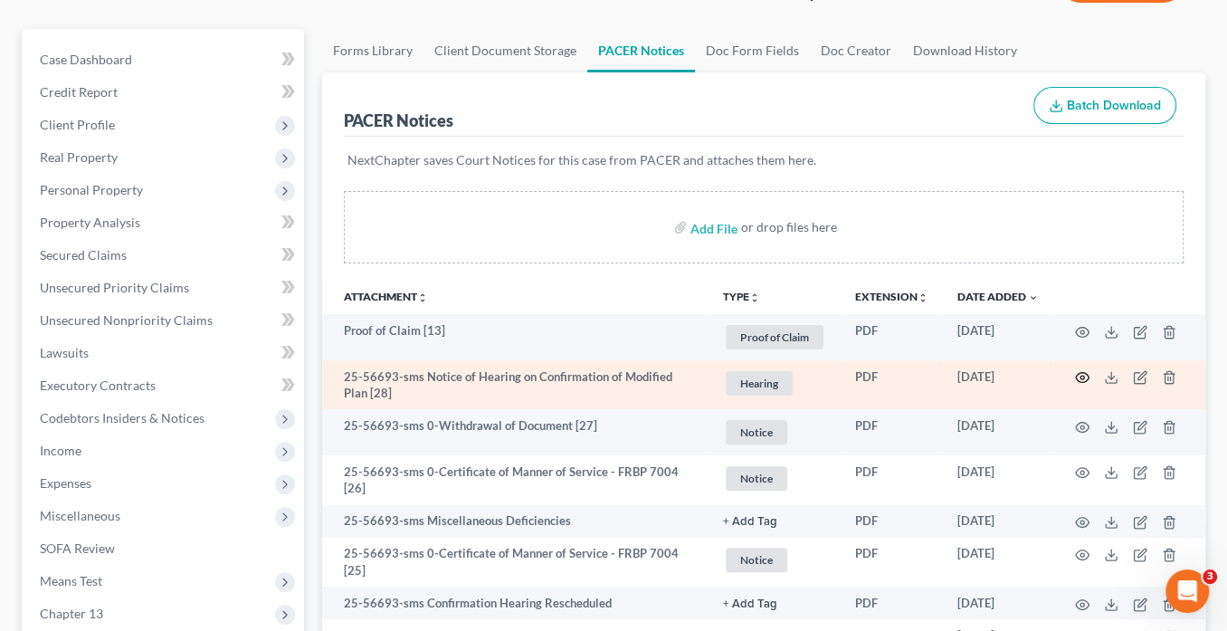
click at [1082, 371] on icon "button" at bounding box center [1082, 377] width 14 height 14
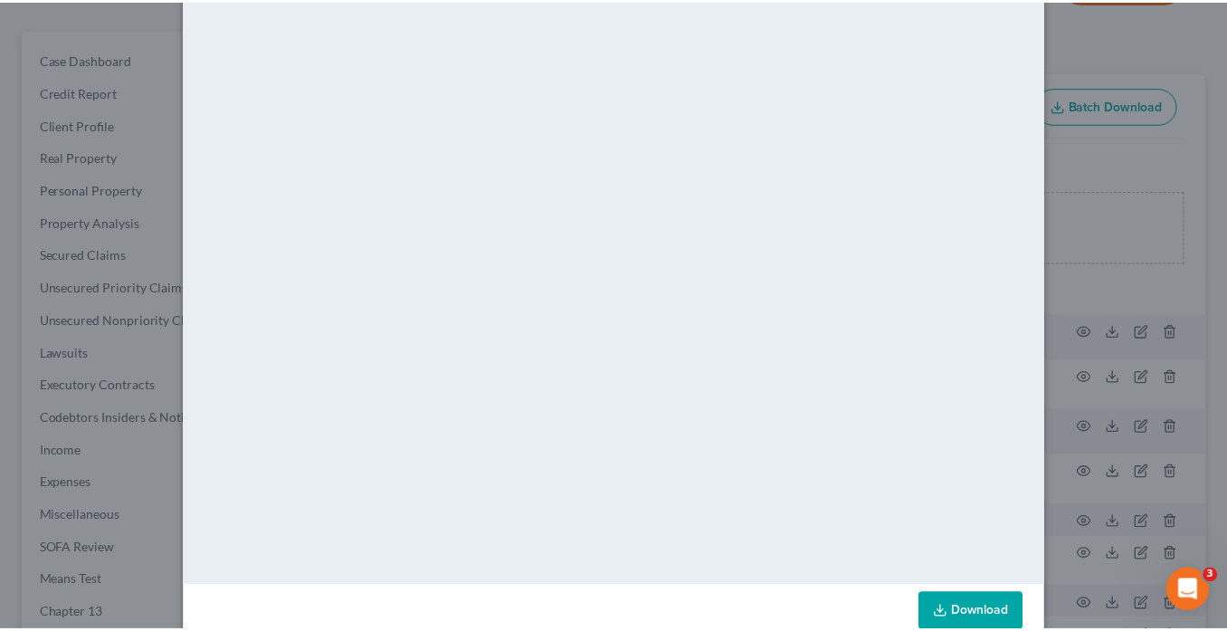
scroll to position [0, 0]
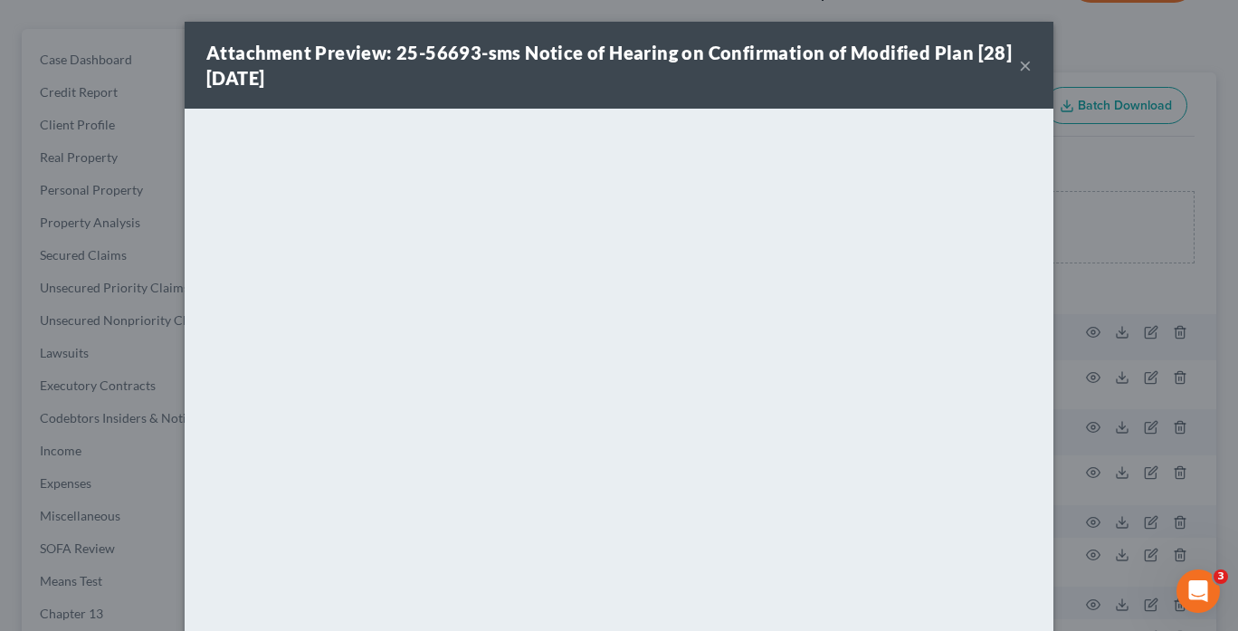
click at [1023, 62] on button "×" at bounding box center [1025, 65] width 13 height 22
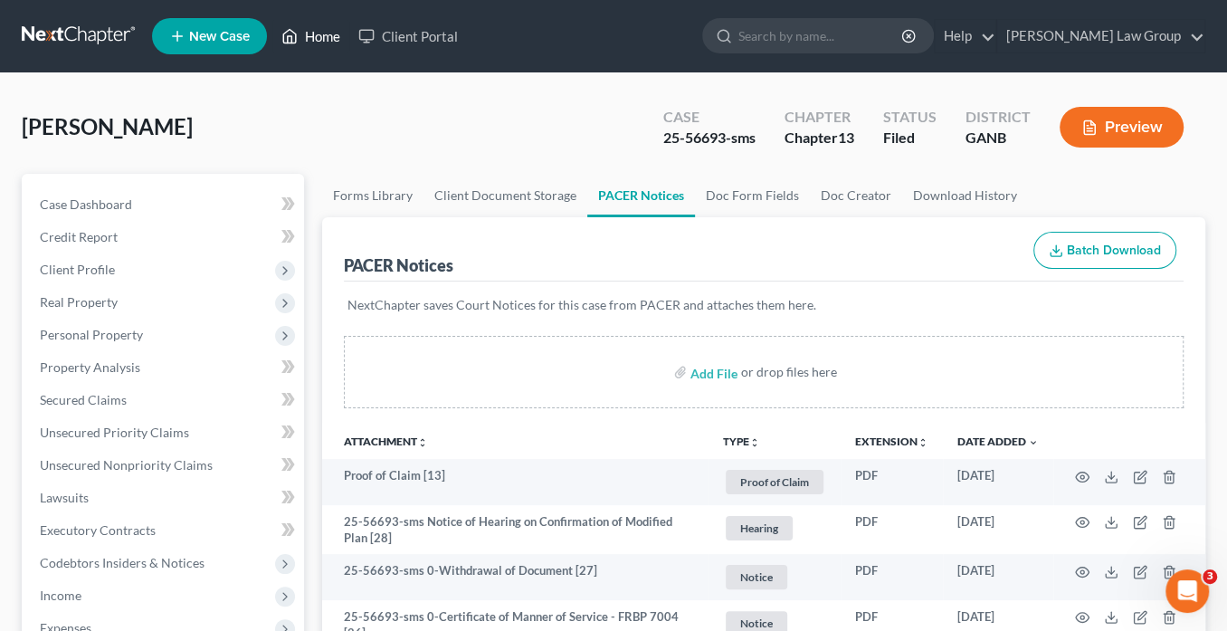
click at [316, 36] on link "Home" at bounding box center [310, 36] width 77 height 33
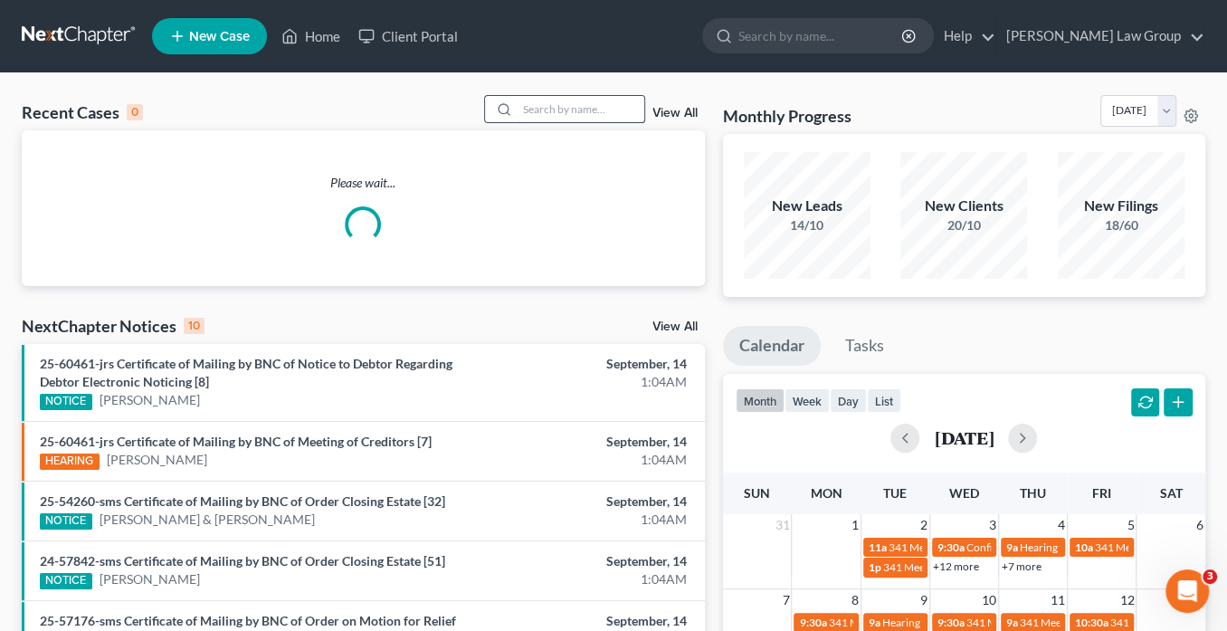
click at [539, 113] on input "search" at bounding box center [581, 109] width 127 height 26
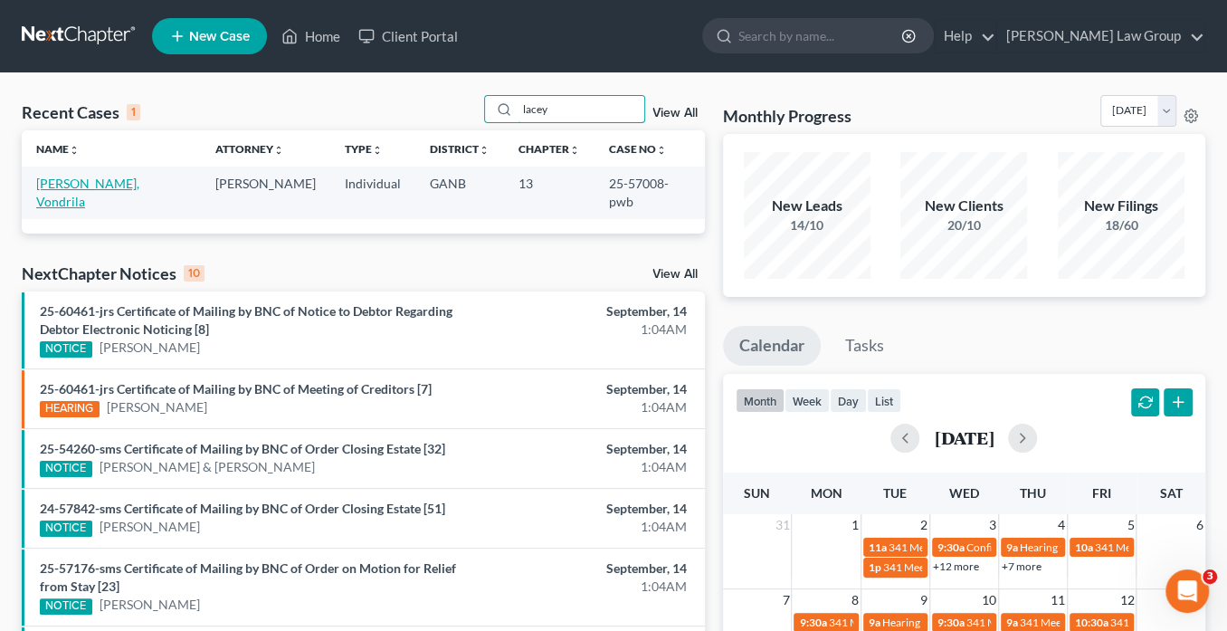
type input "lacey"
click at [99, 177] on link "Lacey, Vondrila" at bounding box center [87, 192] width 103 height 33
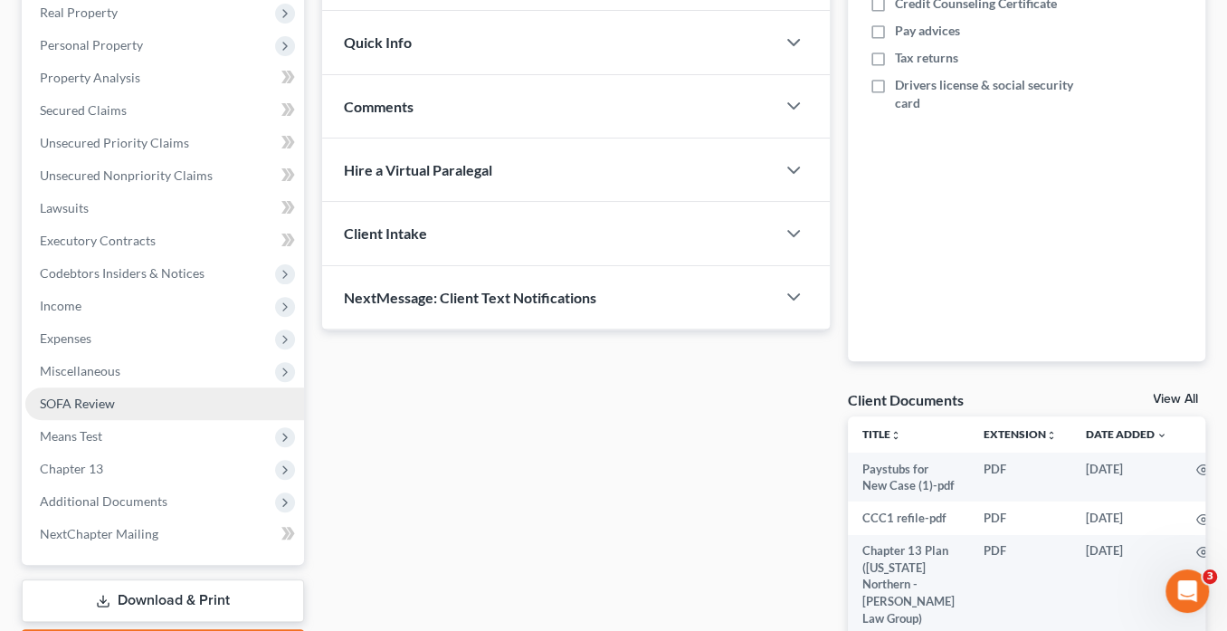
scroll to position [437, 0]
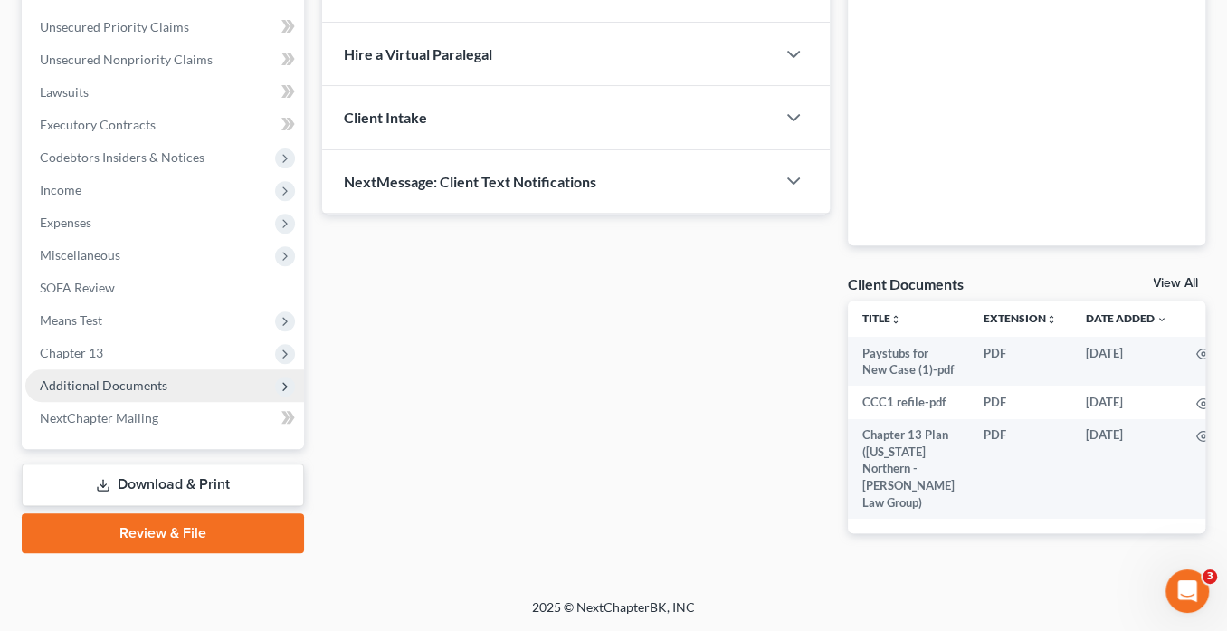
click at [190, 369] on span "Additional Documents" at bounding box center [164, 385] width 279 height 33
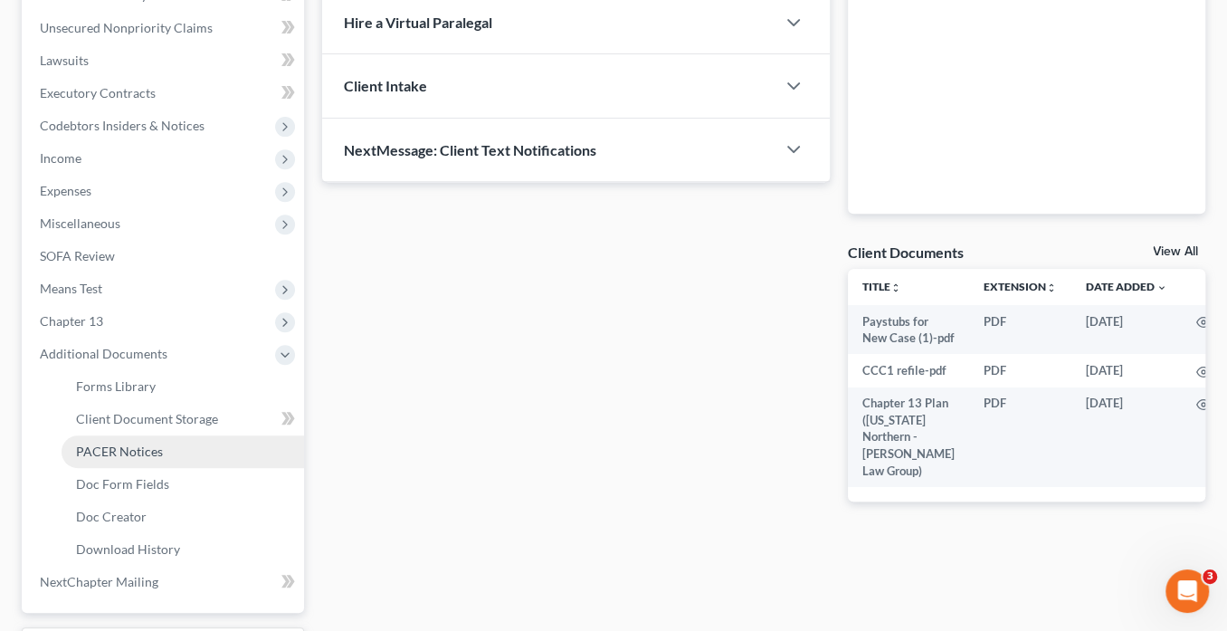
click at [184, 445] on link "PACER Notices" at bounding box center [183, 451] width 243 height 33
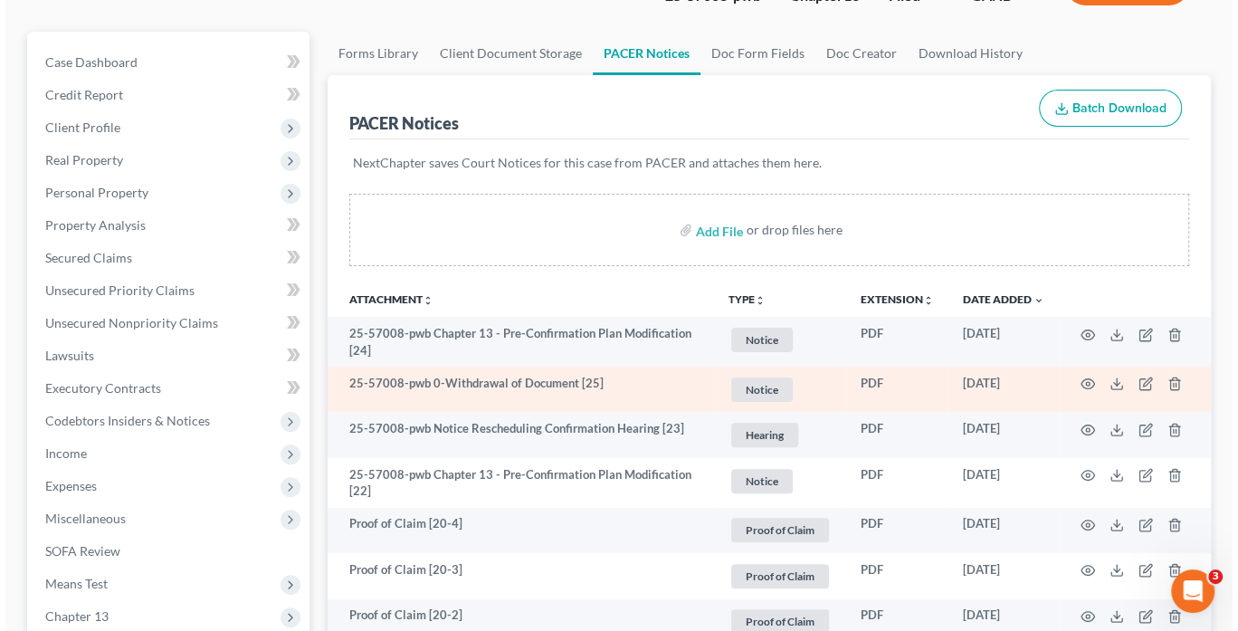
scroll to position [145, 0]
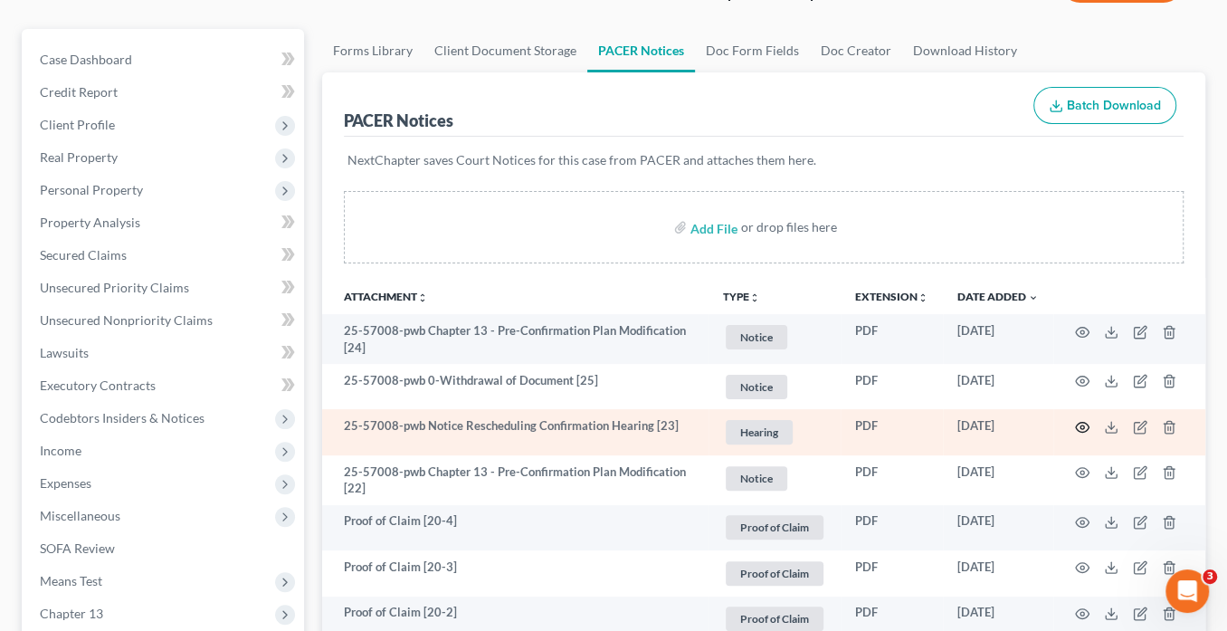
click at [1084, 425] on icon "button" at bounding box center [1082, 427] width 14 height 14
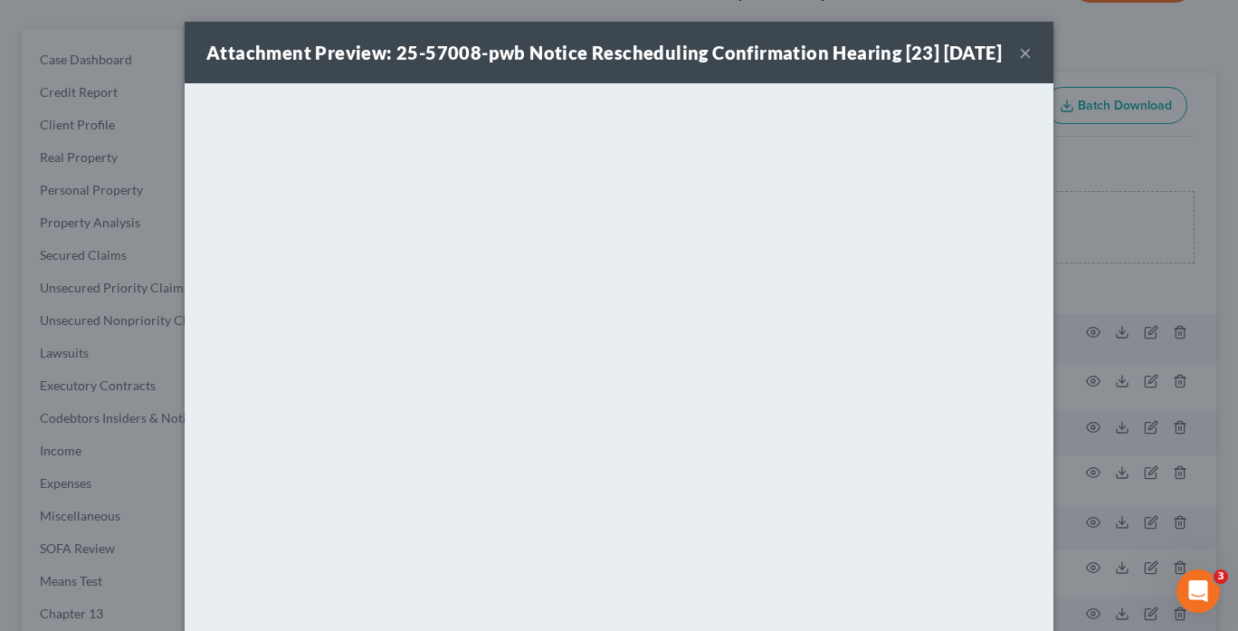
click at [1022, 63] on button "×" at bounding box center [1025, 53] width 13 height 22
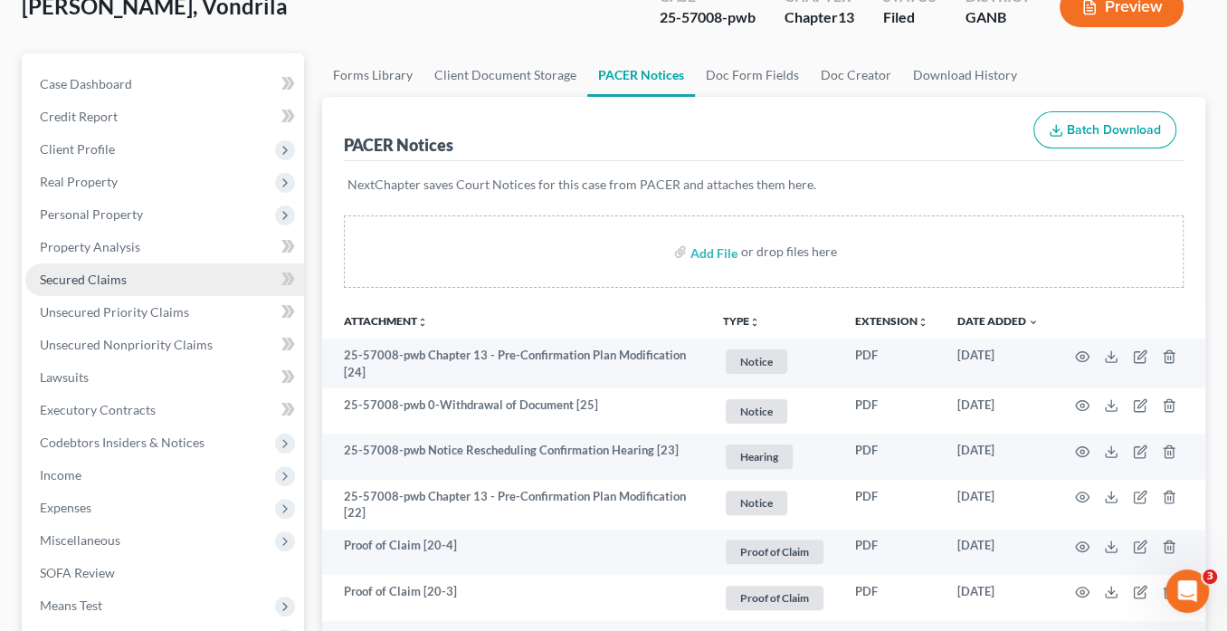
scroll to position [217, 0]
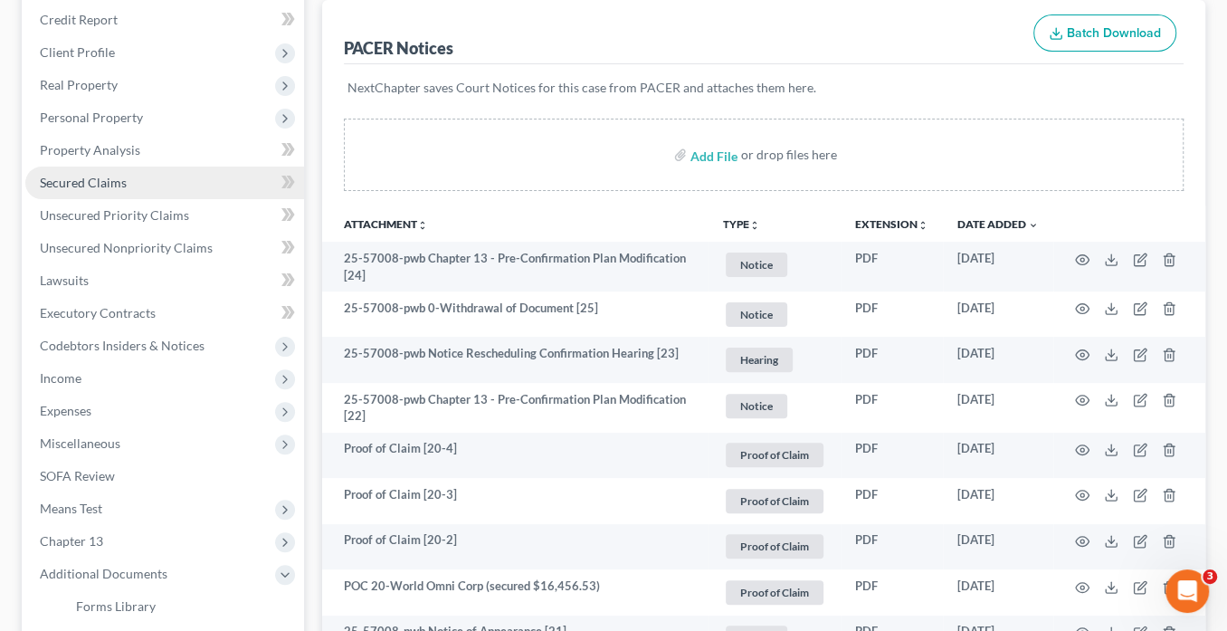
click at [92, 177] on span "Secured Claims" at bounding box center [83, 182] width 87 height 15
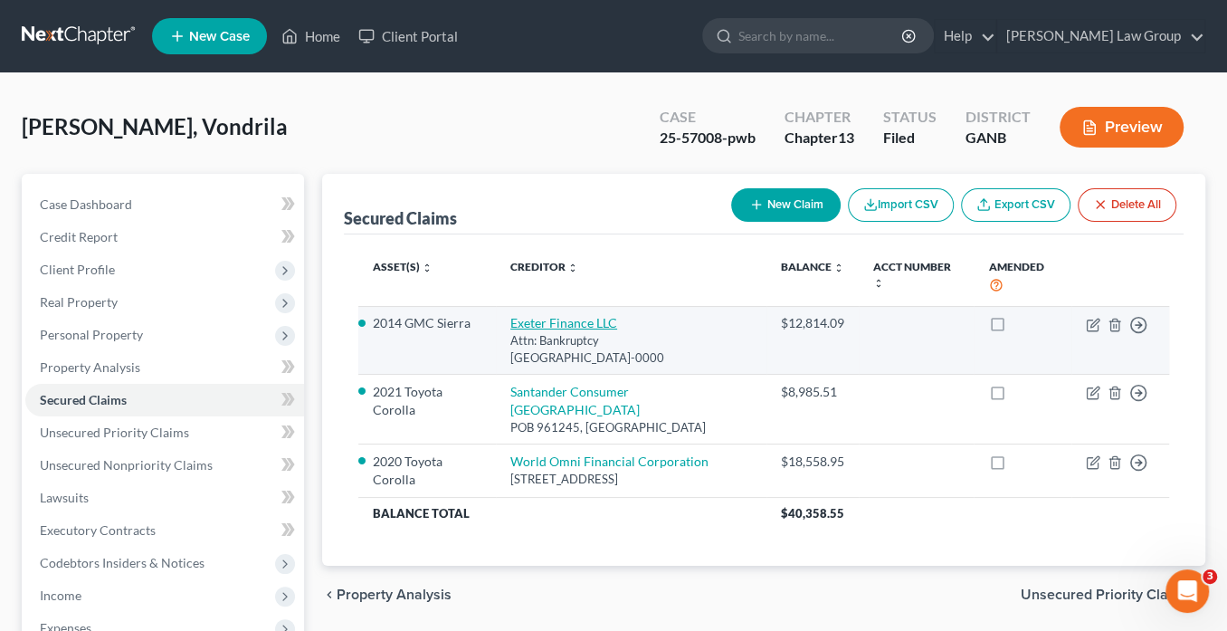
drag, startPoint x: 573, startPoint y: 358, endPoint x: 502, endPoint y: 320, distance: 80.2
click at [502, 320] on td "Exeter Finance LLC Attn: Bankruptcy PO Box 166008, Irving, TX 75016-0000" at bounding box center [631, 340] width 271 height 69
copy td "Exeter Finance LLC Attn: Bankruptcy PO Box 166008, Irving, TX 75016-0000"
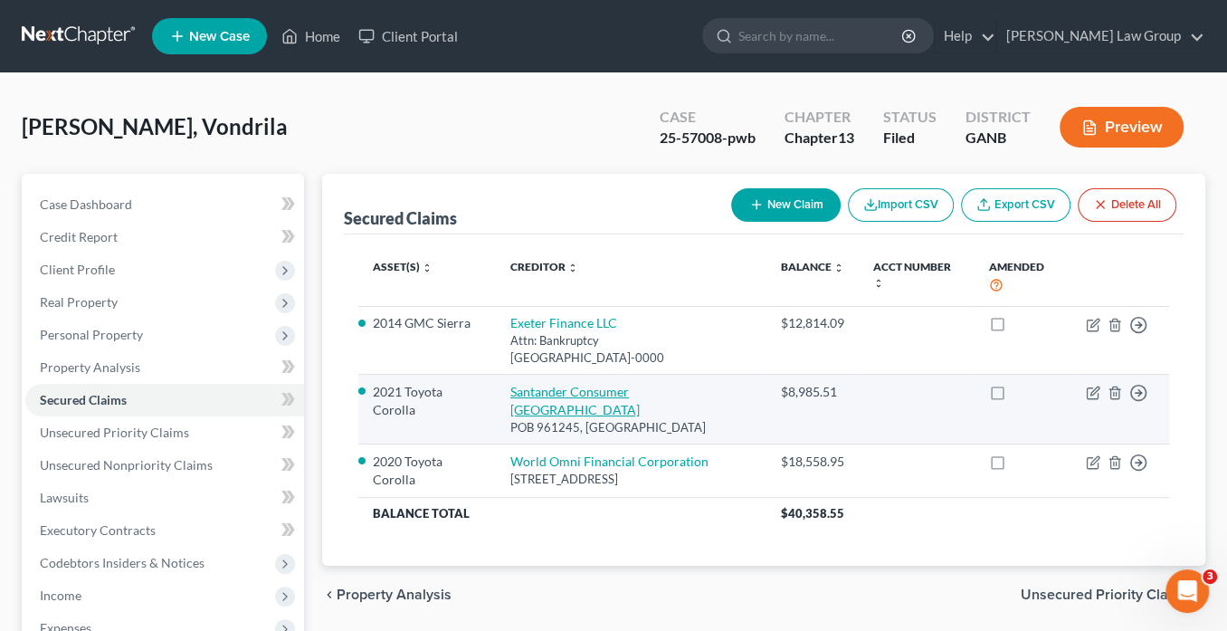
drag, startPoint x: 662, startPoint y: 403, endPoint x: 567, endPoint y: 395, distance: 96.3
click at [567, 395] on td "Santander Consumer USA POB 961245, Fort Worth, TX 76161" at bounding box center [631, 410] width 271 height 70
drag, startPoint x: 688, startPoint y: 399, endPoint x: 498, endPoint y: 390, distance: 190.3
click at [500, 389] on td "Santander Consumer USA POB 961245, Fort Worth, TX 76161" at bounding box center [631, 410] width 271 height 70
copy td "Santander Consumer USA POB 961245, Fort Worth, TX 76161"
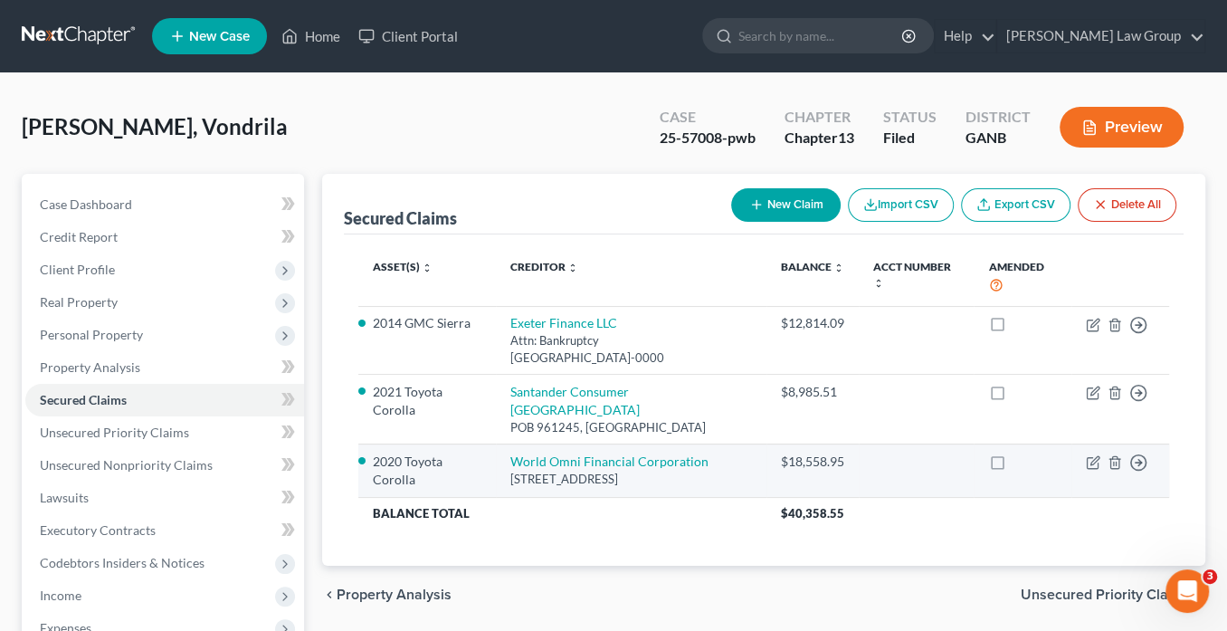
drag, startPoint x: 567, startPoint y: 476, endPoint x: 509, endPoint y: 456, distance: 61.2
click at [510, 471] on div "2640B METROPOLITAN PKWY, Atlanta, GA 30315-0000" at bounding box center [631, 479] width 242 height 17
copy div "2640B METROPOLITAN PKWY, Atlanta, GA 30315-0000"
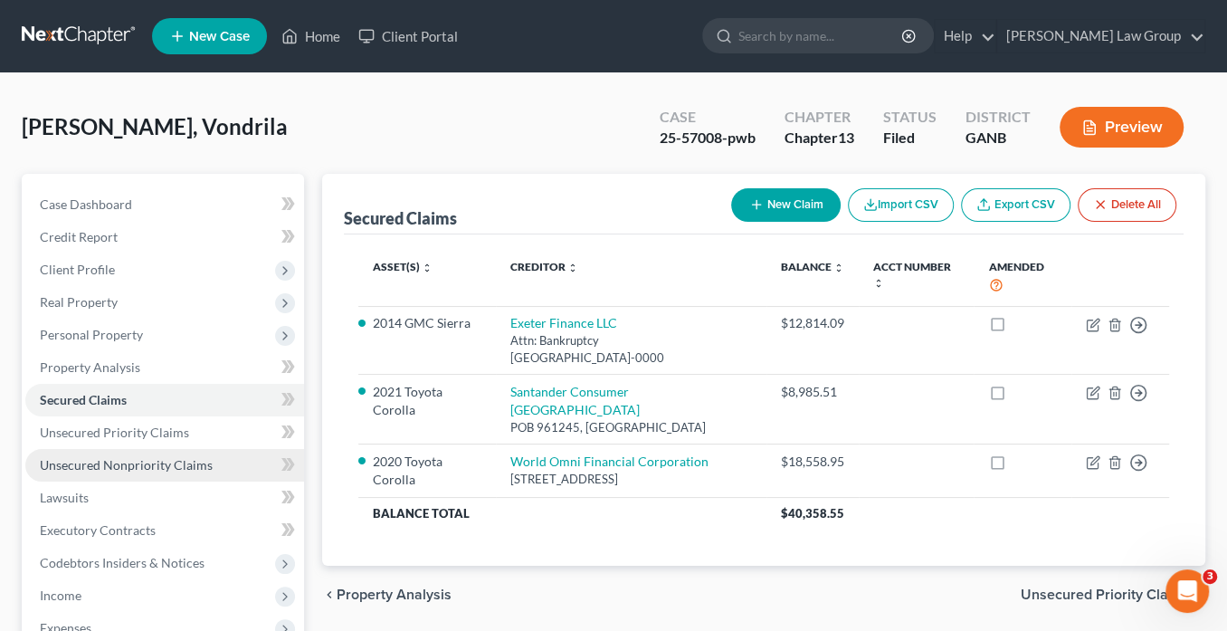
click at [141, 469] on span "Unsecured Nonpriority Claims" at bounding box center [126, 464] width 173 height 15
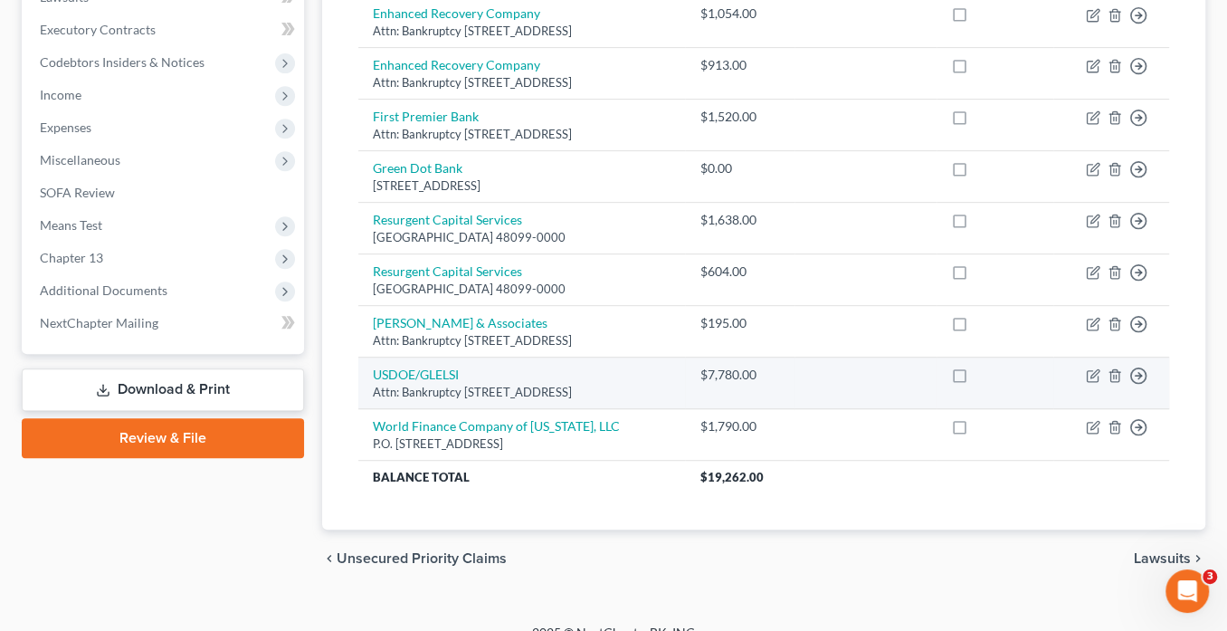
scroll to position [518, 0]
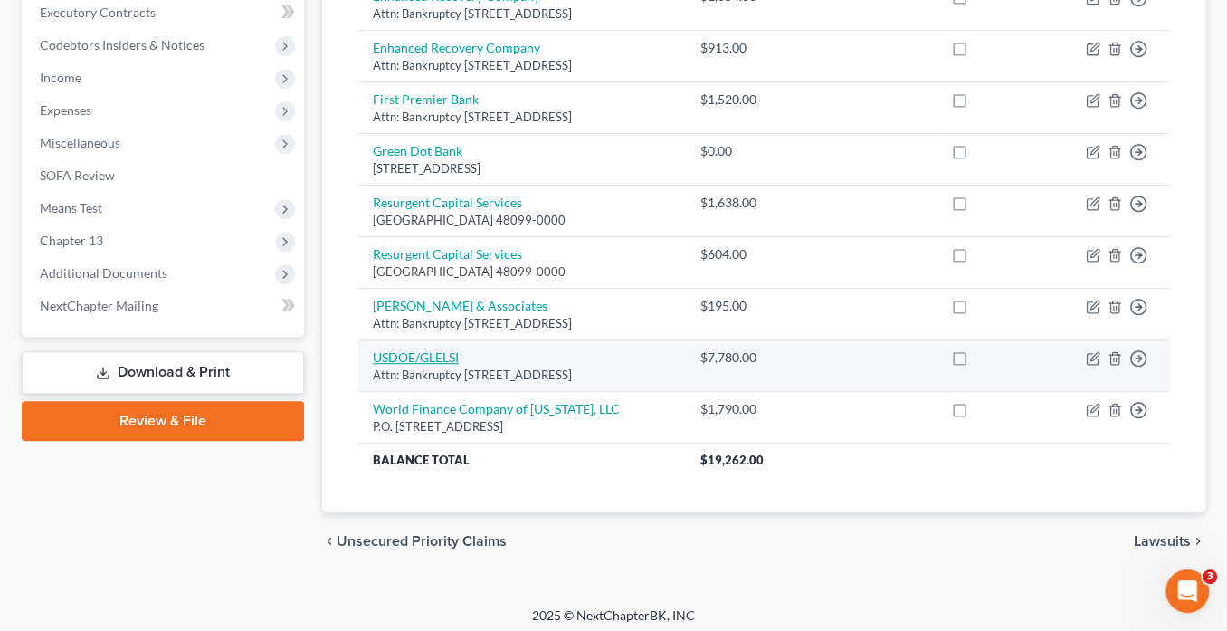
drag, startPoint x: 644, startPoint y: 368, endPoint x: 382, endPoint y: 355, distance: 262.8
click at [370, 353] on td "USDOE/GLELSI Attn: Bankruptcy Po Box 7860, Madison, WI 53707" at bounding box center [521, 366] width 327 height 52
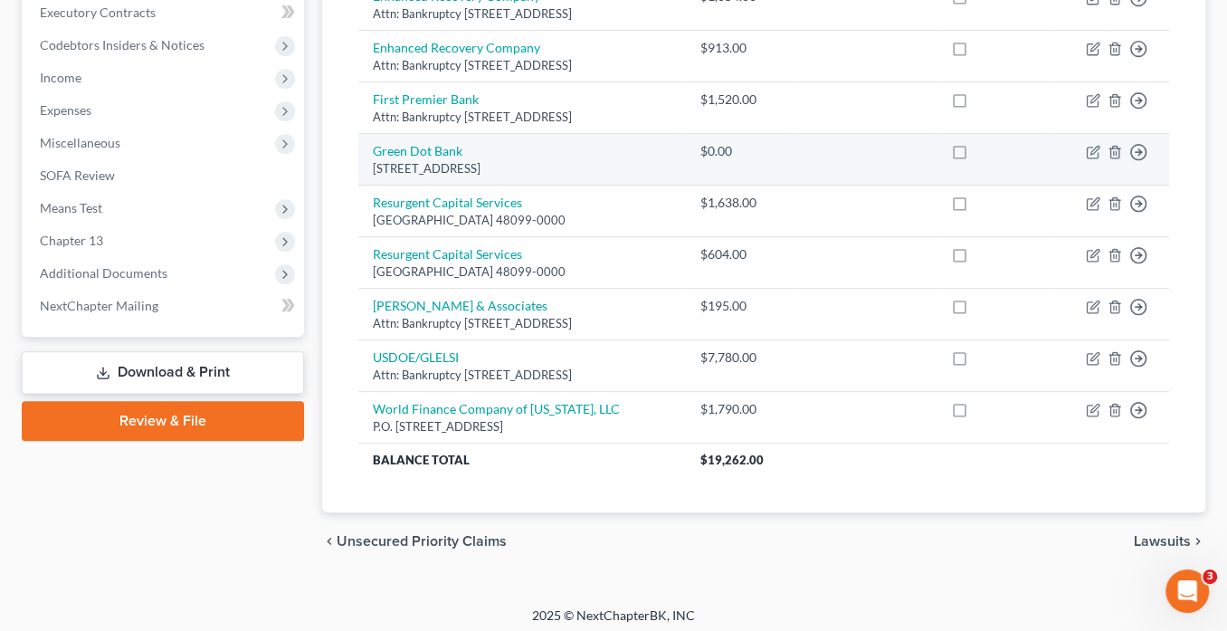
drag, startPoint x: 386, startPoint y: 357, endPoint x: 364, endPoint y: 154, distance: 203.9
click at [357, 157] on div "Creditor expand_more expand_less unfold_more Balance expand_more expand_less un…" at bounding box center [764, 114] width 840 height 795
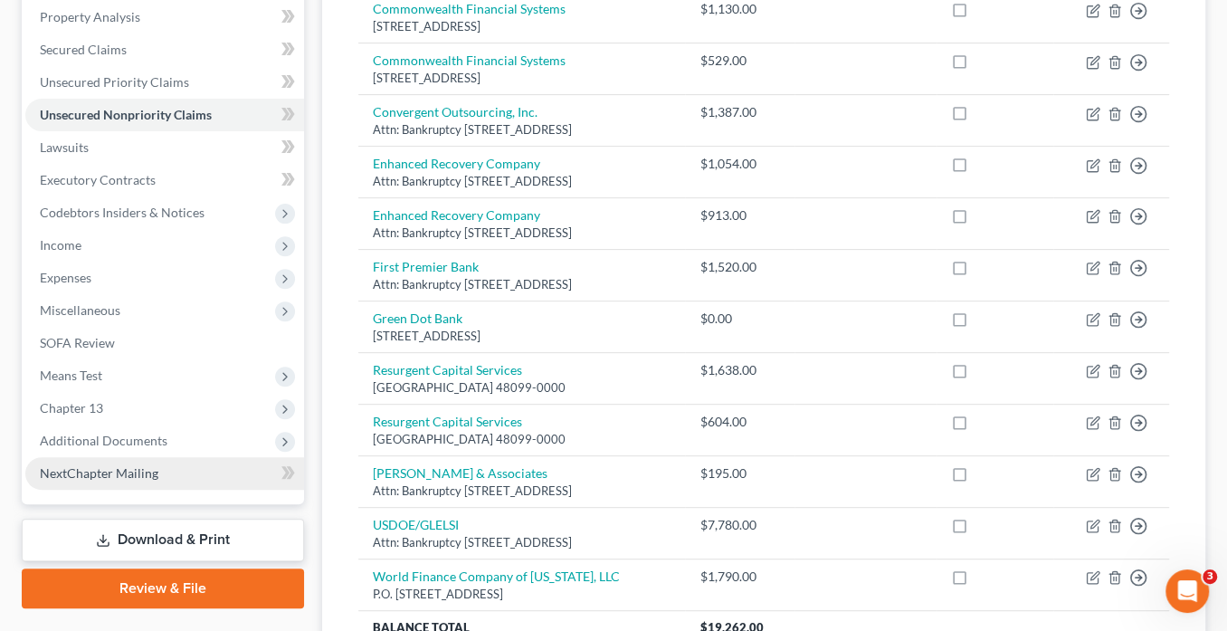
scroll to position [373, 0]
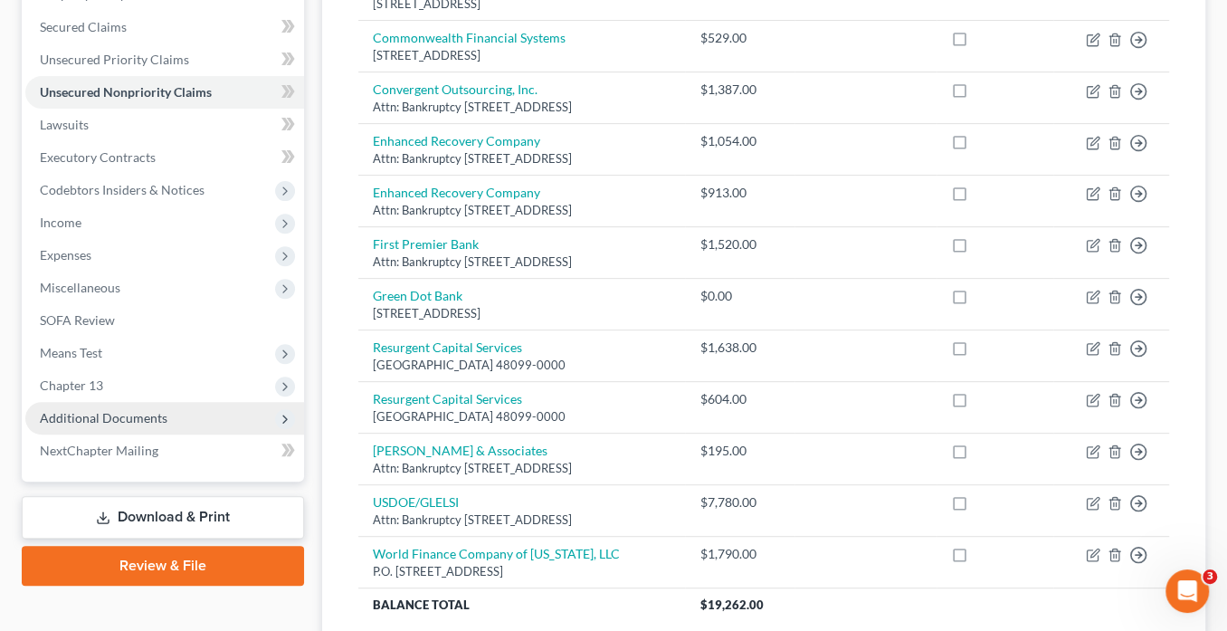
click at [166, 419] on span "Additional Documents" at bounding box center [164, 418] width 279 height 33
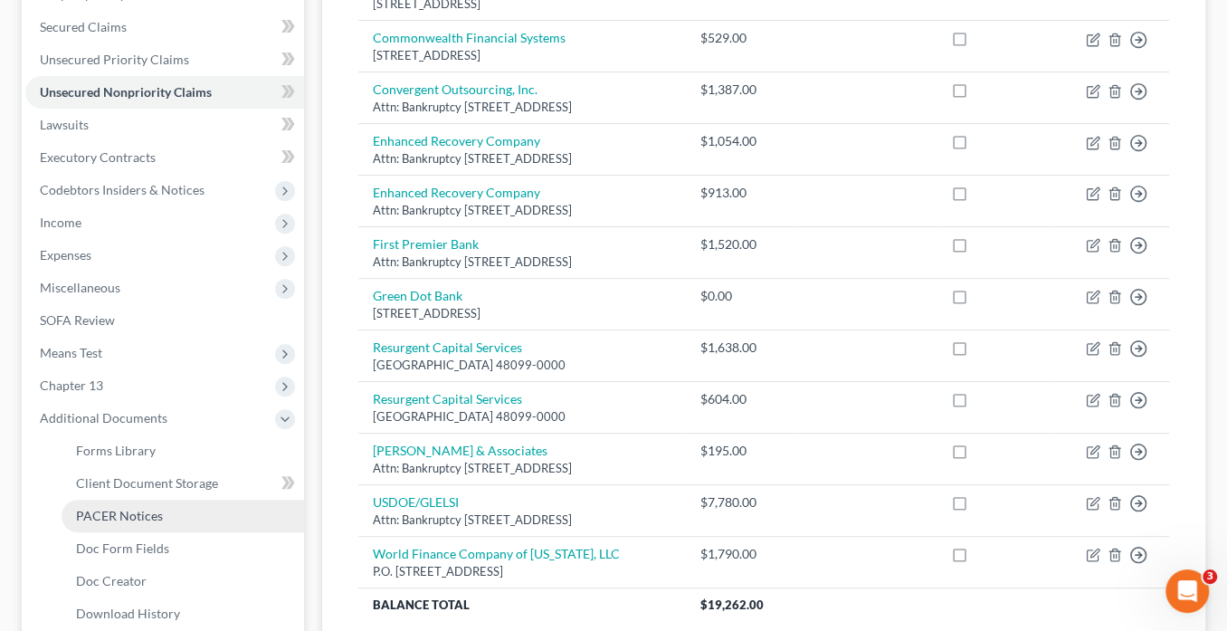
click at [193, 523] on link "PACER Notices" at bounding box center [183, 516] width 243 height 33
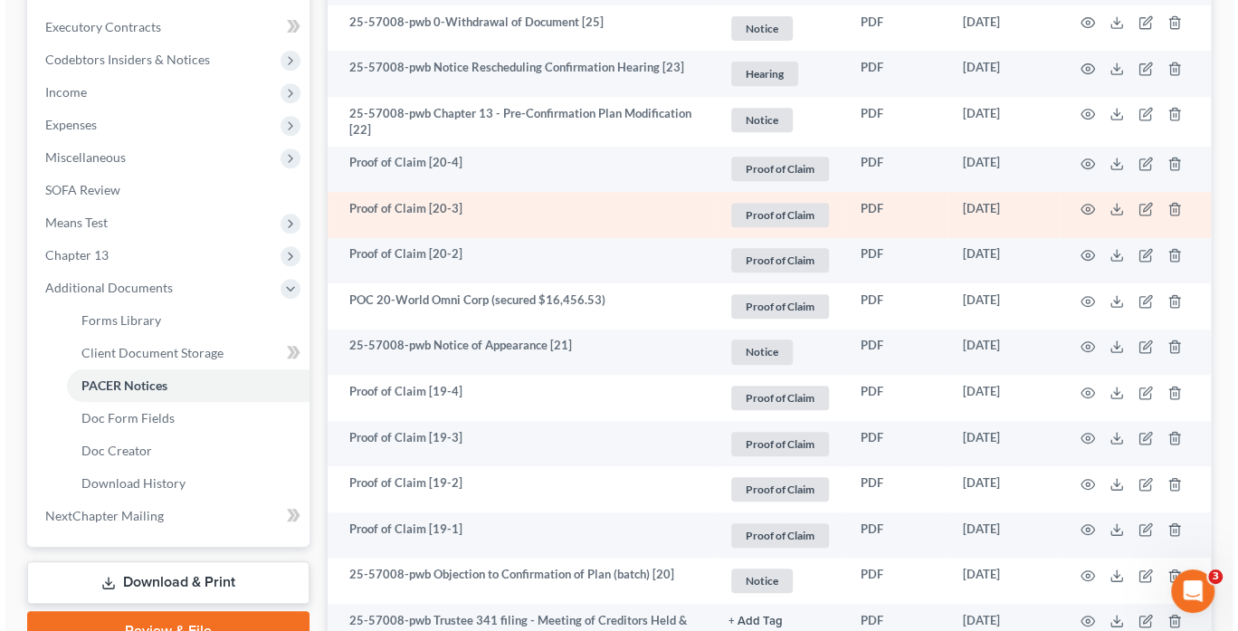
scroll to position [507, 0]
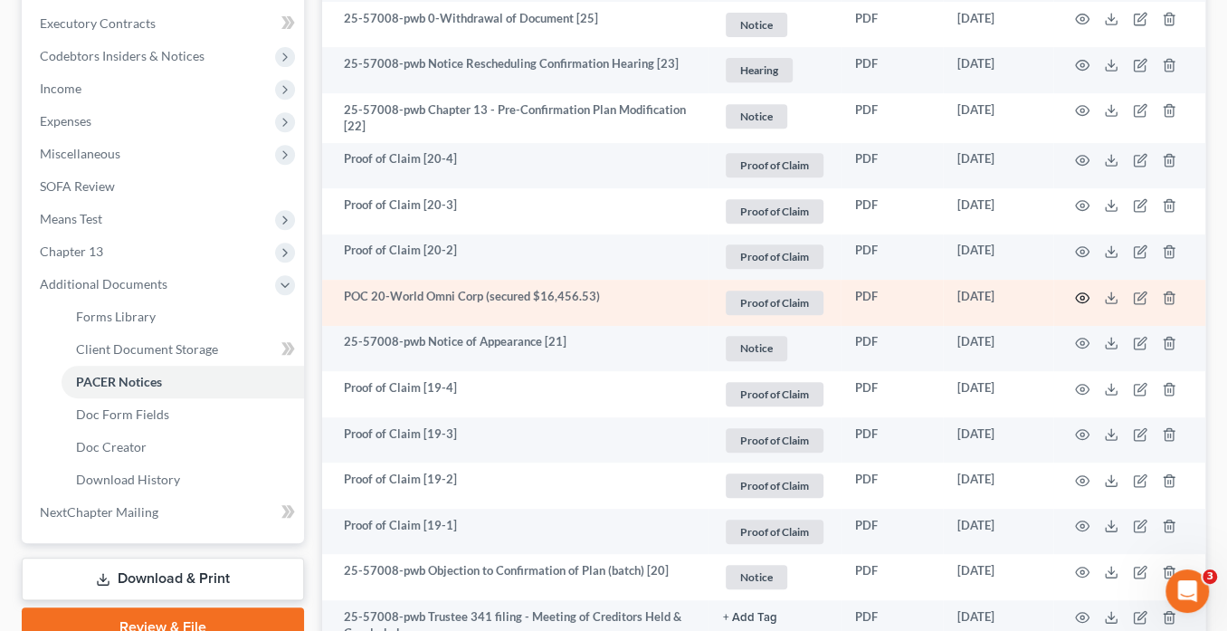
click at [1082, 296] on circle "button" at bounding box center [1083, 298] width 4 height 4
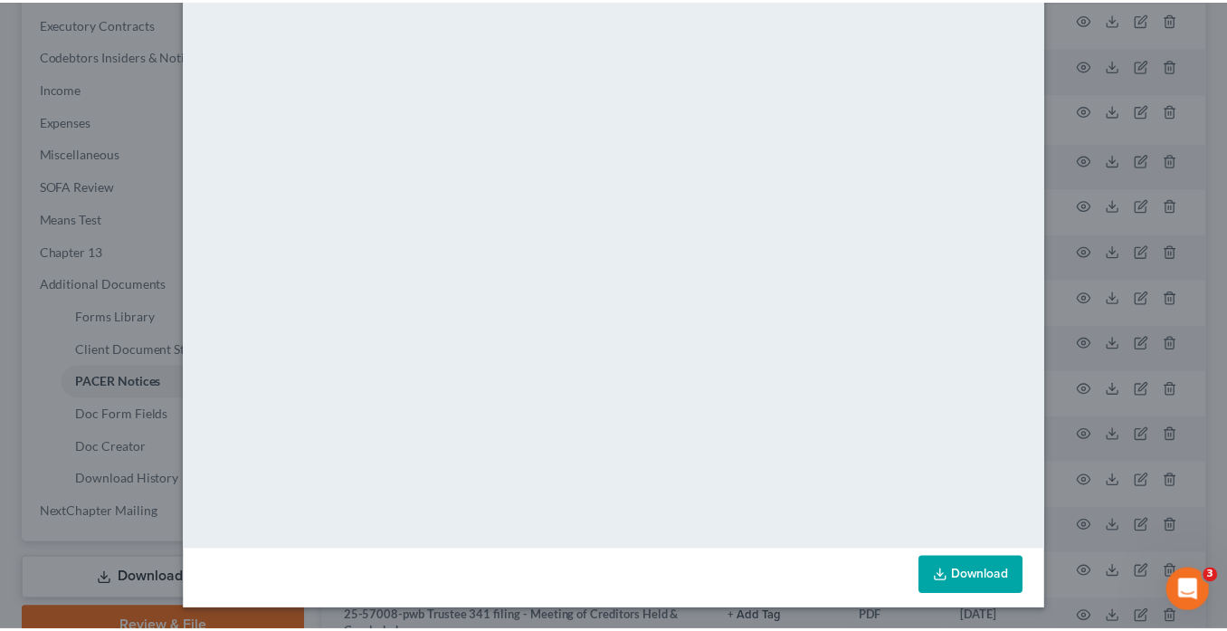
scroll to position [0, 0]
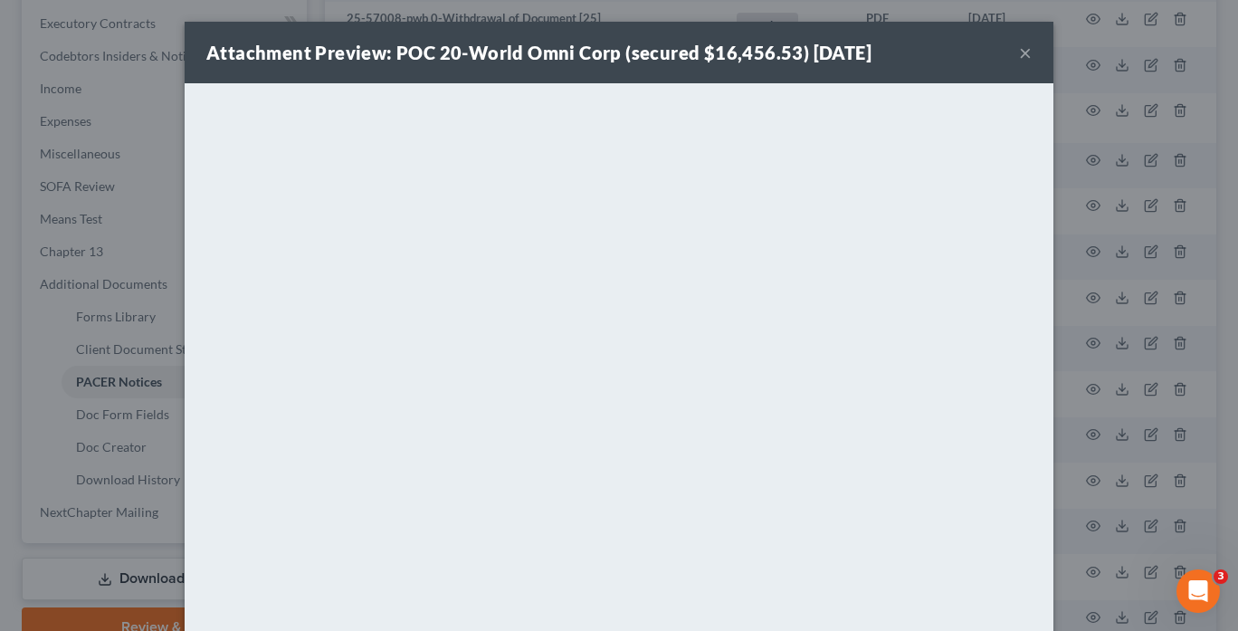
click at [1019, 52] on button "×" at bounding box center [1025, 53] width 13 height 22
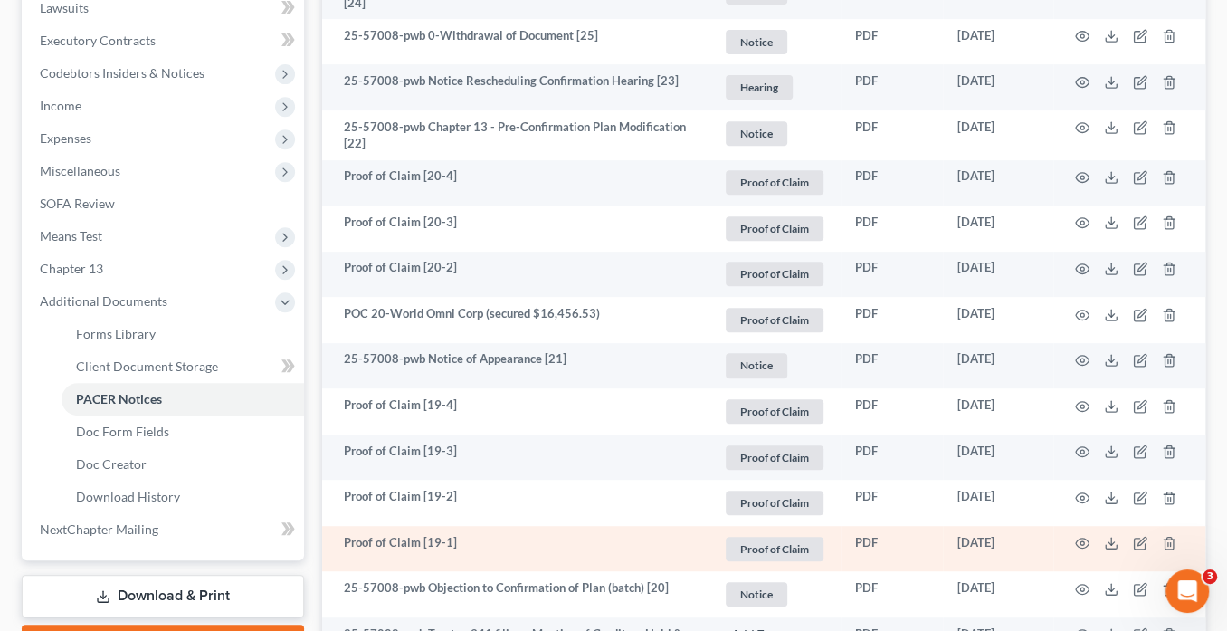
scroll to position [579, 0]
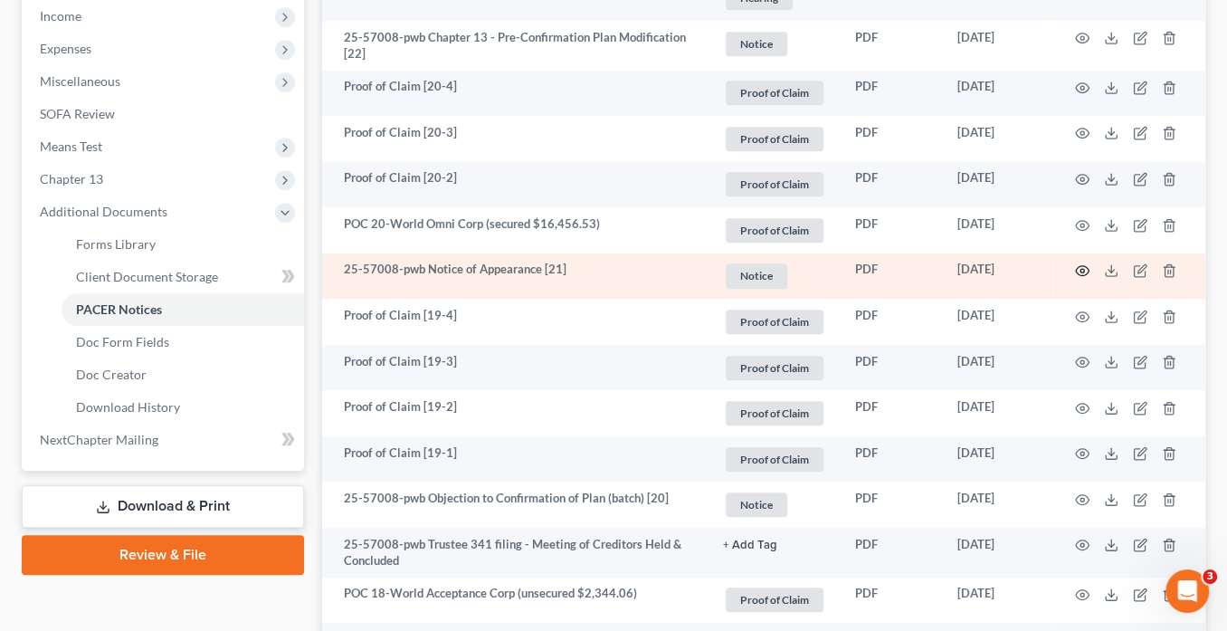
click at [1081, 270] on circle "button" at bounding box center [1083, 271] width 4 height 4
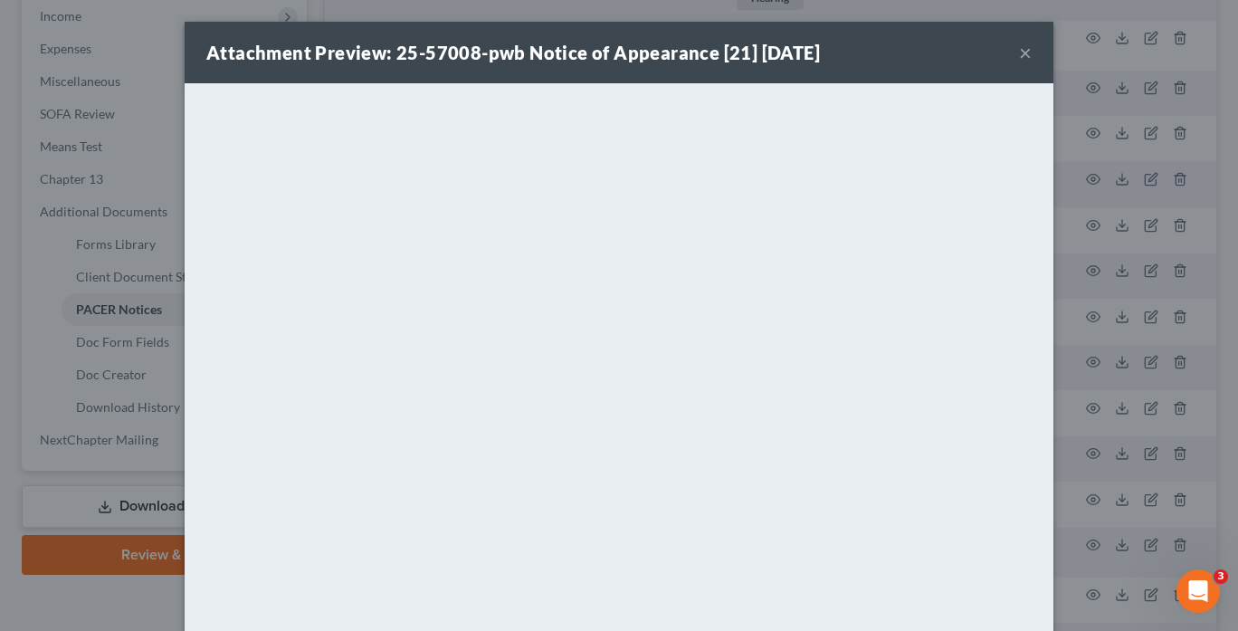
click at [1024, 50] on button "×" at bounding box center [1025, 53] width 13 height 22
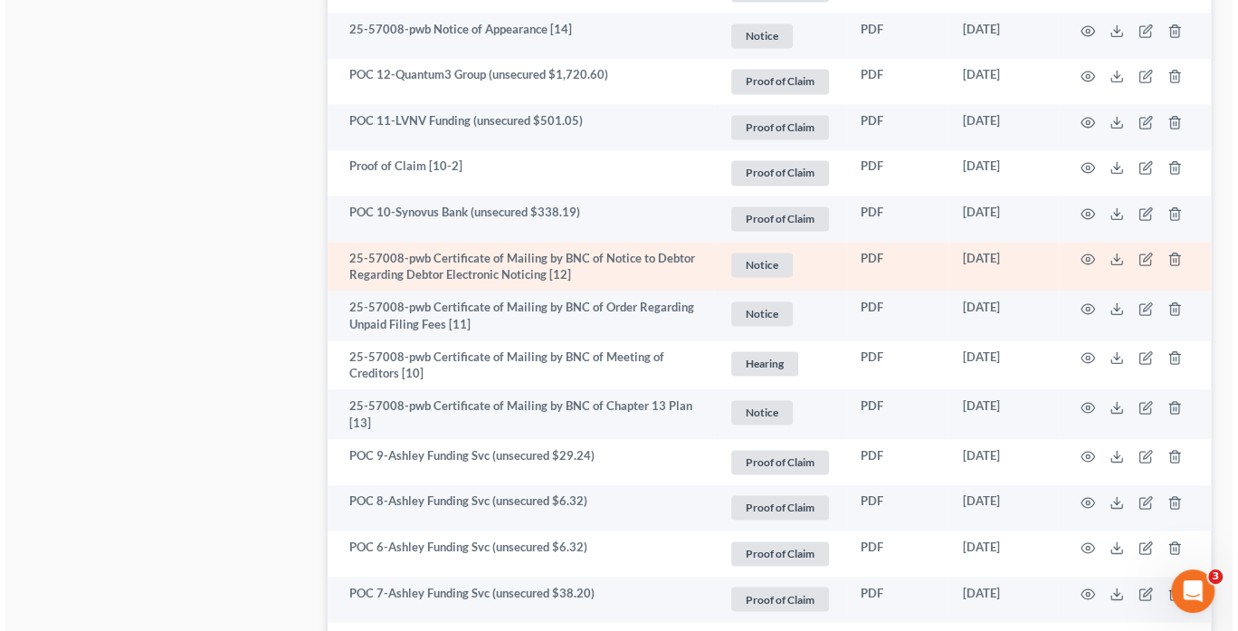
scroll to position [1660, 0]
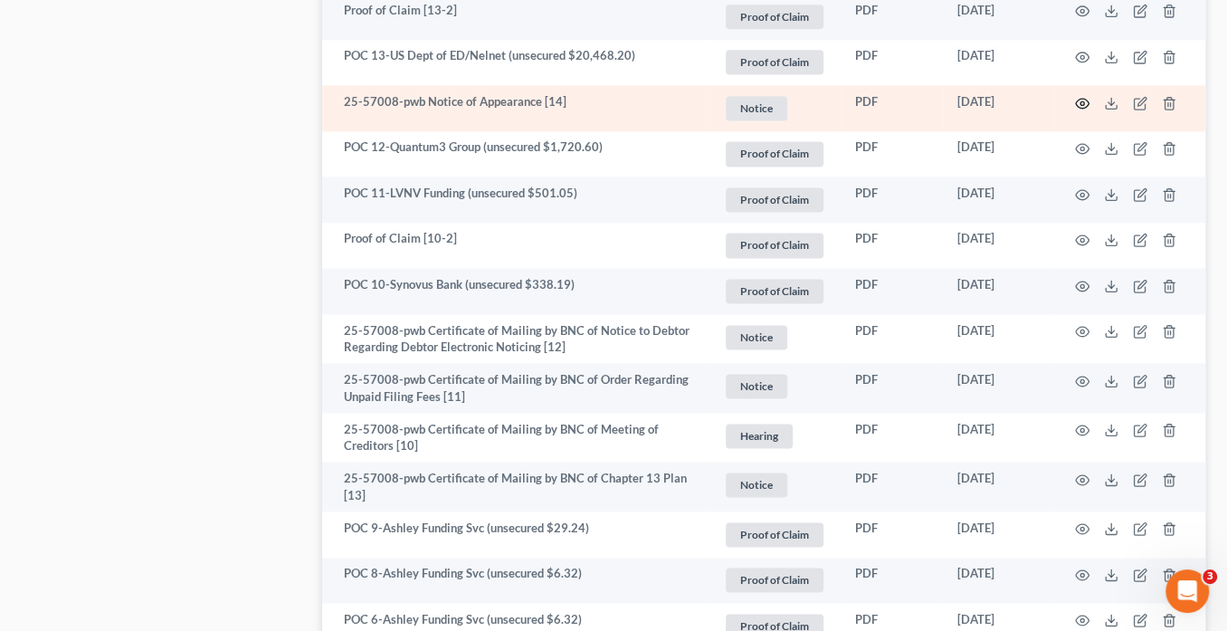
click at [1081, 96] on icon "button" at bounding box center [1082, 103] width 14 height 14
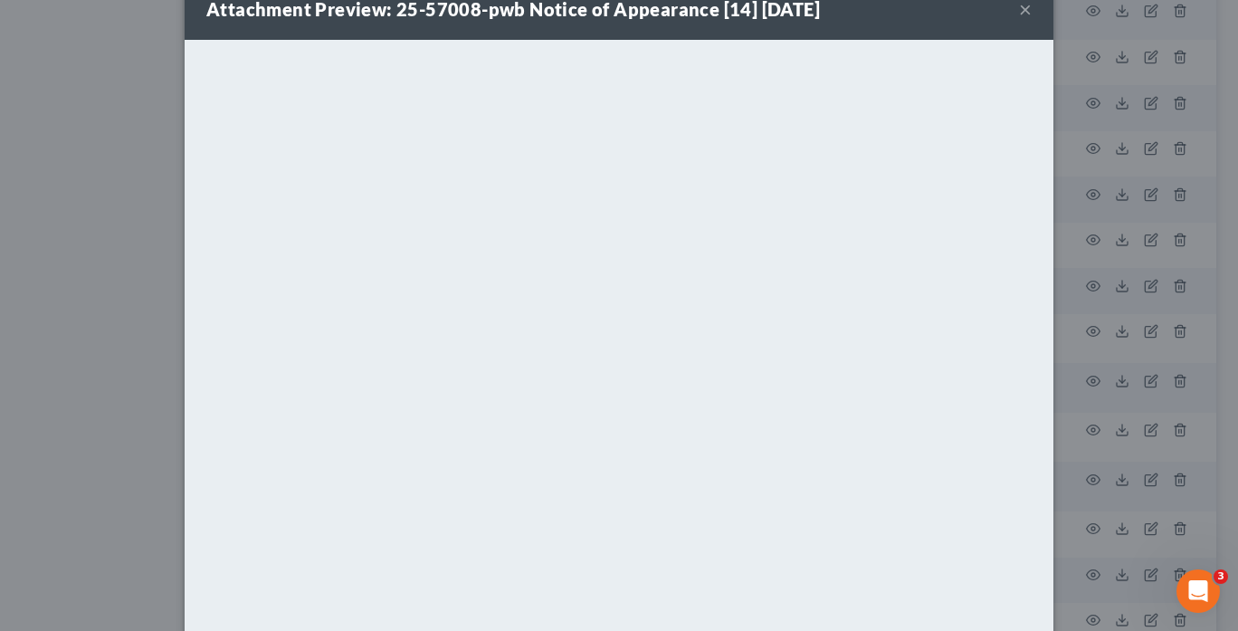
scroll to position [0, 0]
